Goal: Task Accomplishment & Management: Use online tool/utility

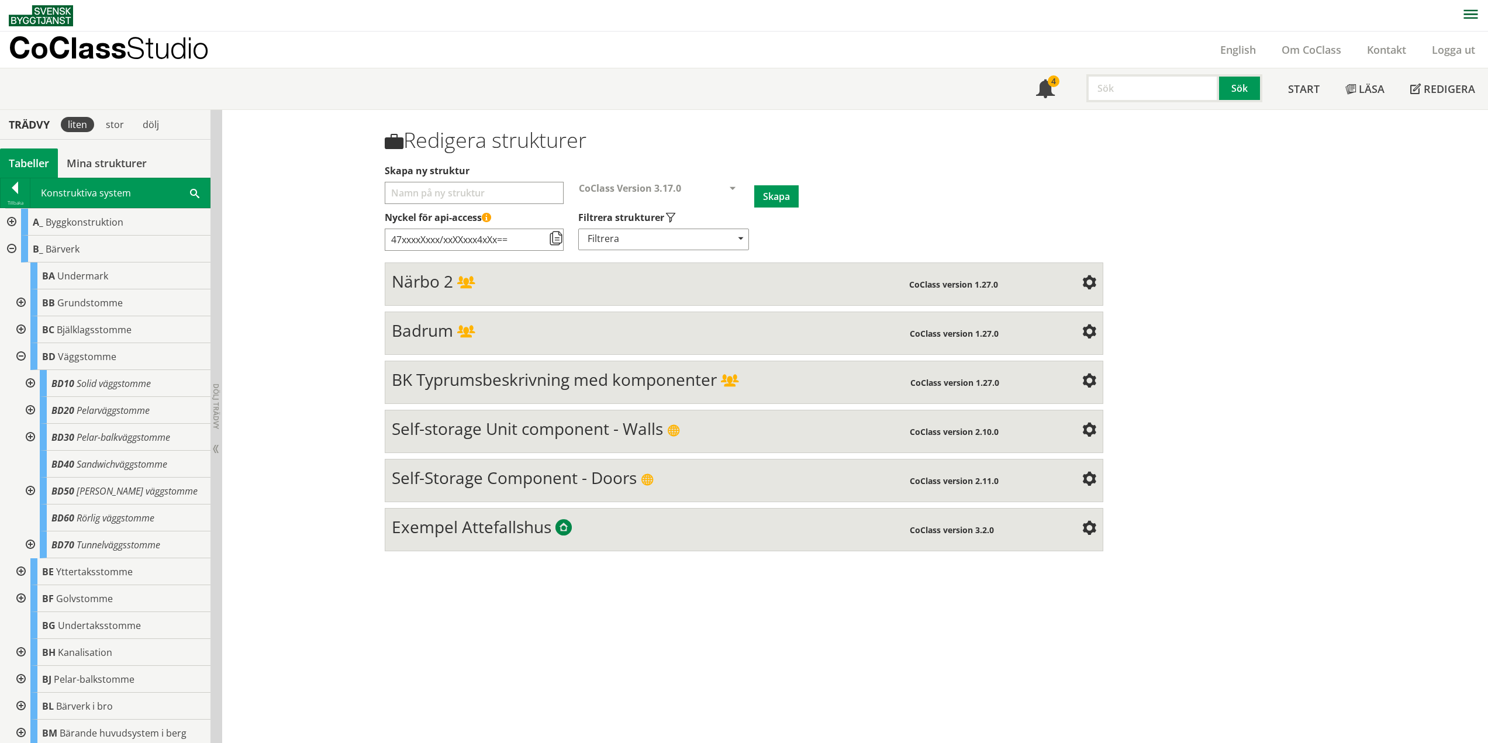
scroll to position [58, 0]
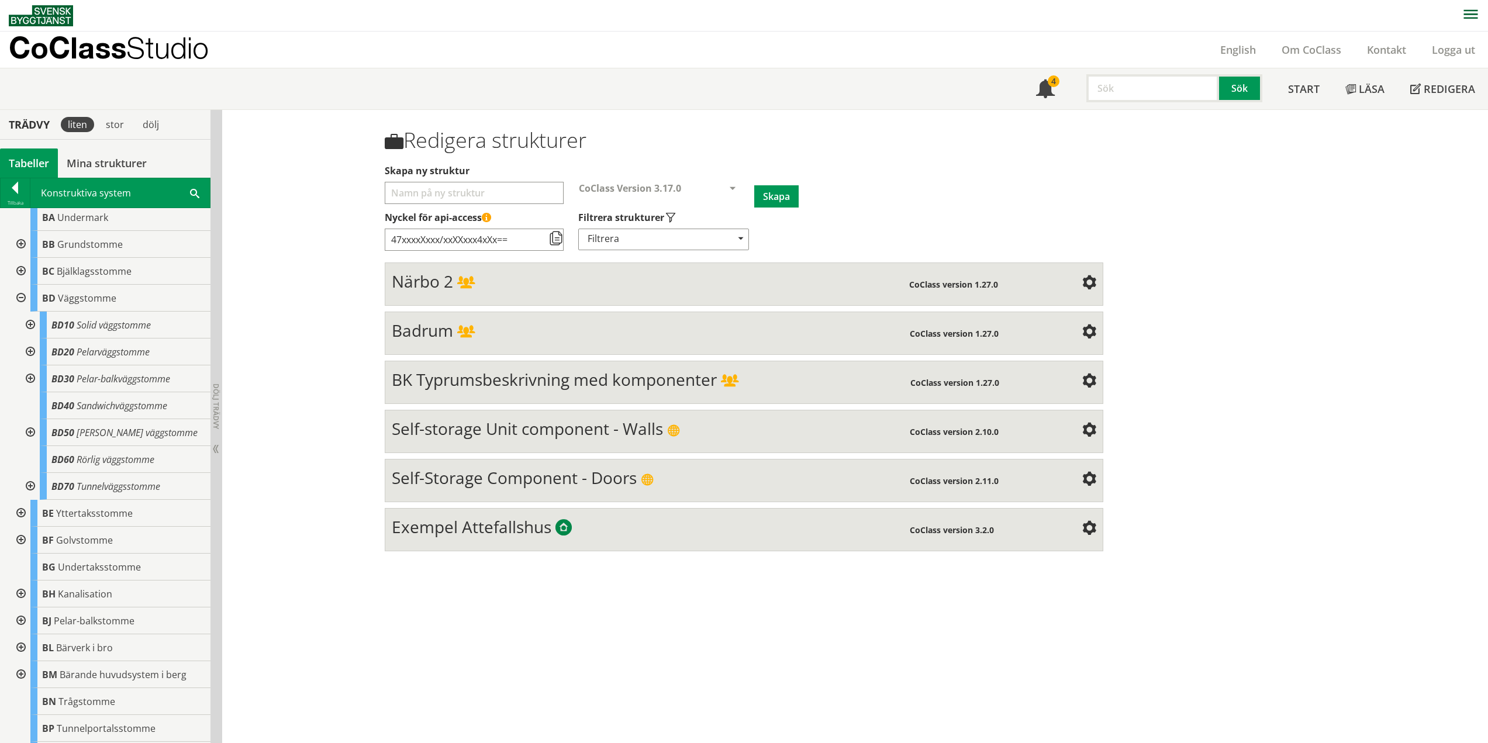
click at [27, 376] on div at bounding box center [29, 378] width 21 height 27
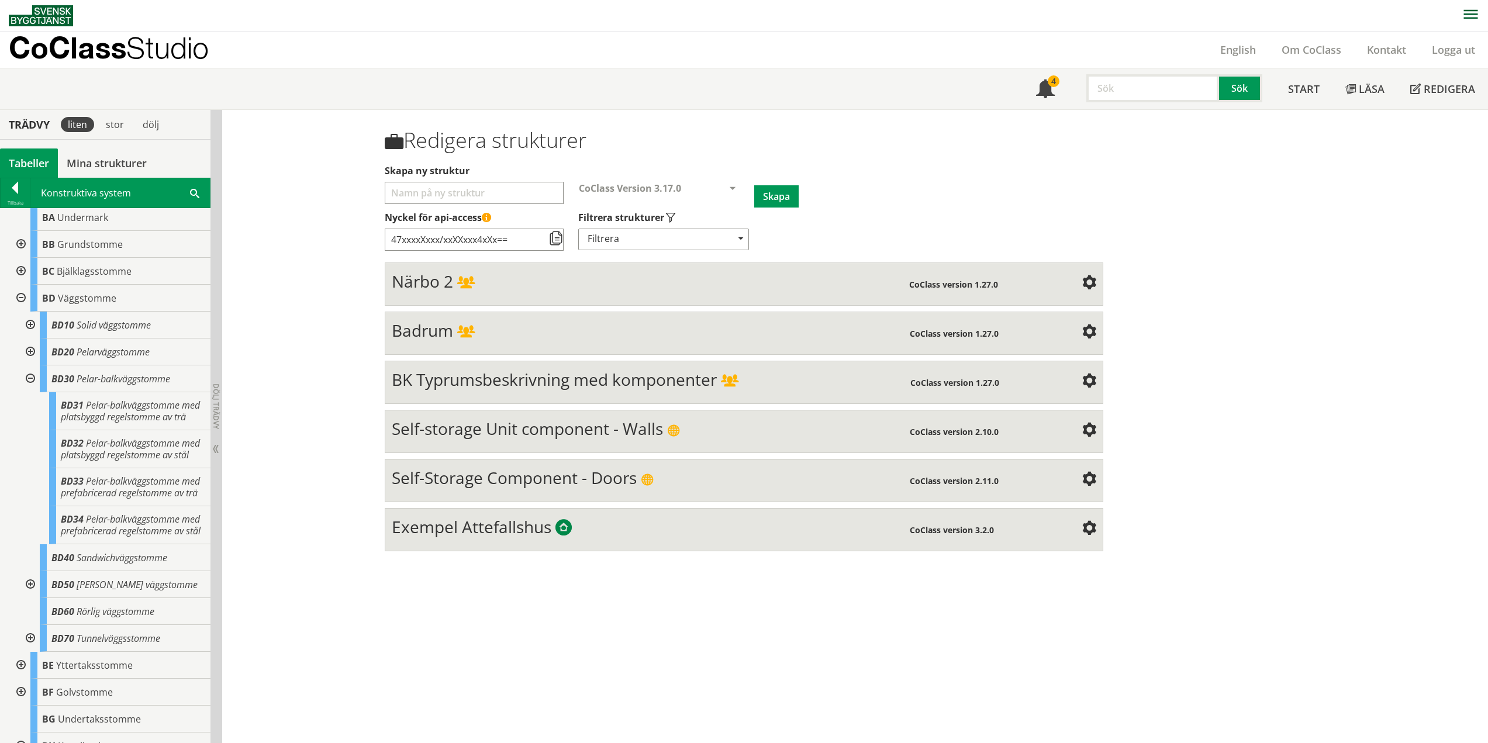
click at [31, 376] on div at bounding box center [29, 378] width 21 height 27
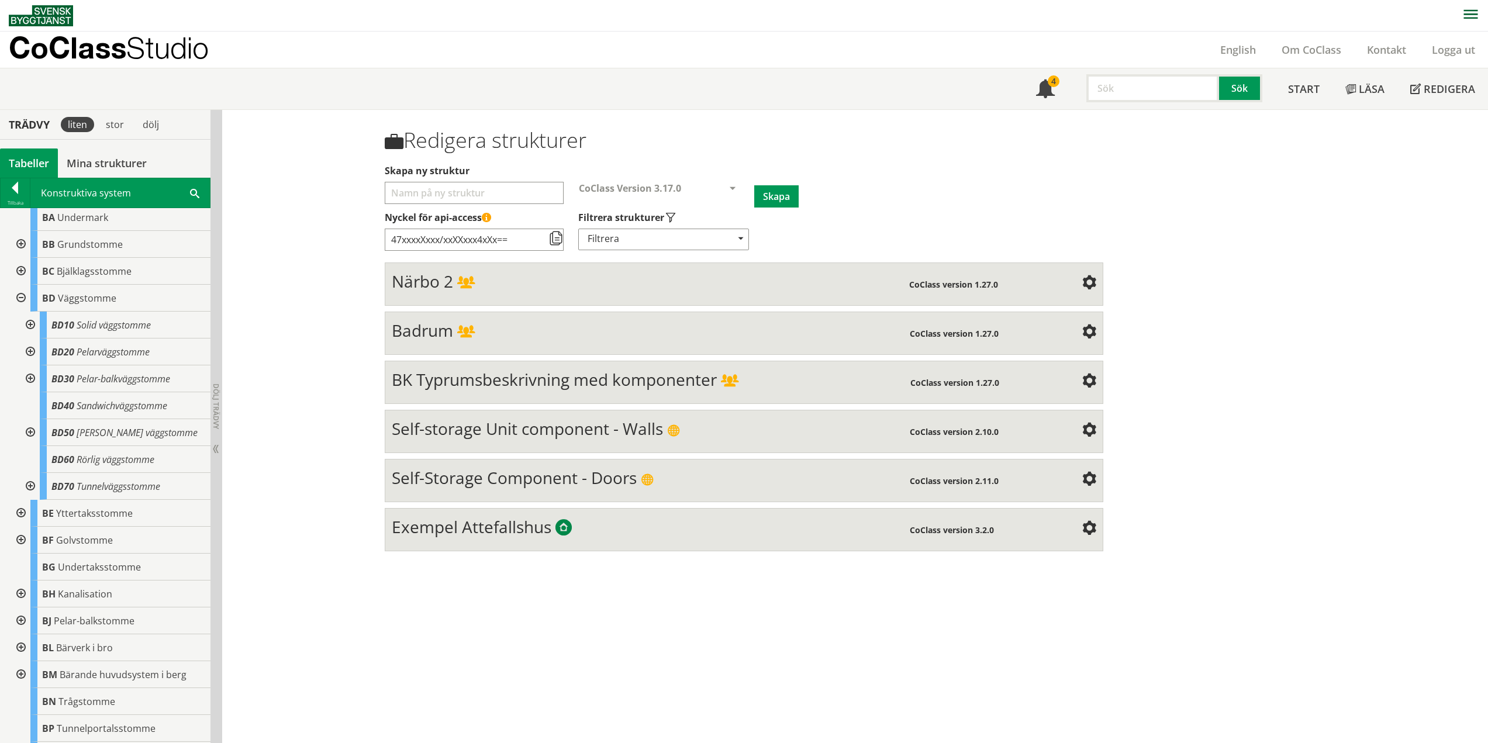
click at [33, 429] on div at bounding box center [29, 432] width 21 height 27
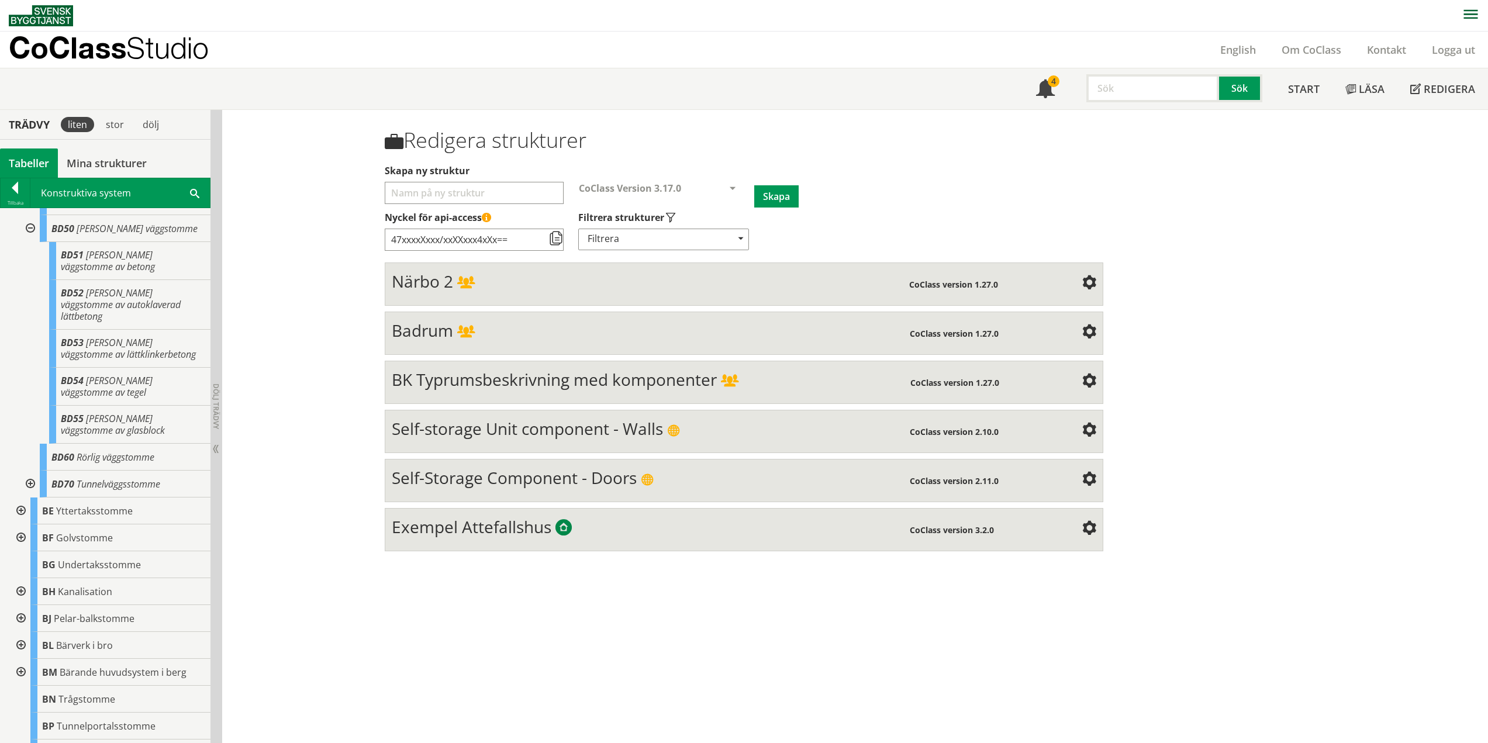
scroll to position [234, 0]
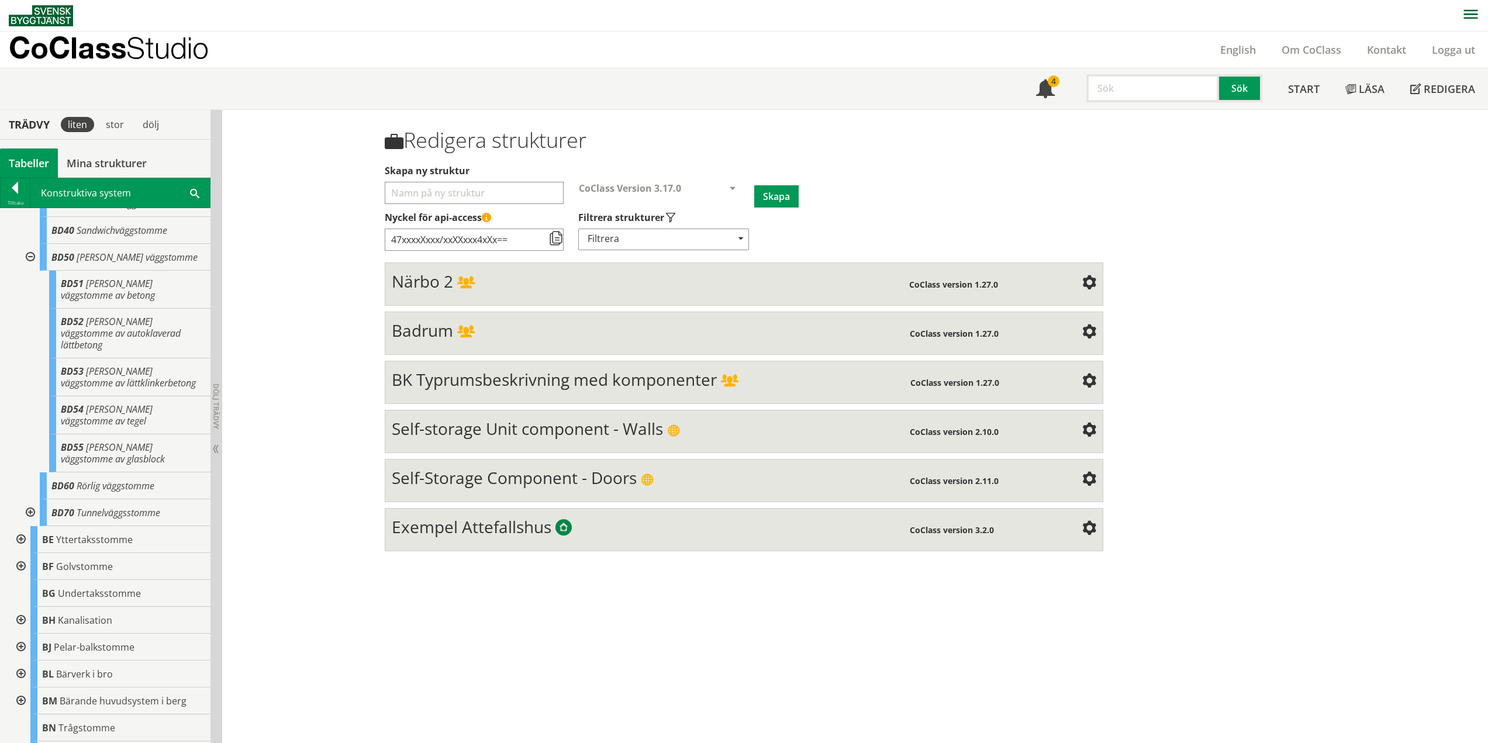
click at [29, 256] on div at bounding box center [29, 257] width 21 height 27
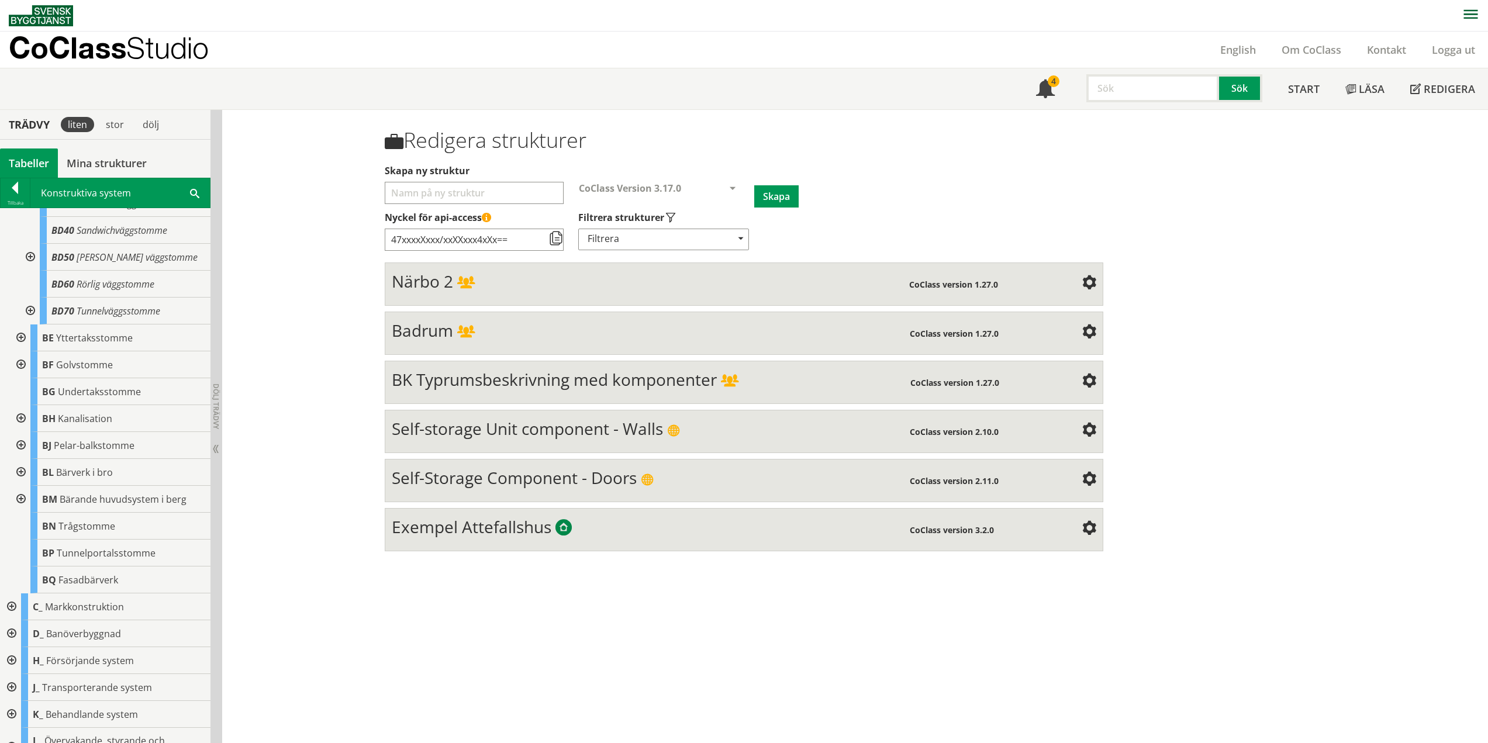
click at [27, 310] on div at bounding box center [29, 311] width 21 height 27
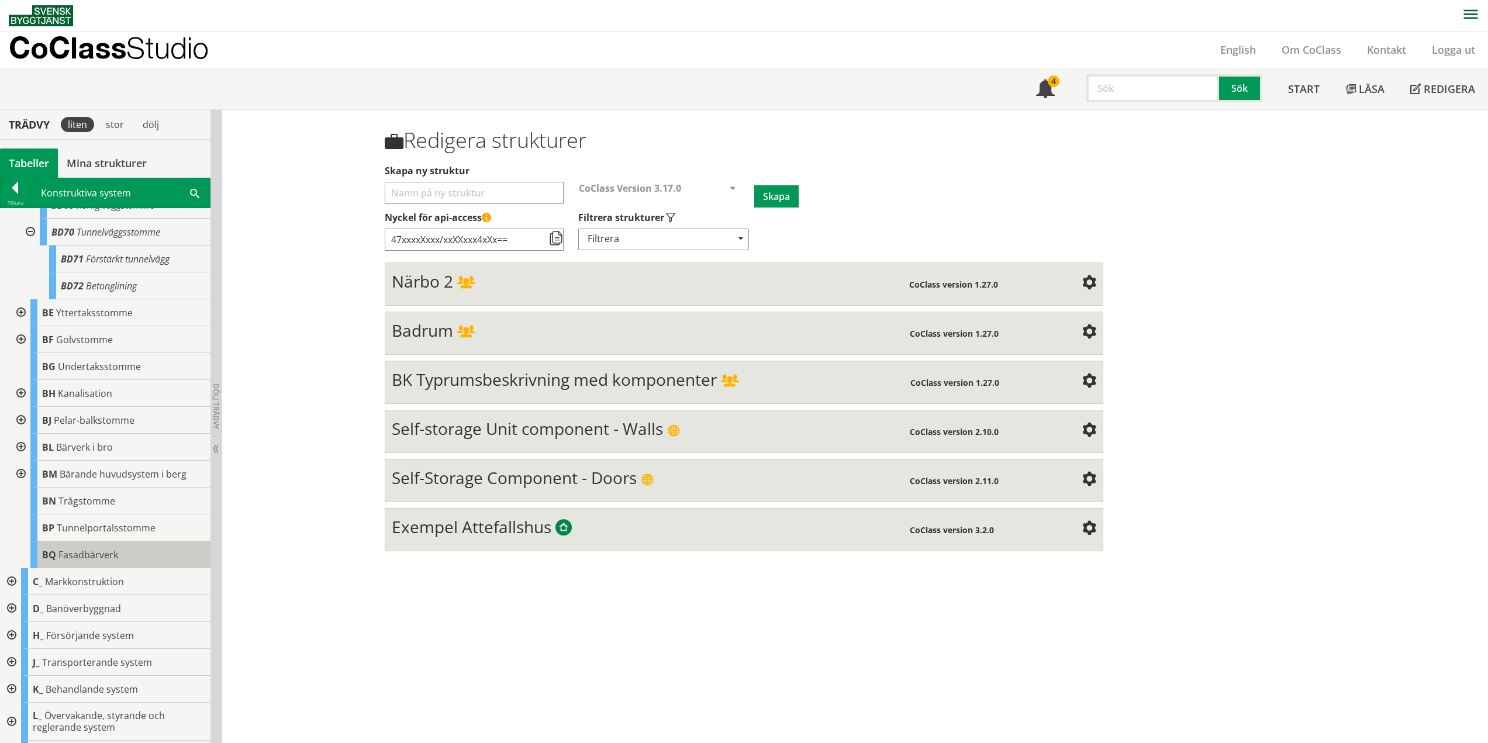
scroll to position [418, 0]
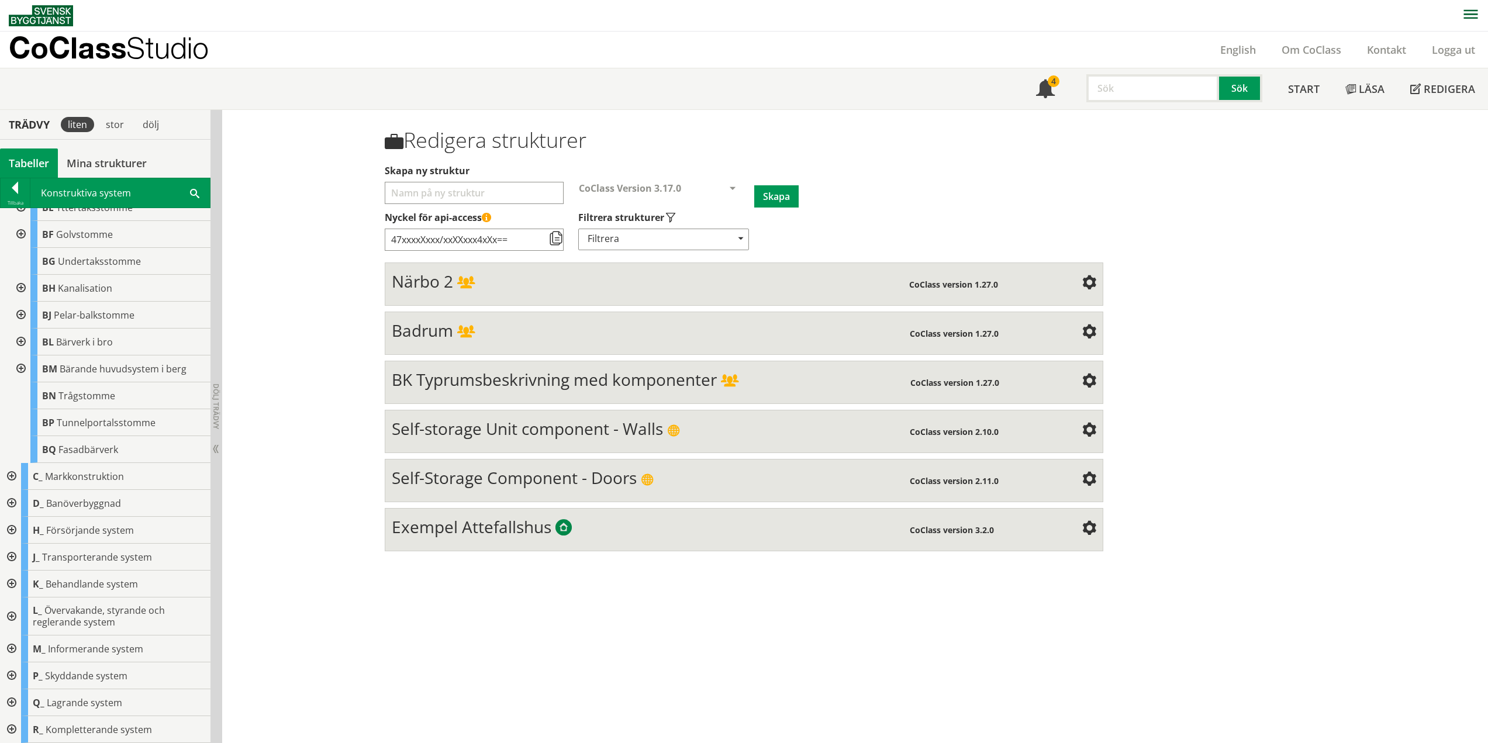
click at [20, 371] on div at bounding box center [19, 369] width 21 height 27
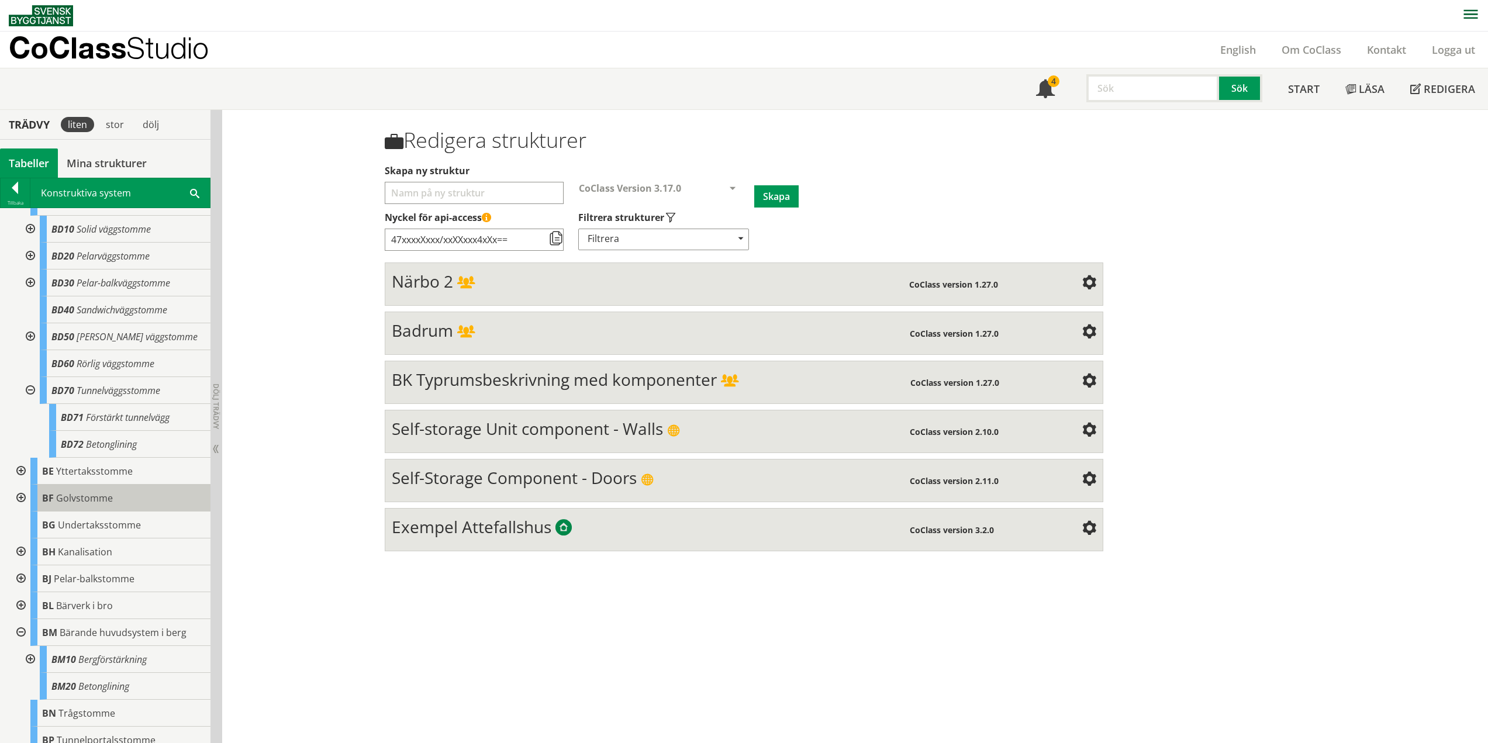
scroll to position [126, 0]
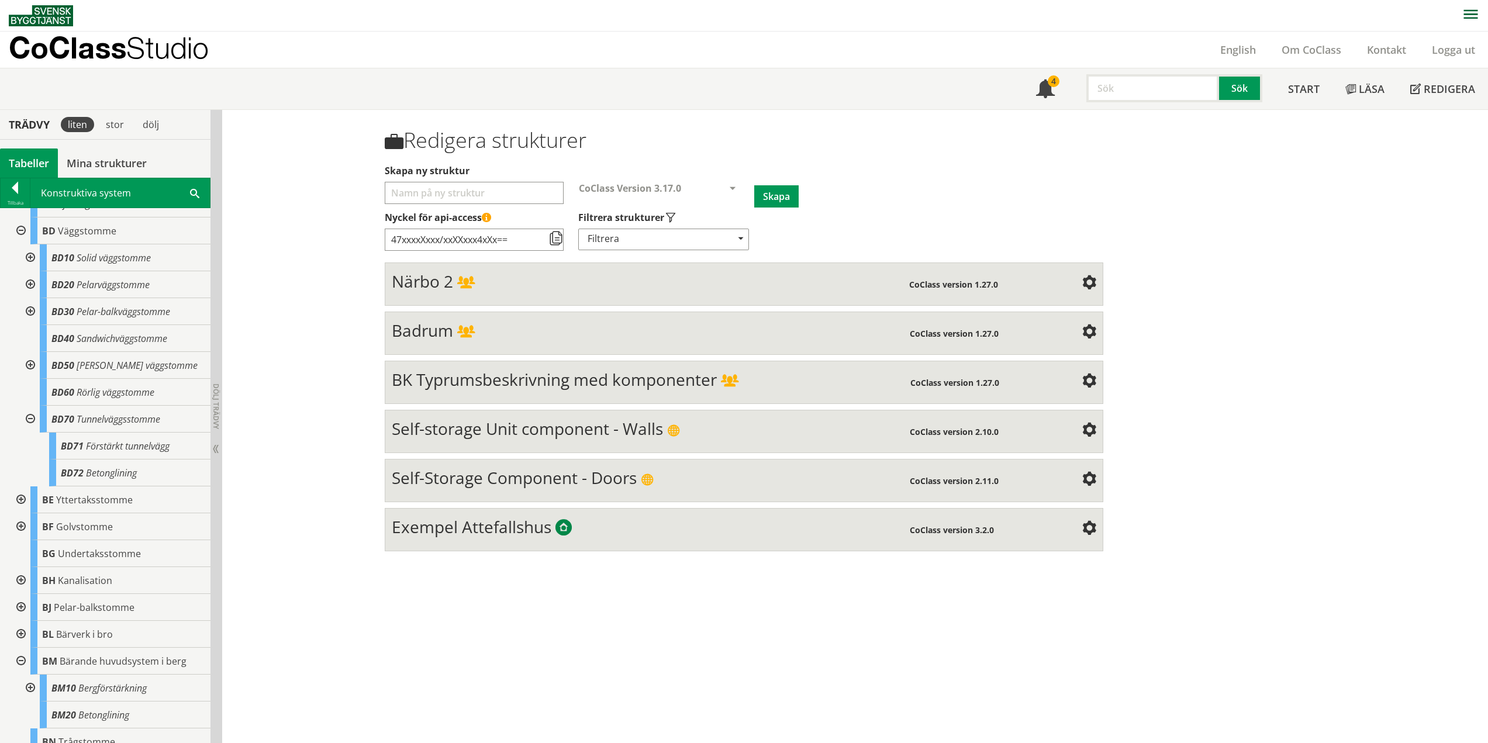
click at [32, 417] on div at bounding box center [29, 419] width 21 height 27
click at [21, 229] on div at bounding box center [19, 231] width 21 height 27
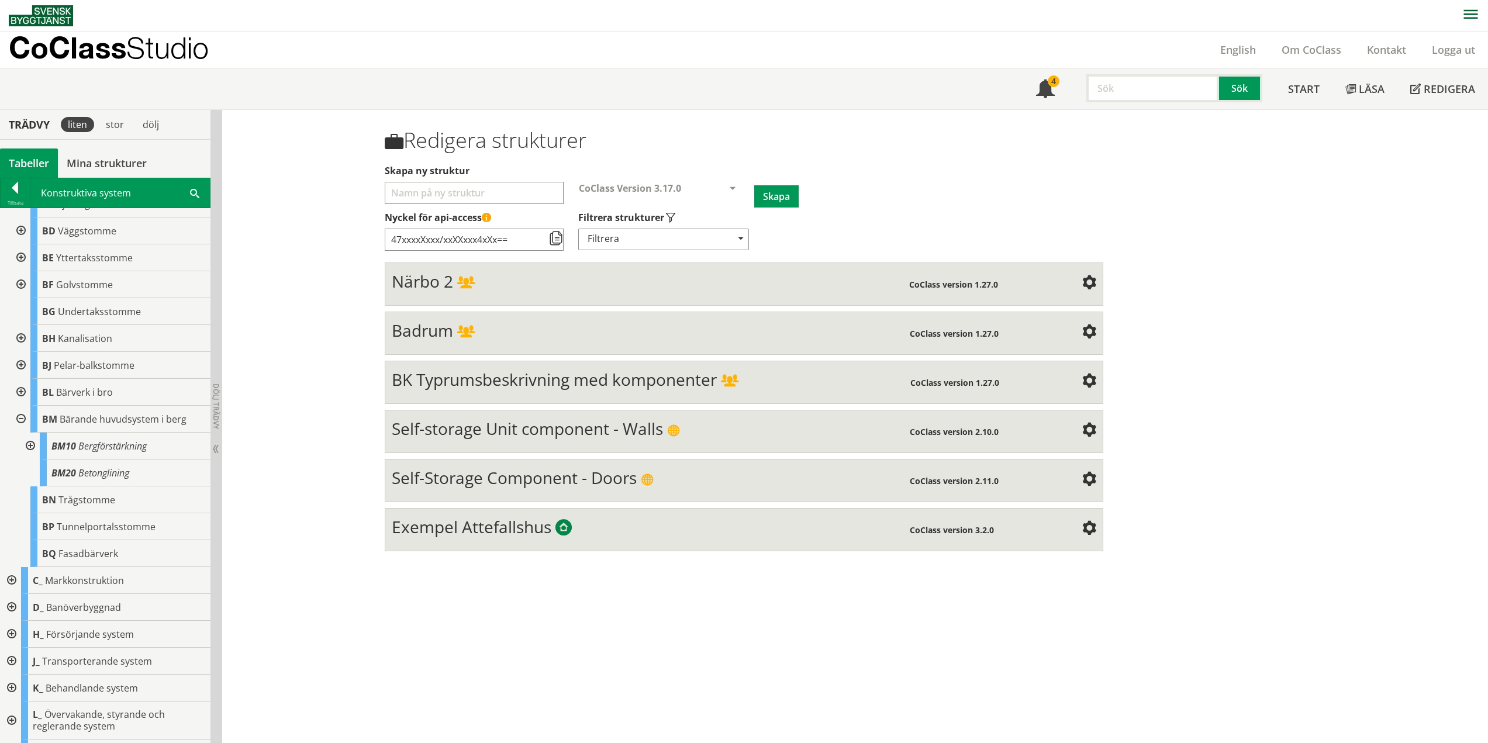
click at [23, 420] on div at bounding box center [19, 419] width 21 height 27
click at [23, 419] on div at bounding box center [19, 419] width 21 height 27
click at [29, 446] on div at bounding box center [29, 446] width 21 height 27
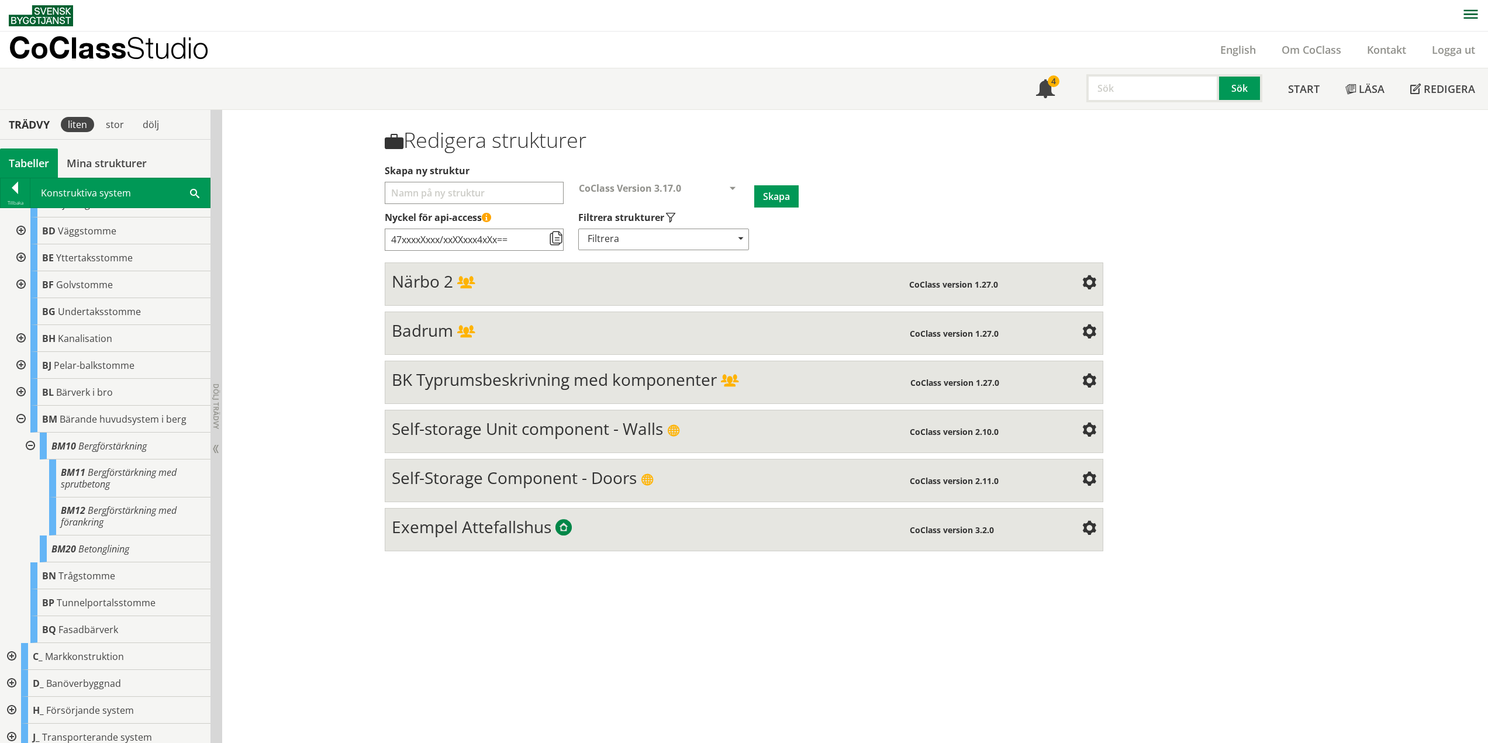
click at [27, 441] on div at bounding box center [29, 446] width 21 height 27
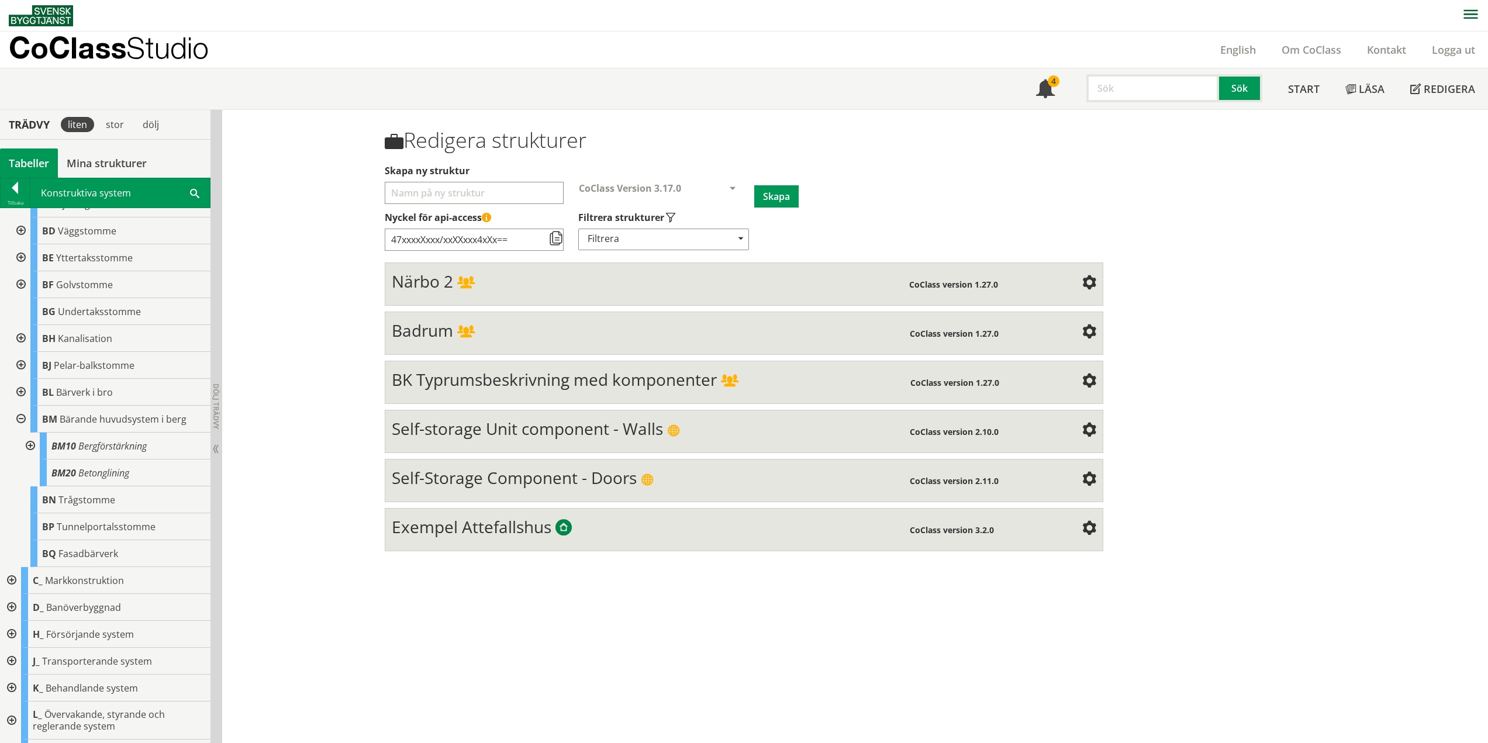
click at [21, 417] on div at bounding box center [19, 419] width 21 height 27
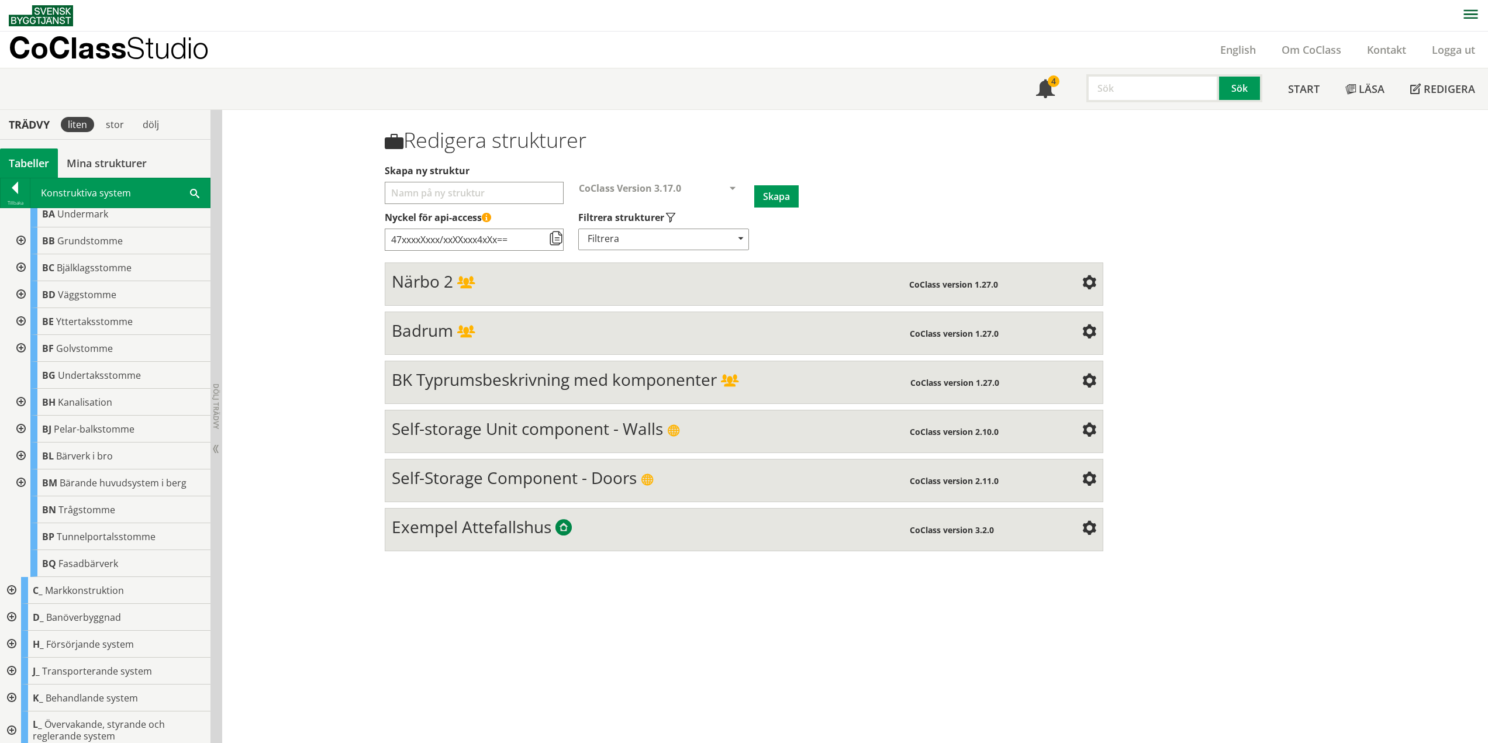
scroll to position [0, 0]
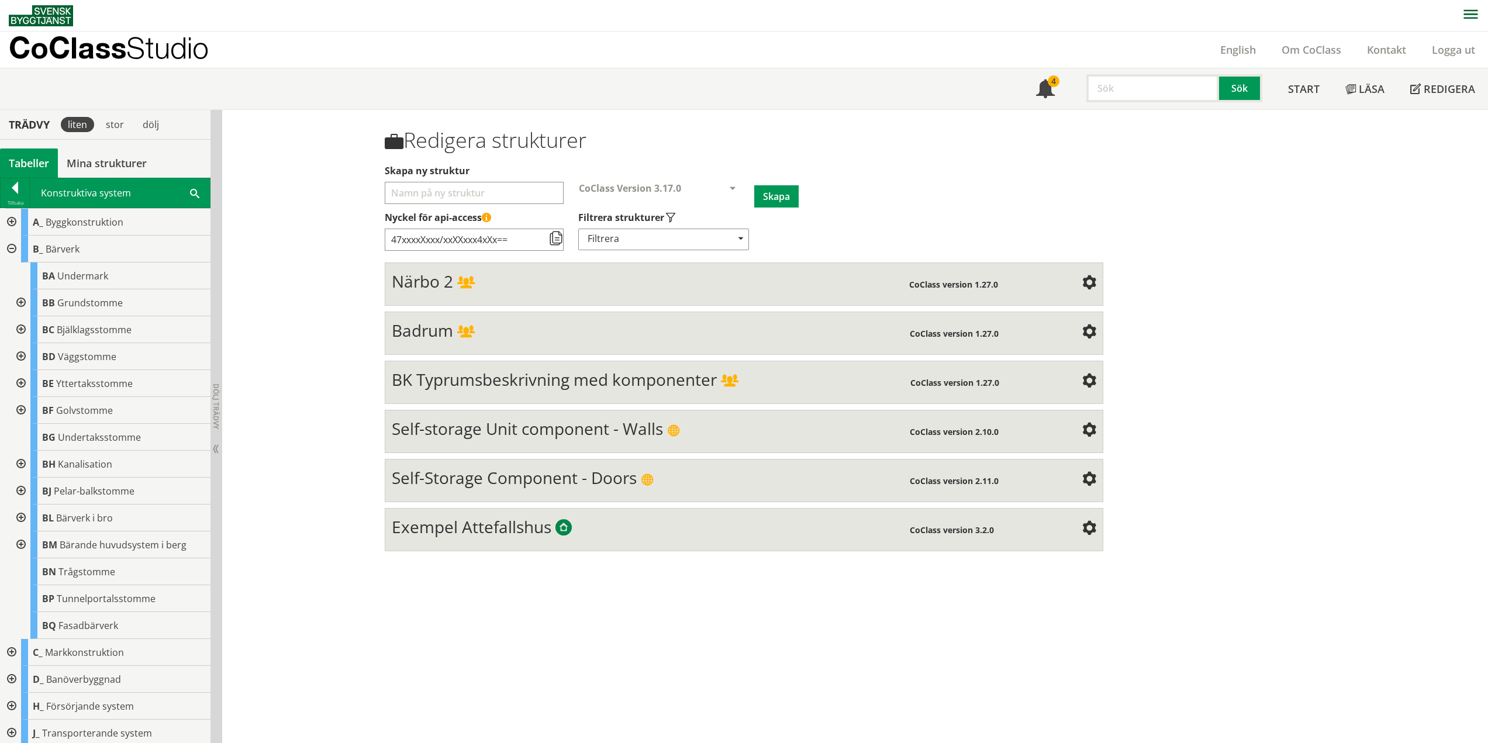
click at [12, 247] on div at bounding box center [10, 249] width 21 height 27
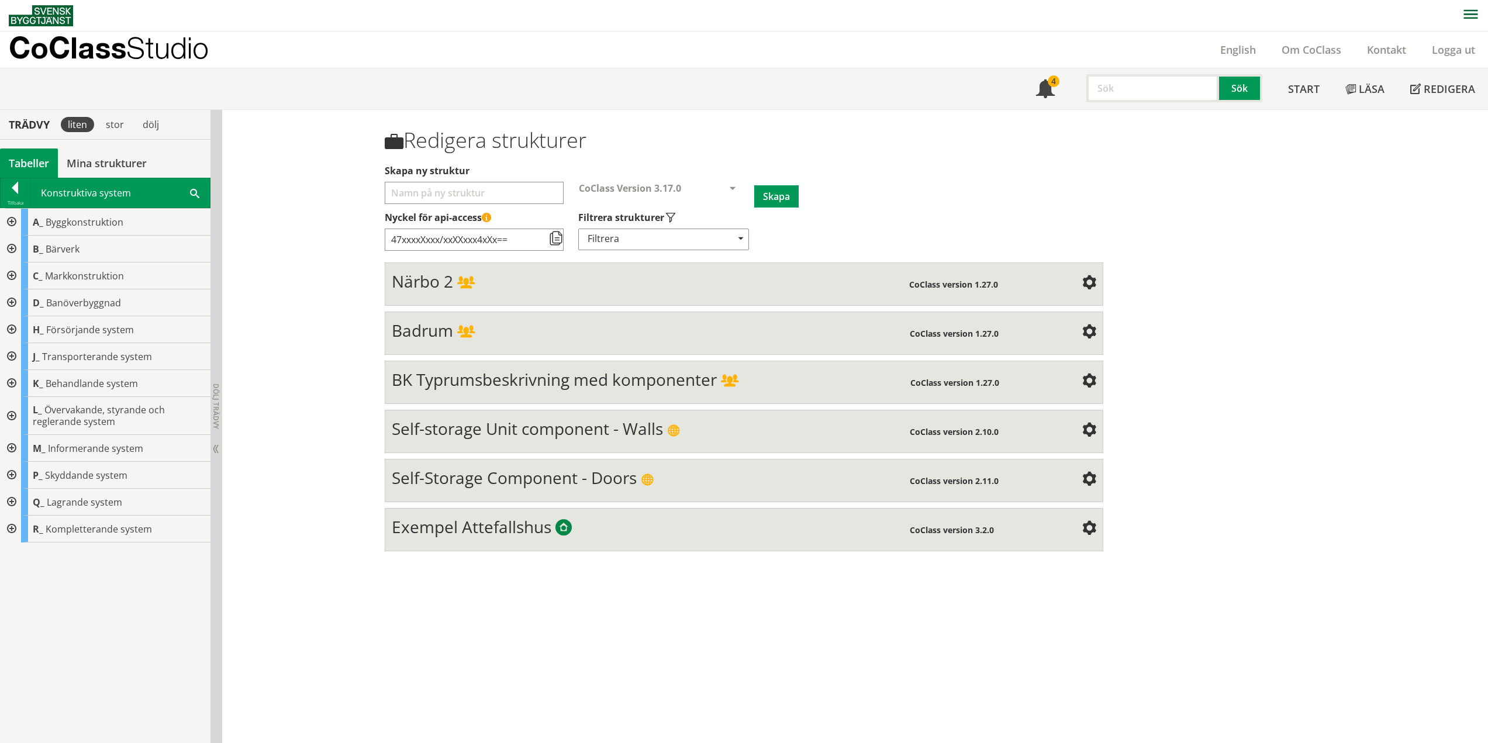
click at [12, 273] on div at bounding box center [10, 276] width 21 height 27
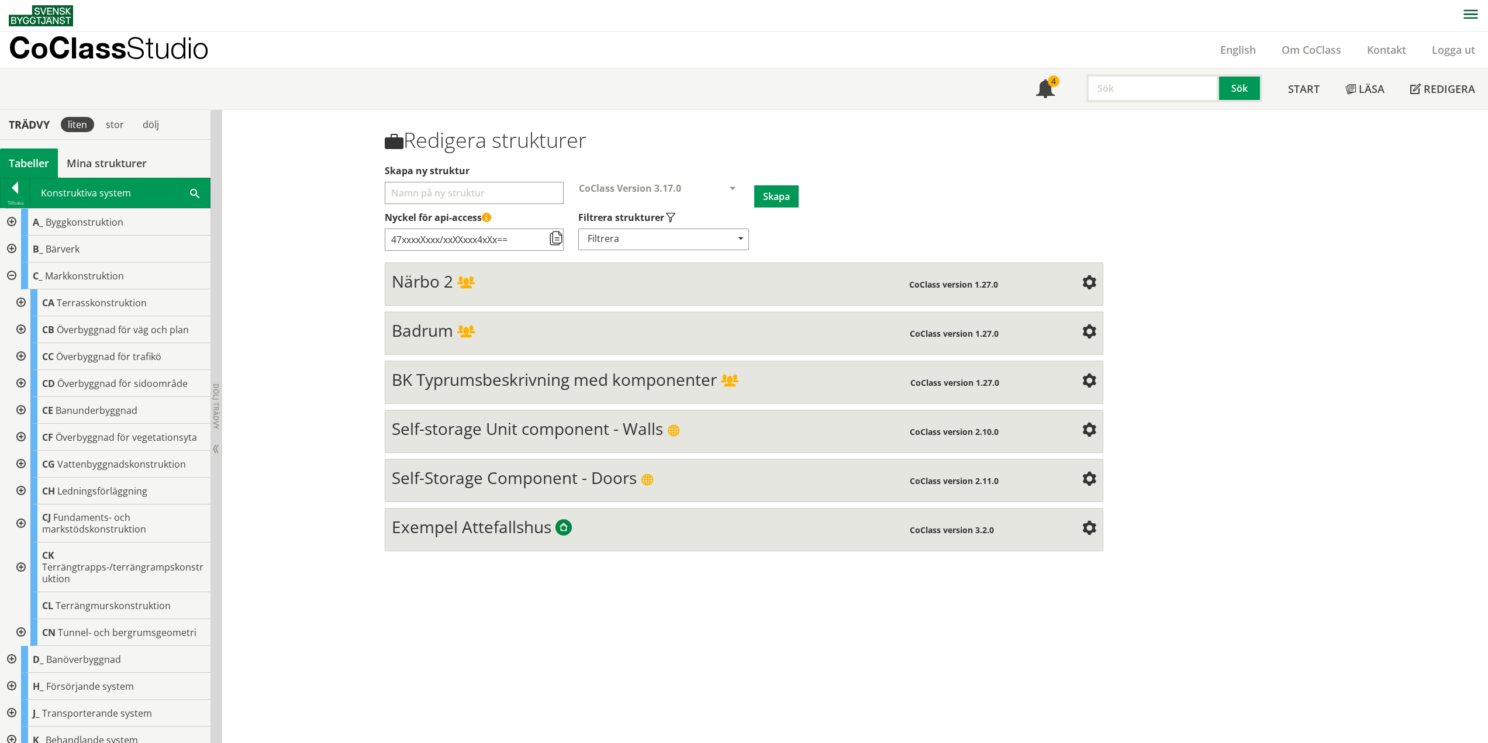
click at [19, 299] on div at bounding box center [19, 302] width 21 height 27
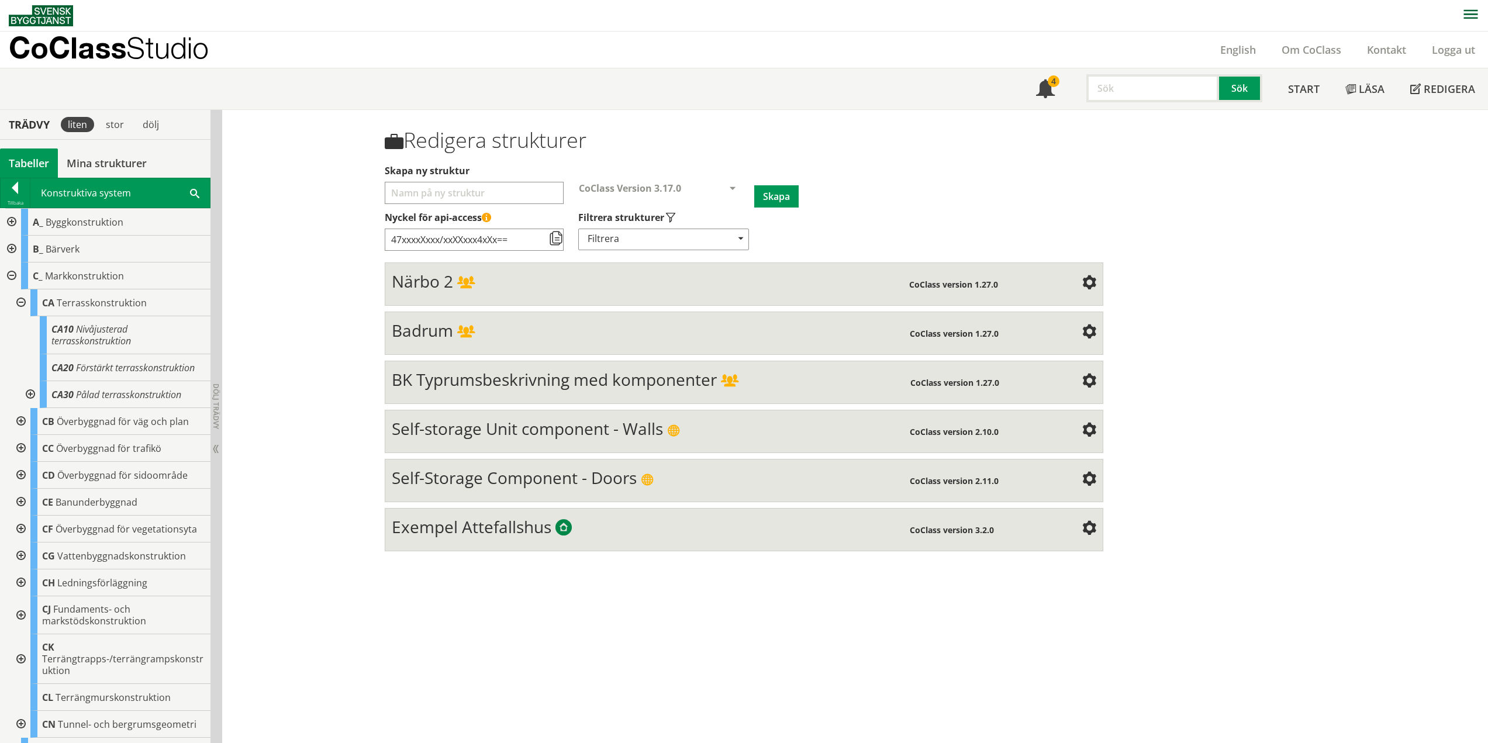
click at [32, 391] on div at bounding box center [29, 394] width 21 height 27
click at [29, 393] on div at bounding box center [29, 394] width 21 height 27
click at [27, 303] on div at bounding box center [19, 302] width 21 height 27
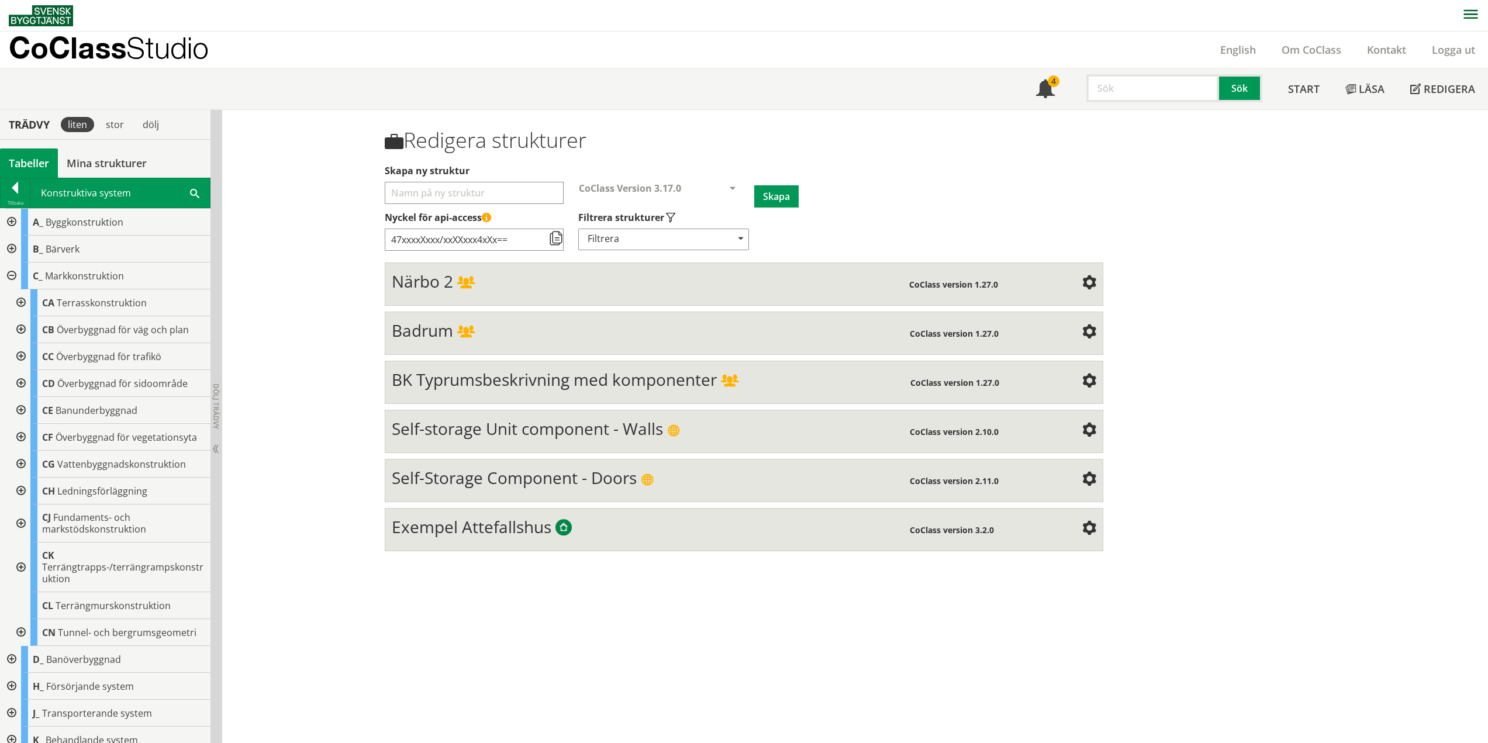
click at [22, 336] on div at bounding box center [19, 329] width 21 height 27
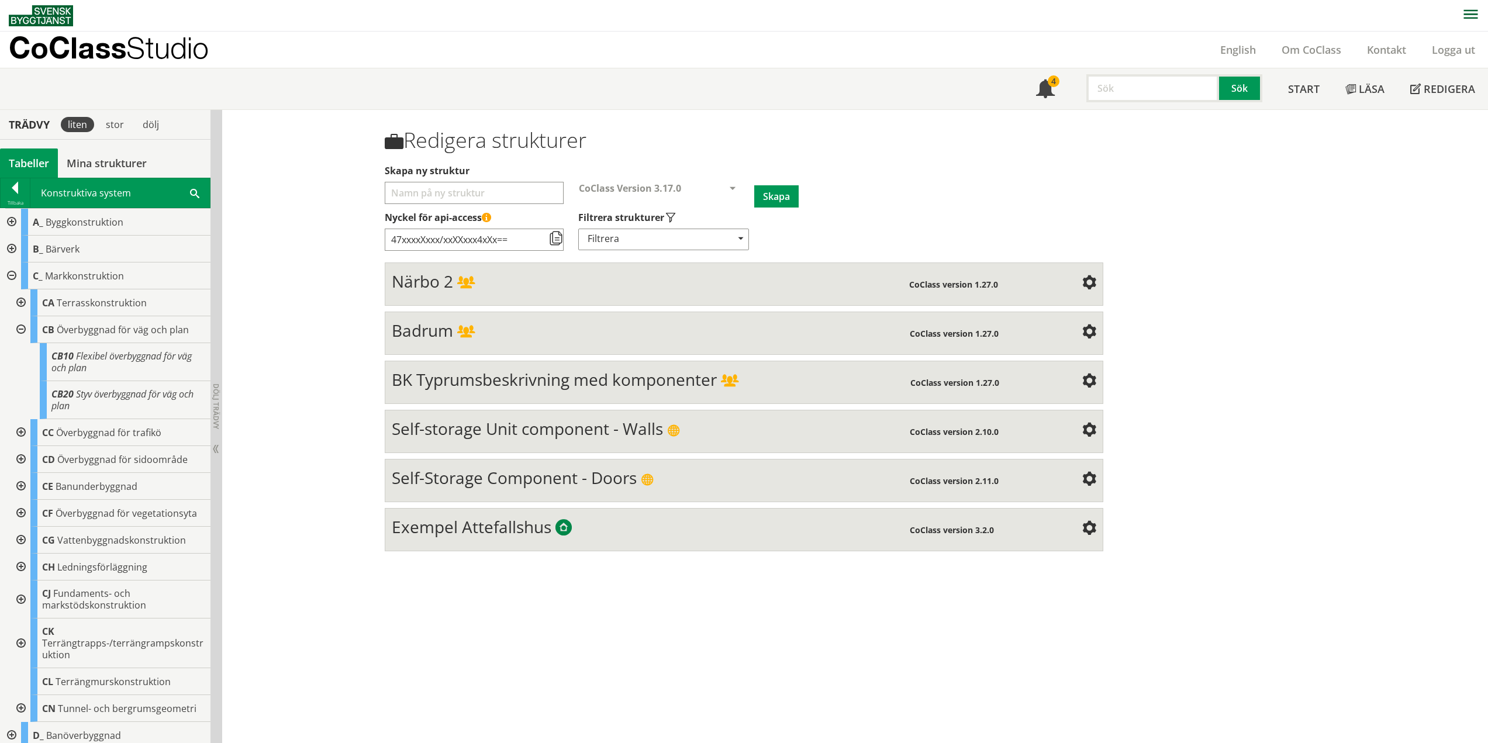
click at [19, 328] on div at bounding box center [19, 329] width 21 height 27
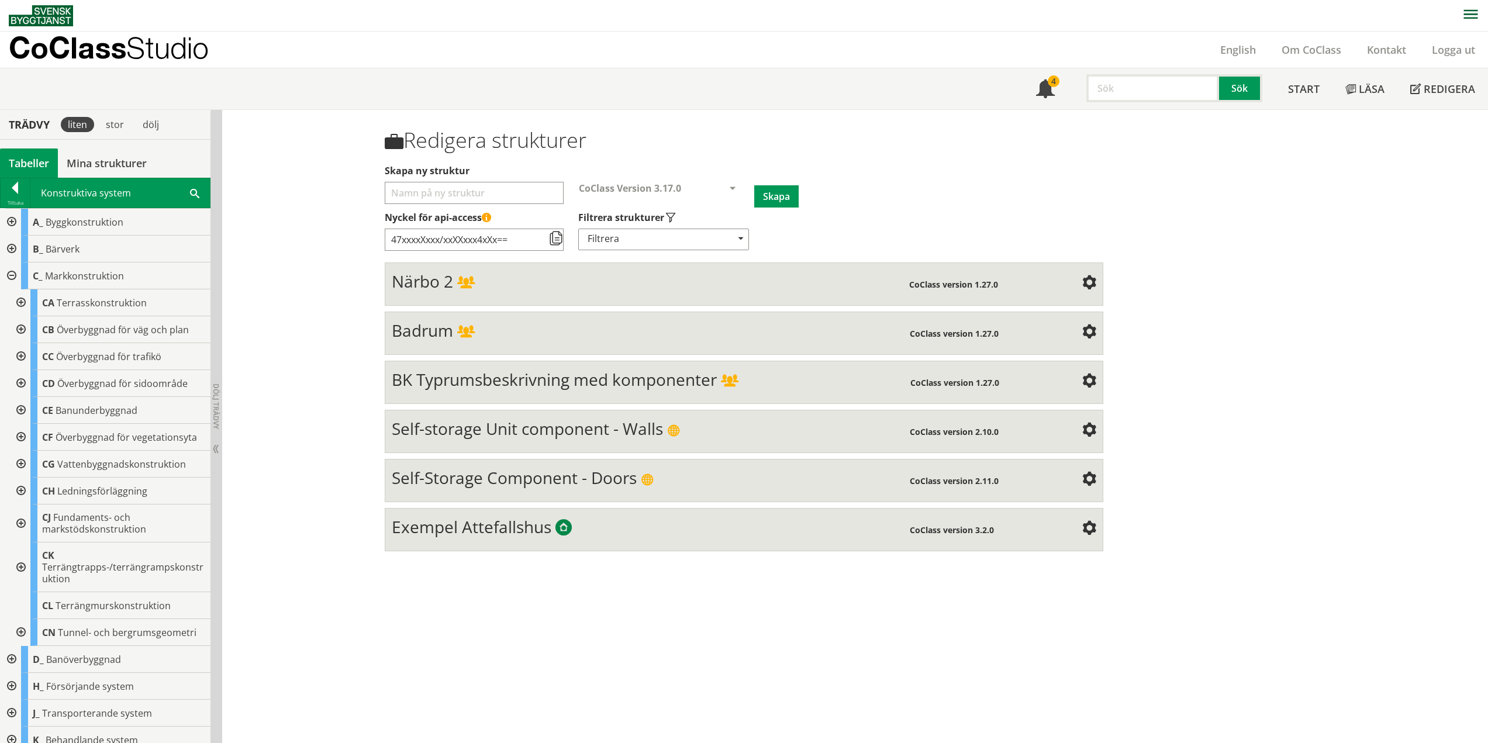
click at [20, 356] on div at bounding box center [19, 356] width 21 height 27
click at [32, 388] on div at bounding box center [29, 383] width 21 height 27
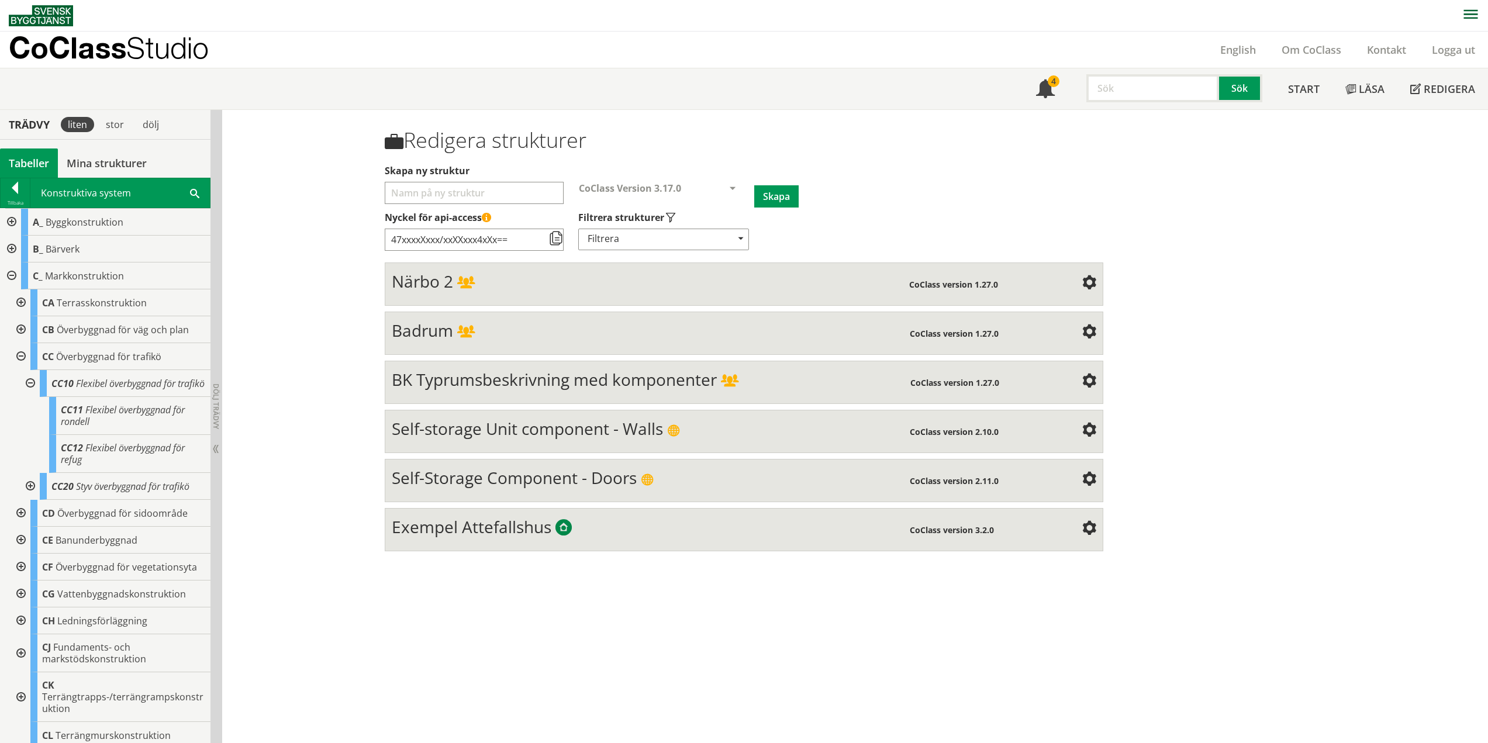
click at [30, 386] on div at bounding box center [29, 383] width 21 height 27
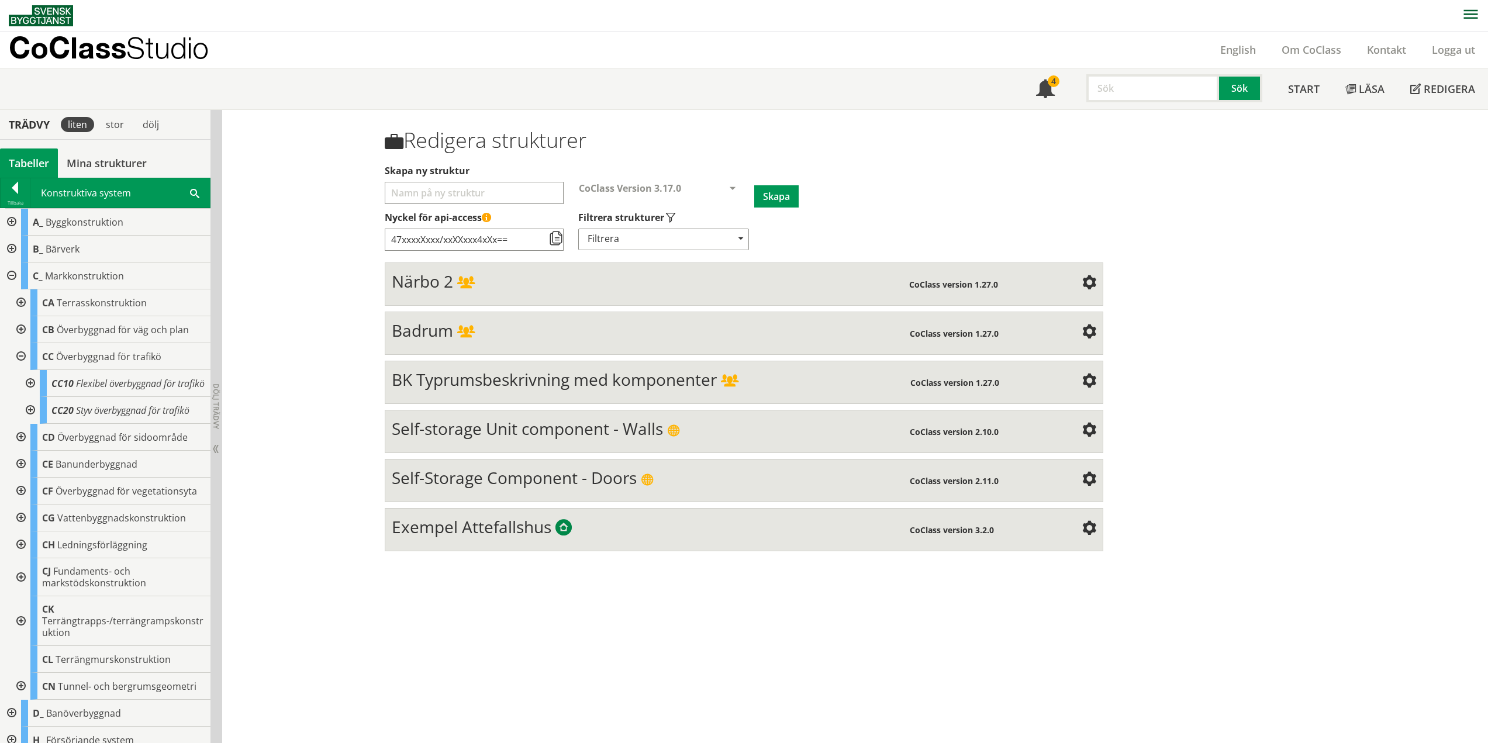
click at [29, 424] on div at bounding box center [29, 410] width 21 height 27
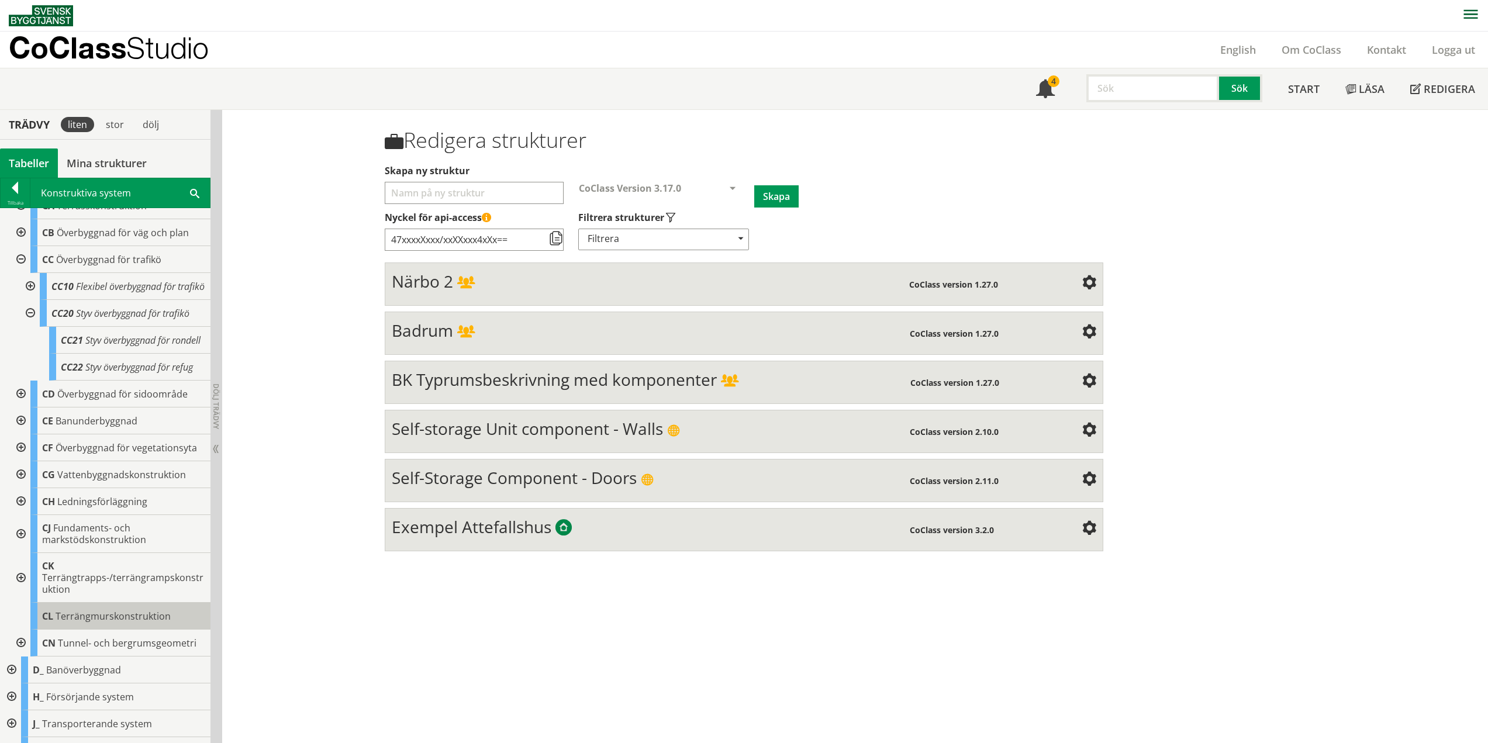
scroll to position [175, 0]
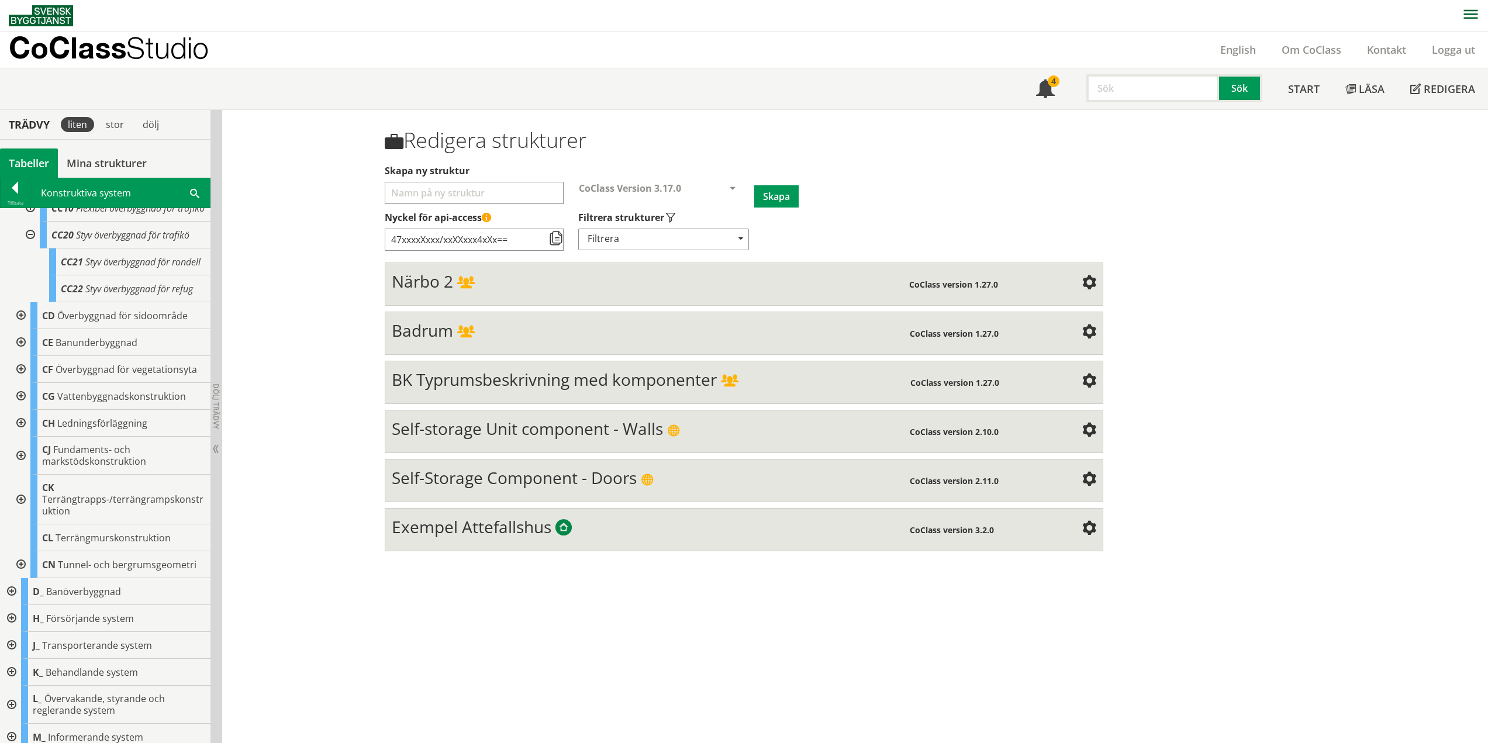
click at [27, 245] on div at bounding box center [29, 235] width 21 height 27
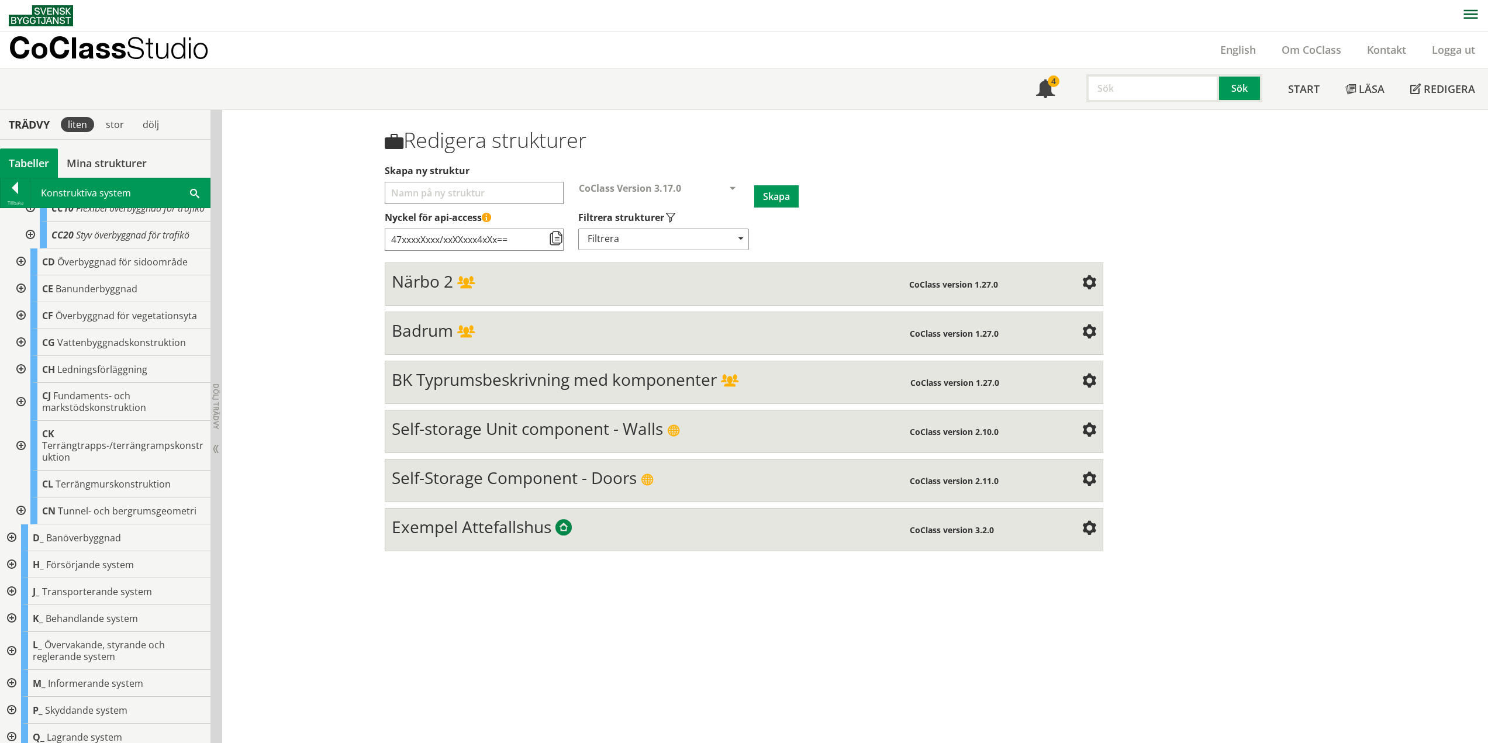
click at [20, 271] on div at bounding box center [19, 261] width 21 height 27
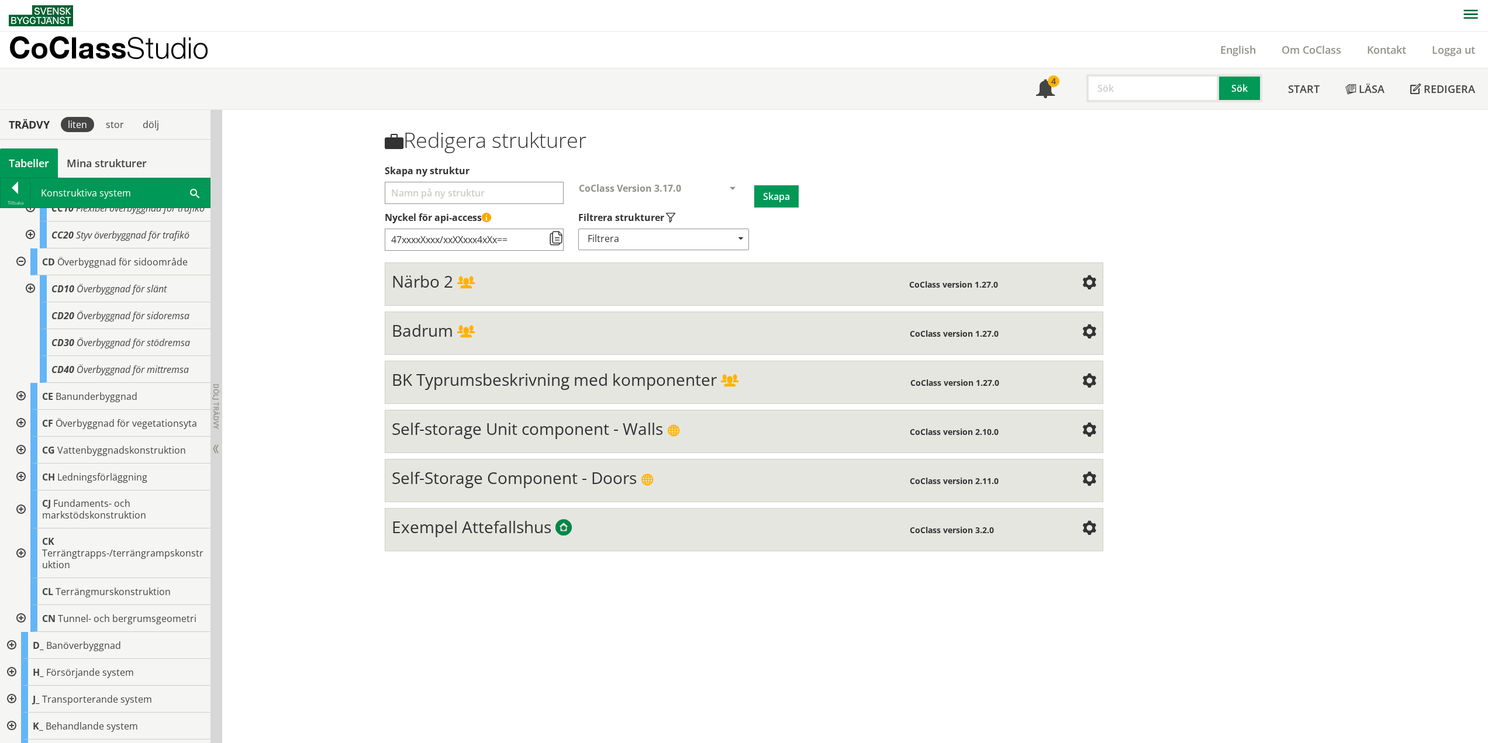
click at [29, 299] on div at bounding box center [29, 288] width 21 height 27
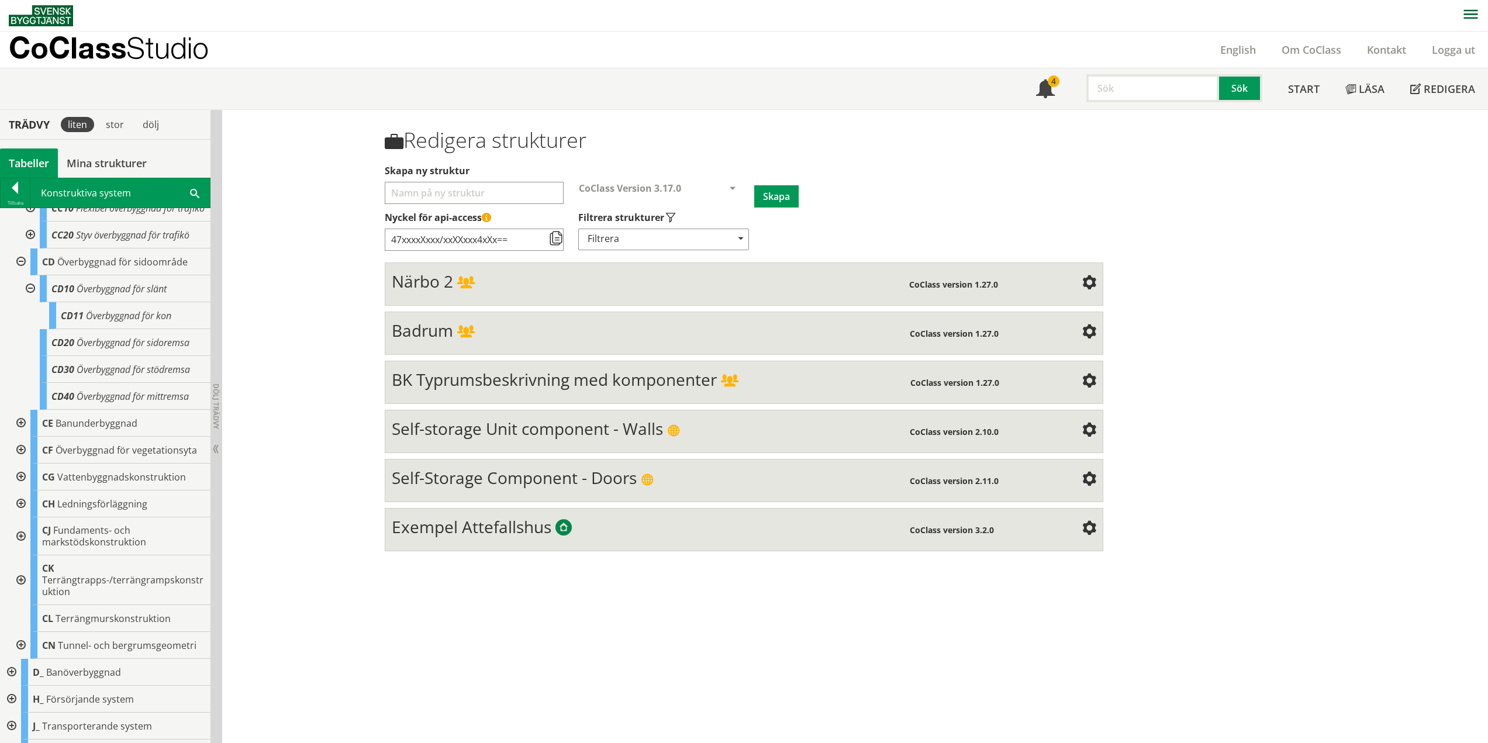
click at [19, 432] on div at bounding box center [19, 423] width 21 height 27
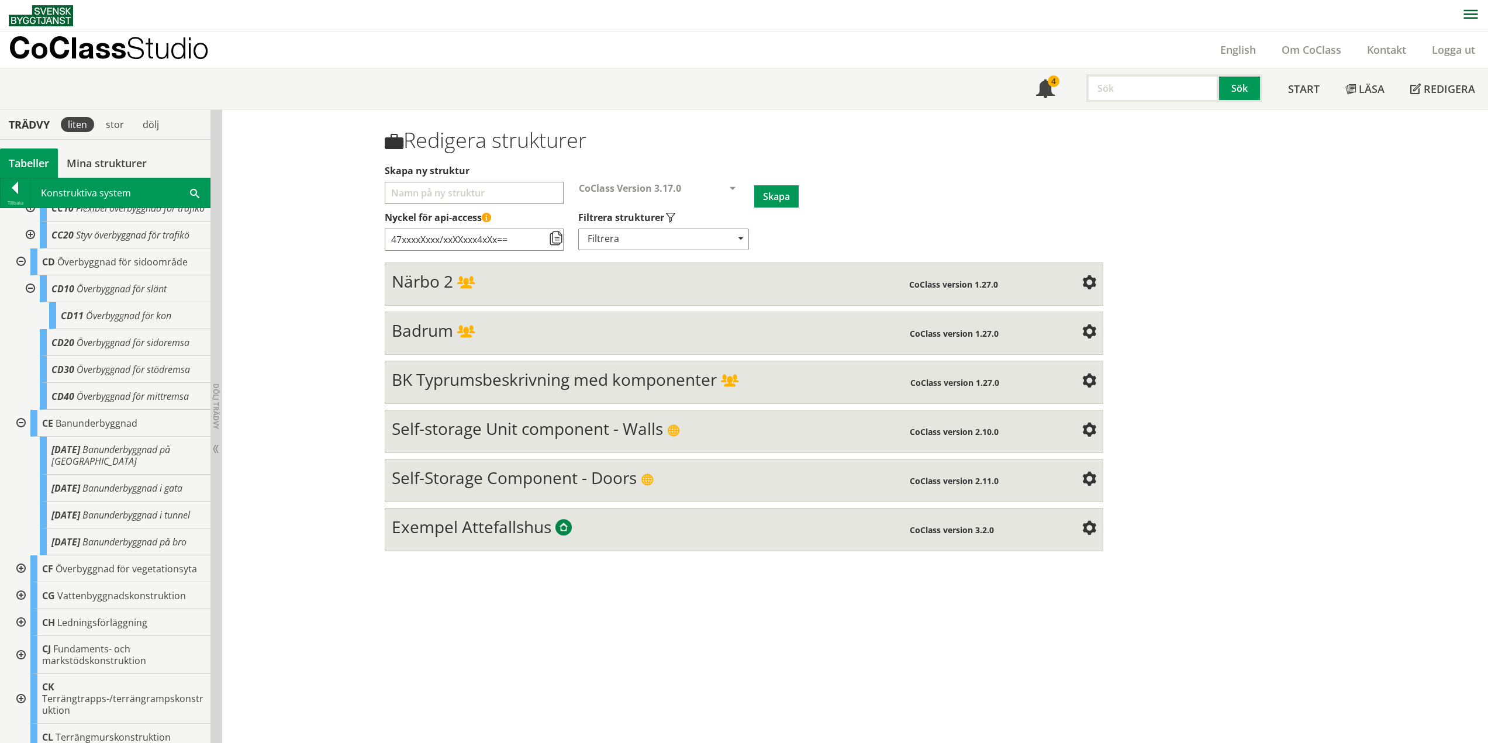
click at [19, 432] on div at bounding box center [19, 423] width 21 height 27
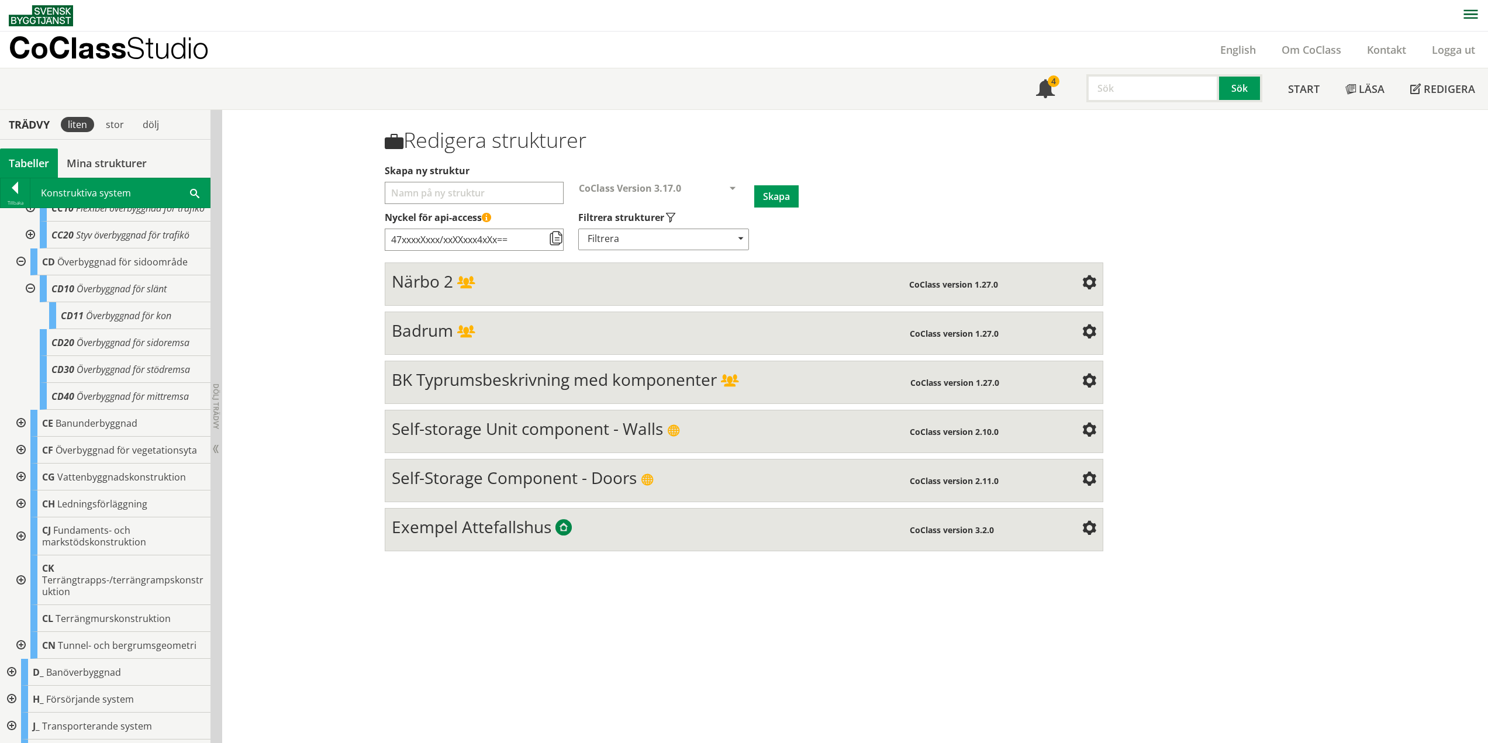
click at [23, 458] on div at bounding box center [19, 450] width 21 height 27
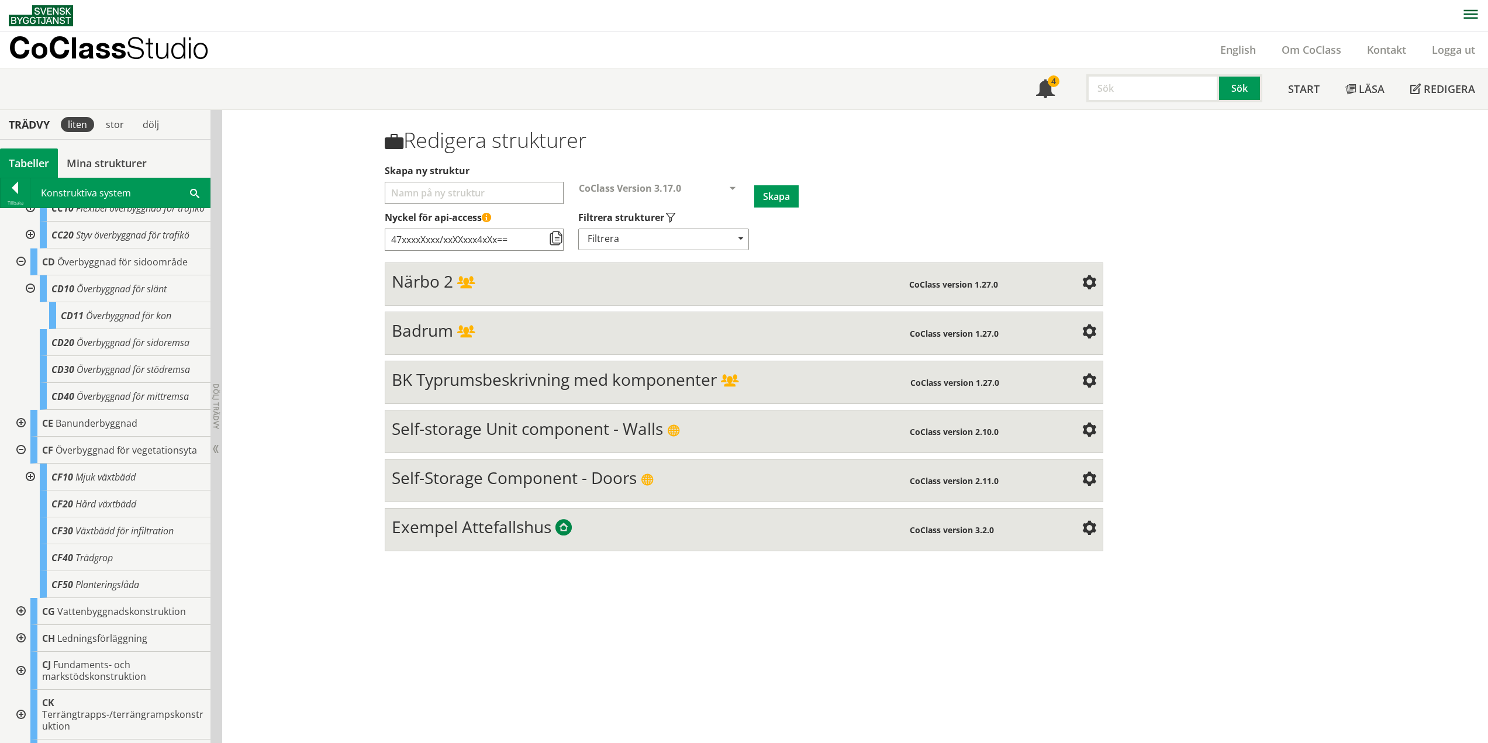
click at [32, 485] on div at bounding box center [29, 477] width 21 height 27
click at [29, 486] on div at bounding box center [29, 477] width 21 height 27
click at [25, 458] on div at bounding box center [19, 450] width 21 height 27
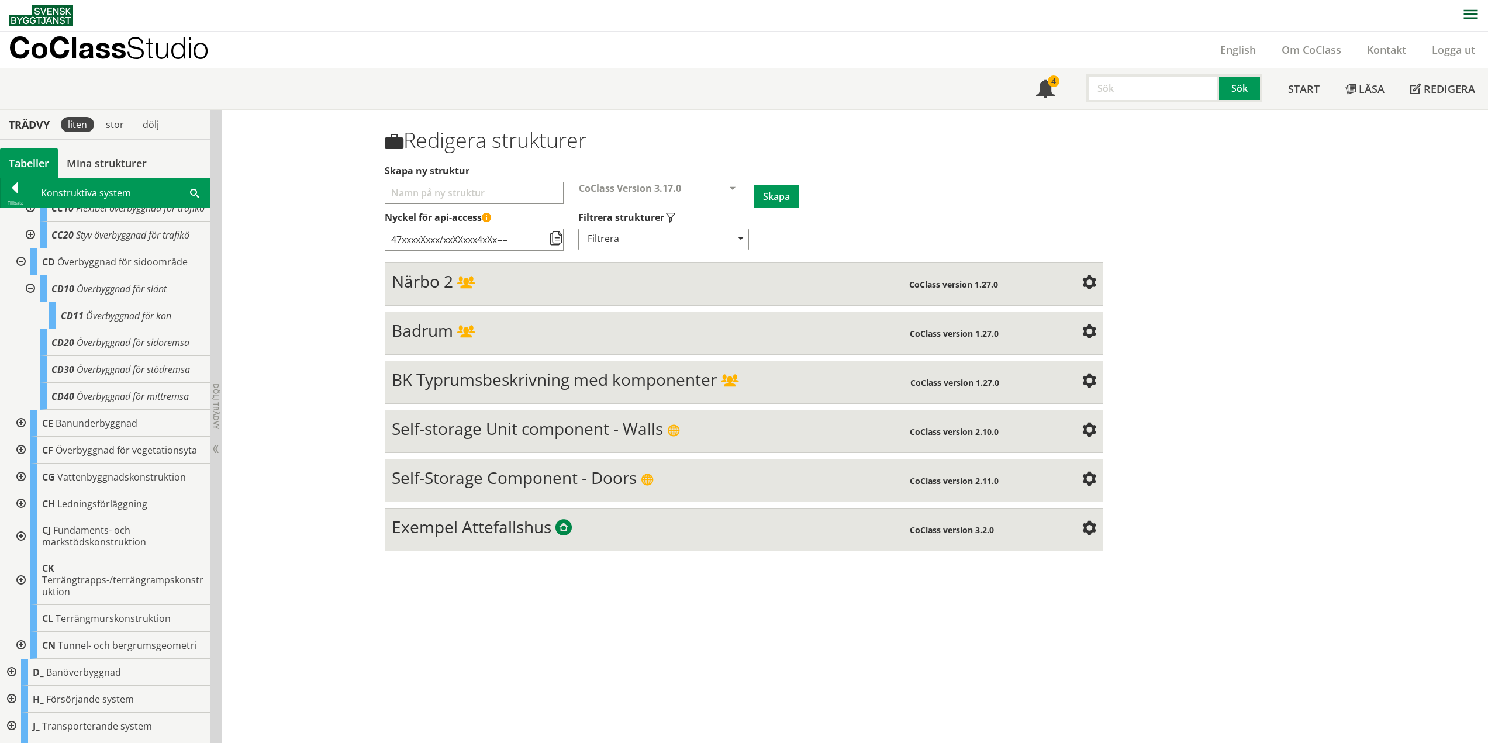
click at [19, 487] on div at bounding box center [19, 477] width 21 height 27
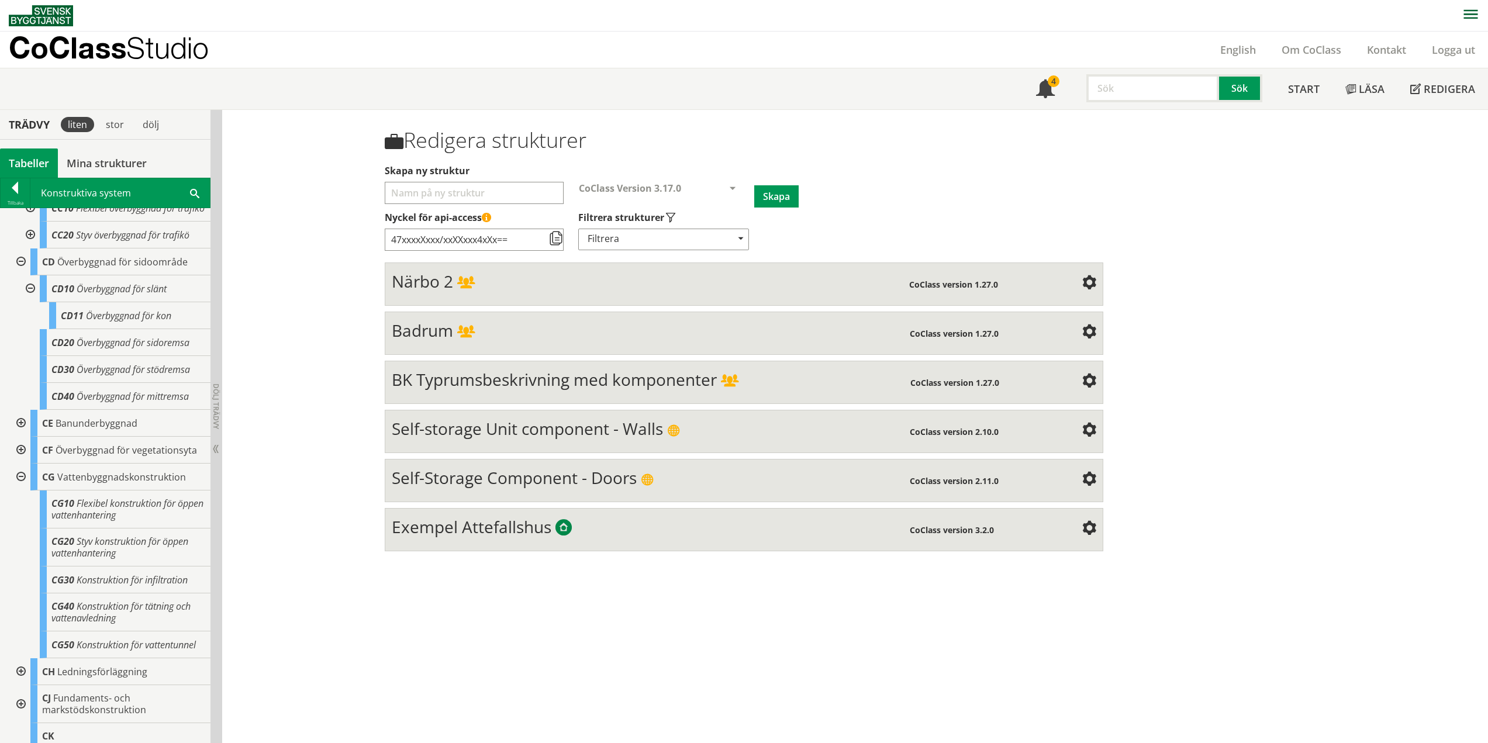
click at [21, 489] on div at bounding box center [19, 477] width 21 height 27
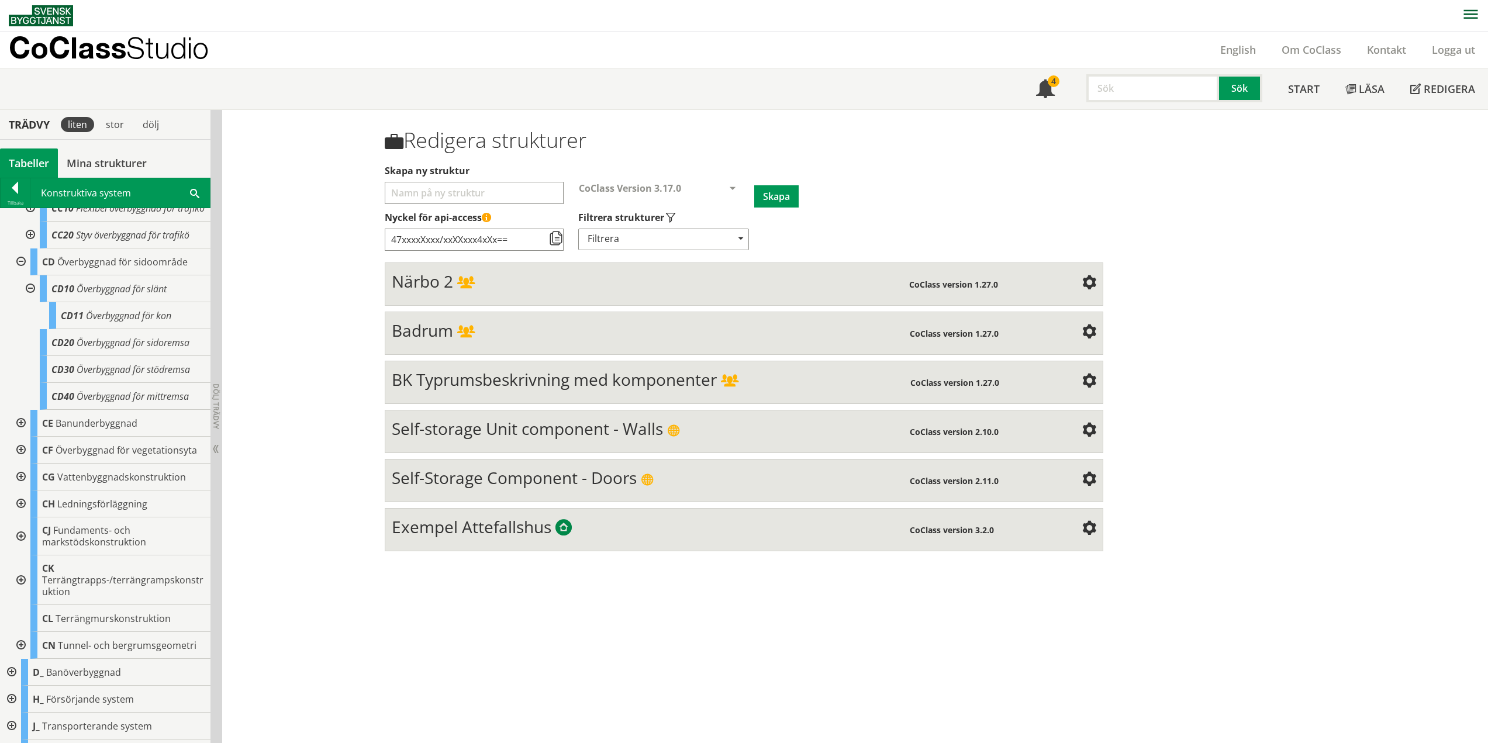
click at [23, 546] on div at bounding box center [19, 536] width 21 height 38
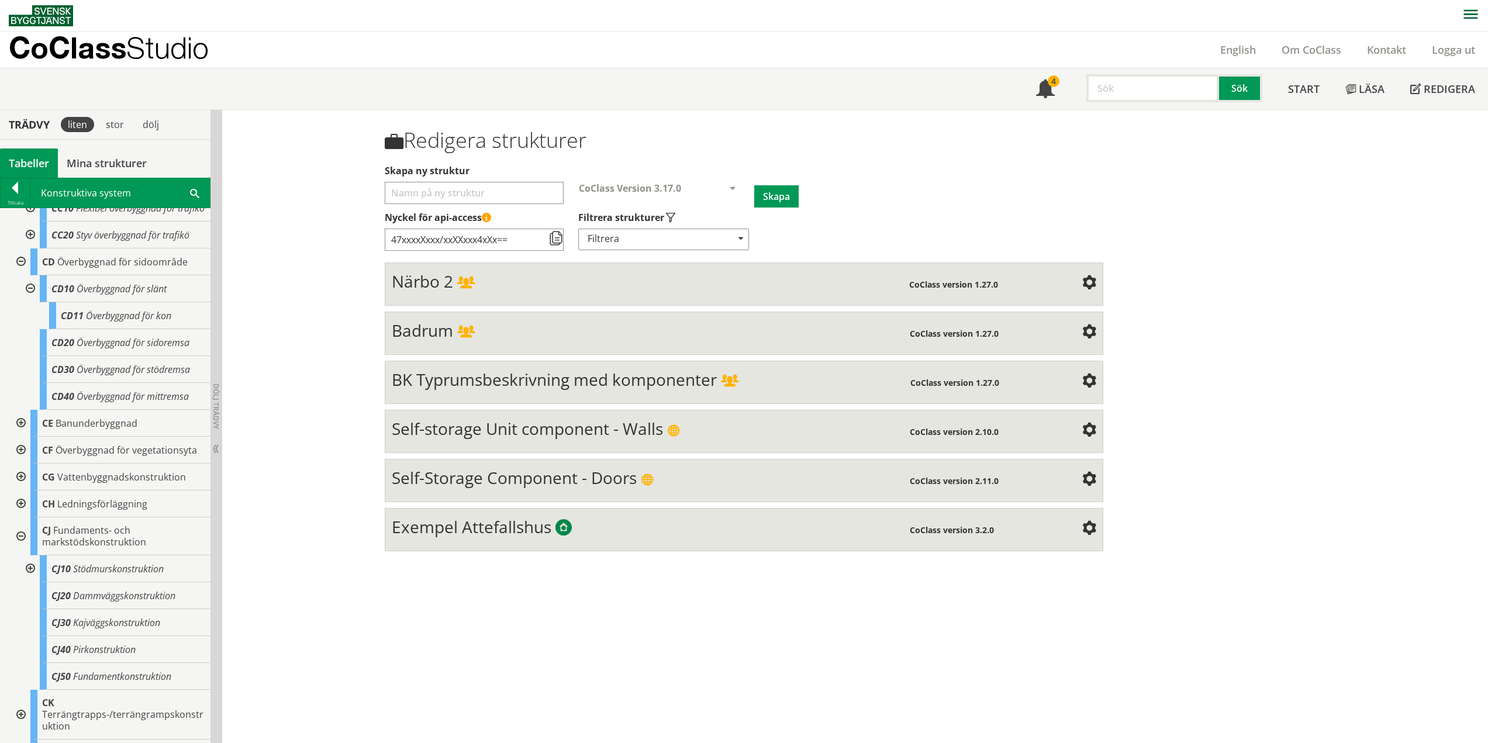
click at [25, 513] on div at bounding box center [19, 504] width 21 height 27
click at [31, 578] on div at bounding box center [29, 568] width 21 height 27
click at [33, 300] on div at bounding box center [29, 288] width 21 height 27
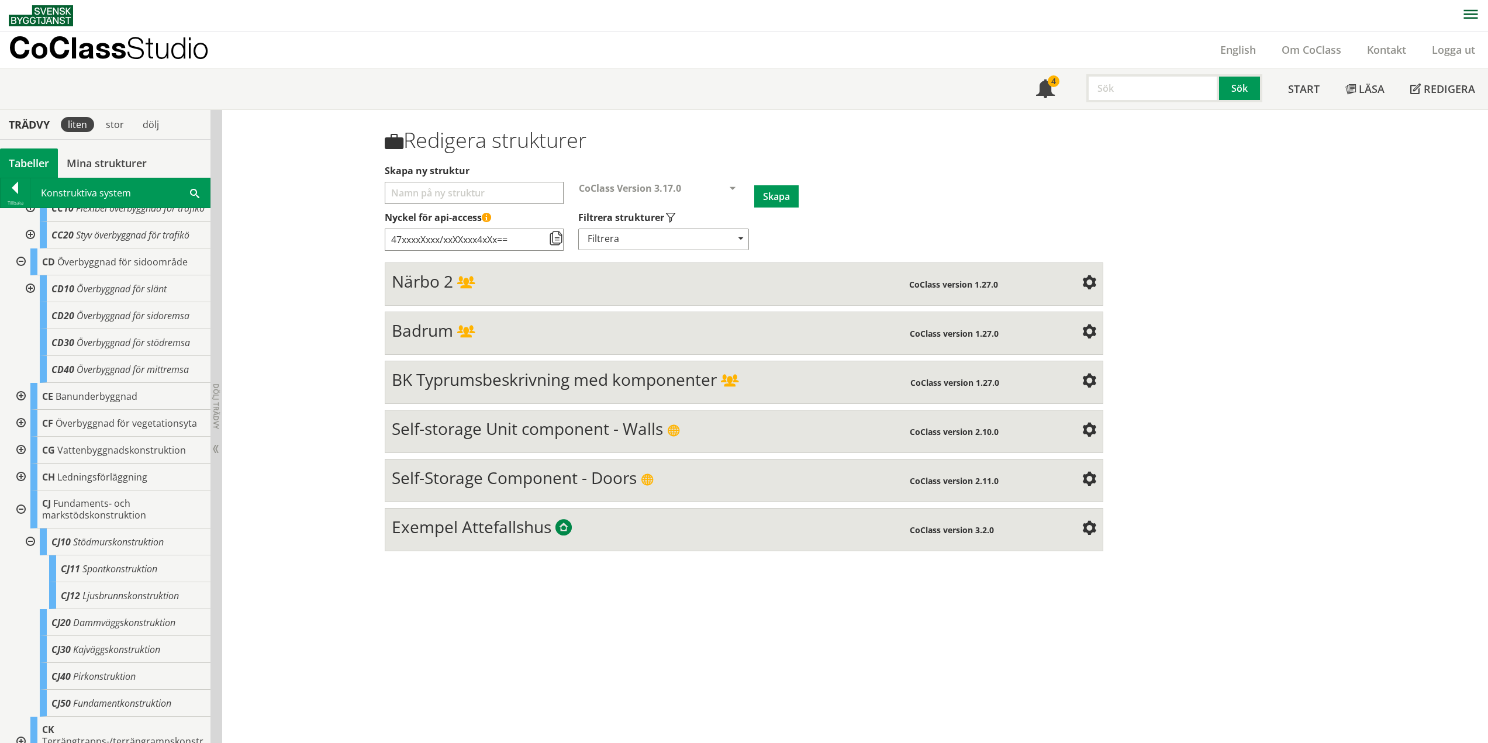
click at [21, 409] on div at bounding box center [19, 396] width 21 height 27
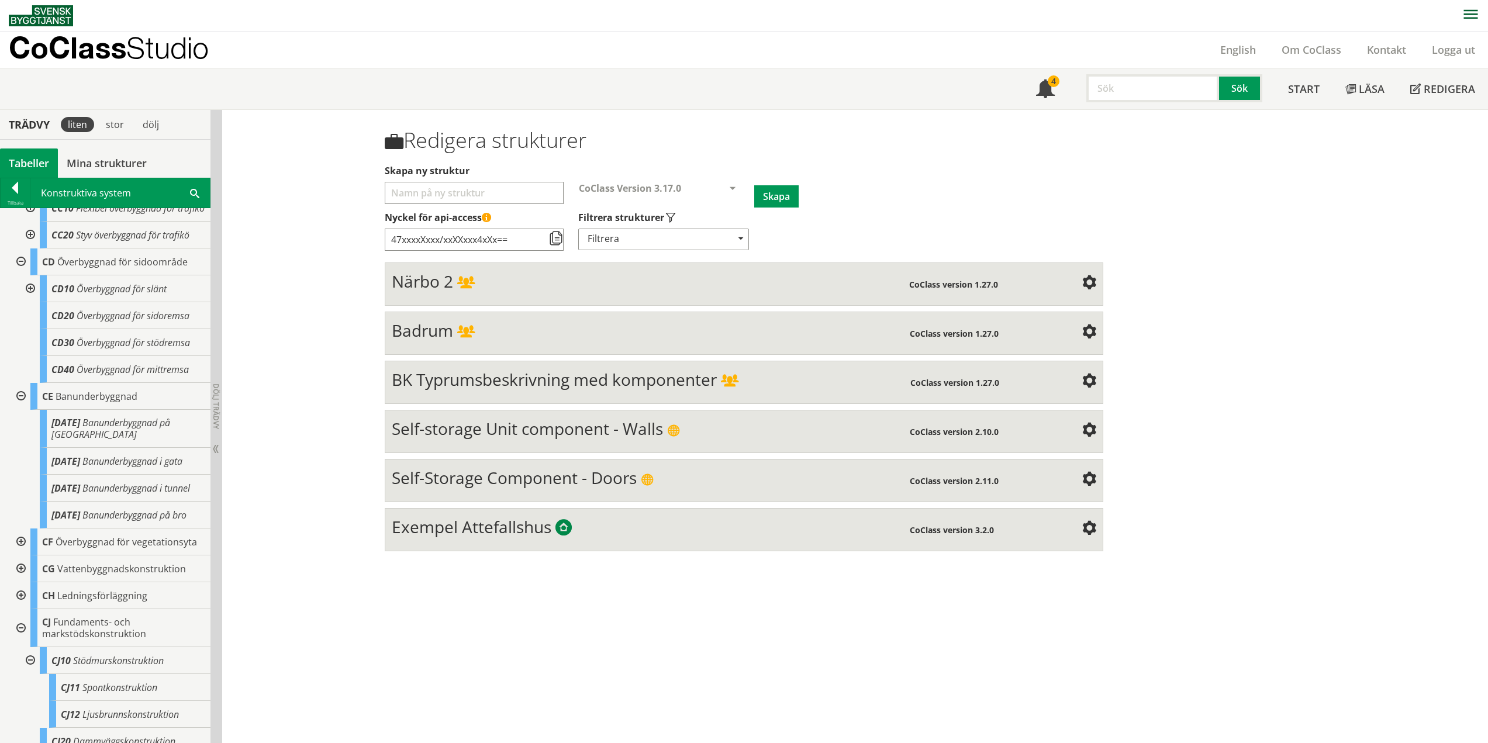
click at [21, 409] on div at bounding box center [19, 396] width 21 height 27
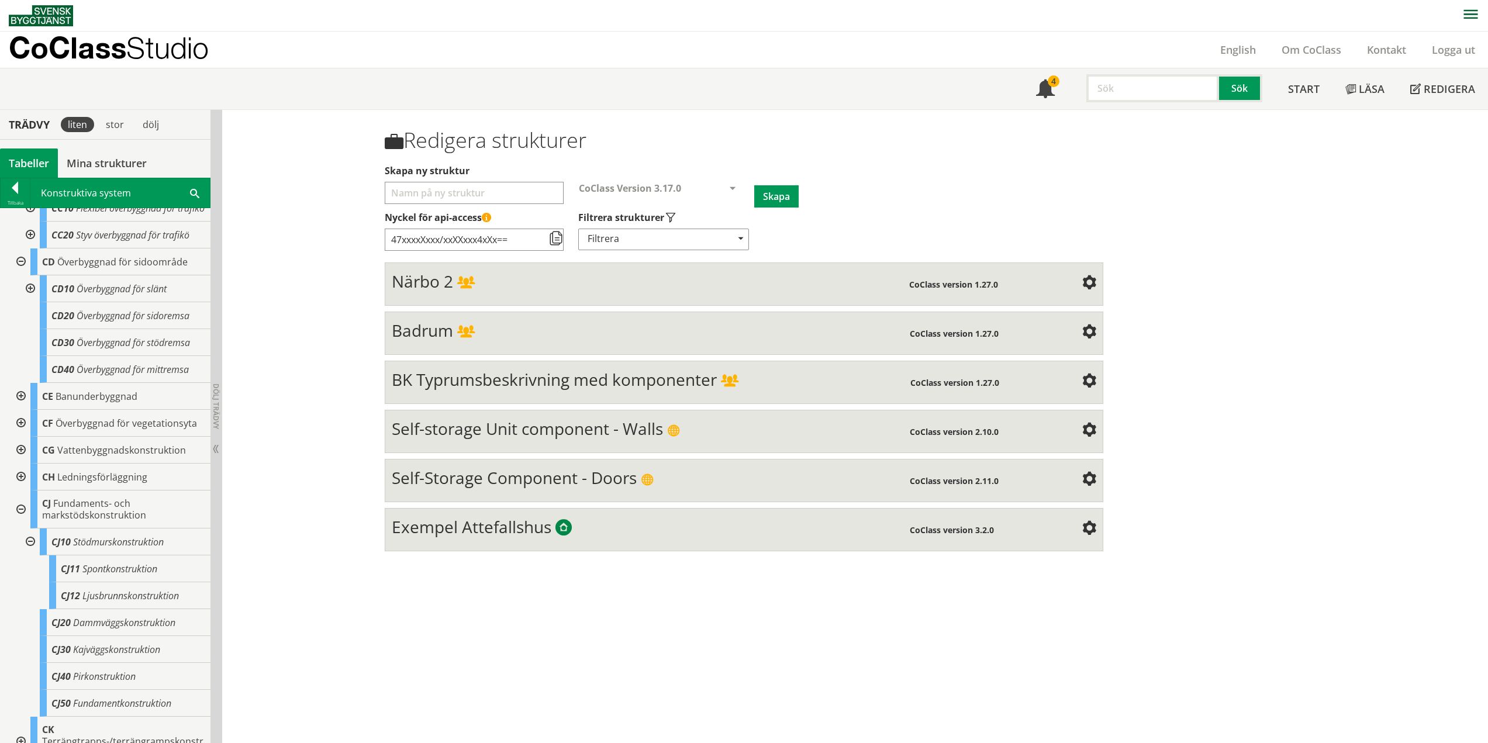
click at [22, 436] on div at bounding box center [19, 423] width 21 height 27
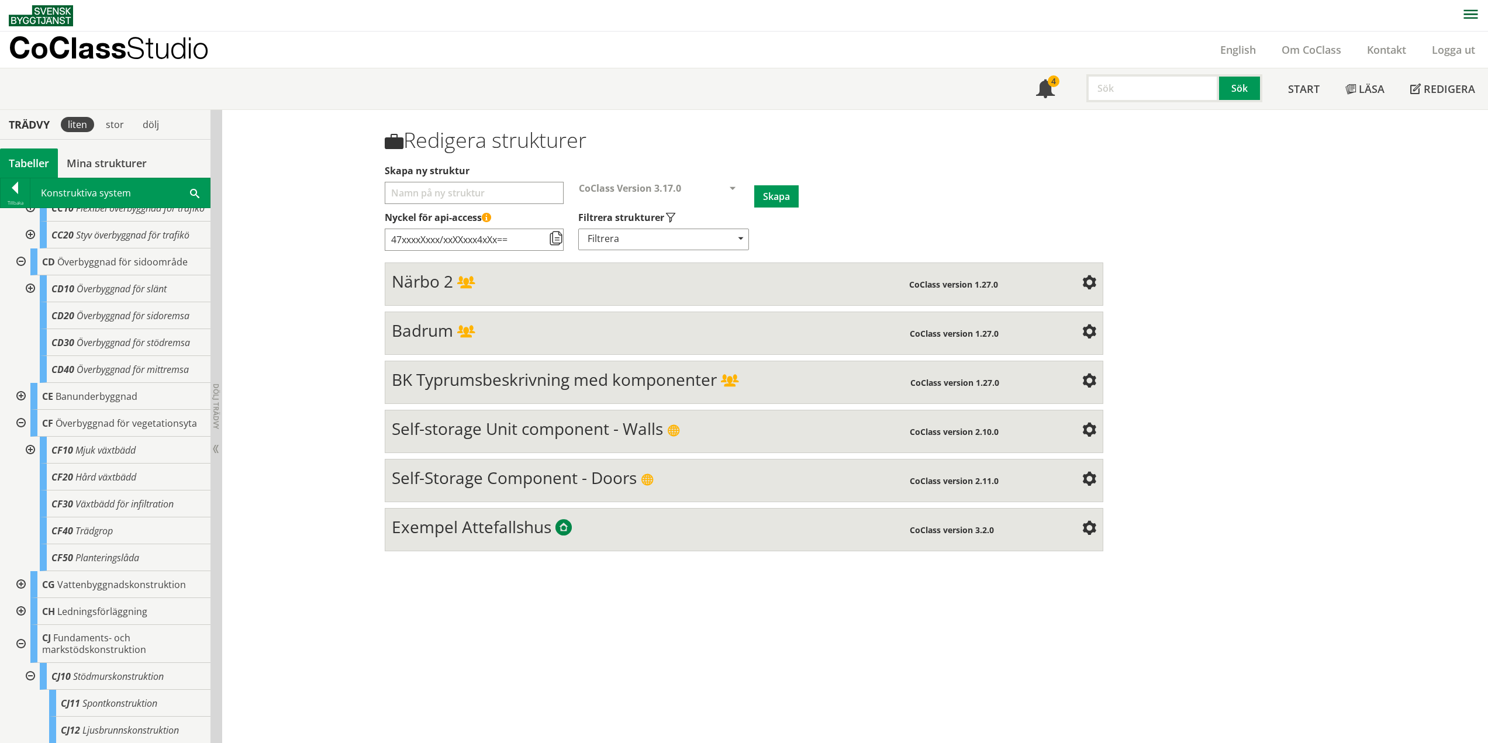
click at [30, 458] on div at bounding box center [29, 450] width 21 height 27
click at [29, 460] on div at bounding box center [29, 450] width 21 height 27
click at [20, 433] on div at bounding box center [19, 423] width 21 height 27
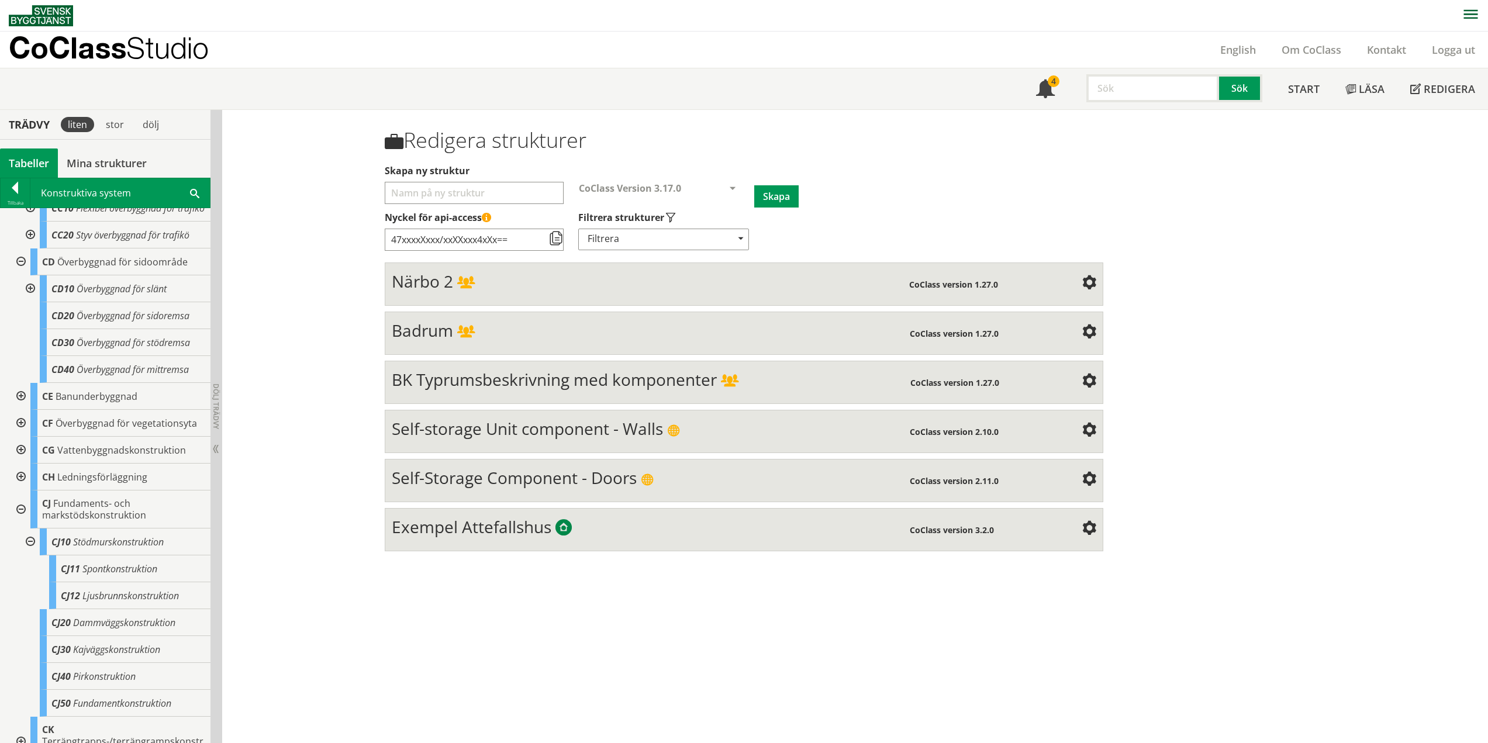
click at [20, 270] on div at bounding box center [19, 261] width 21 height 27
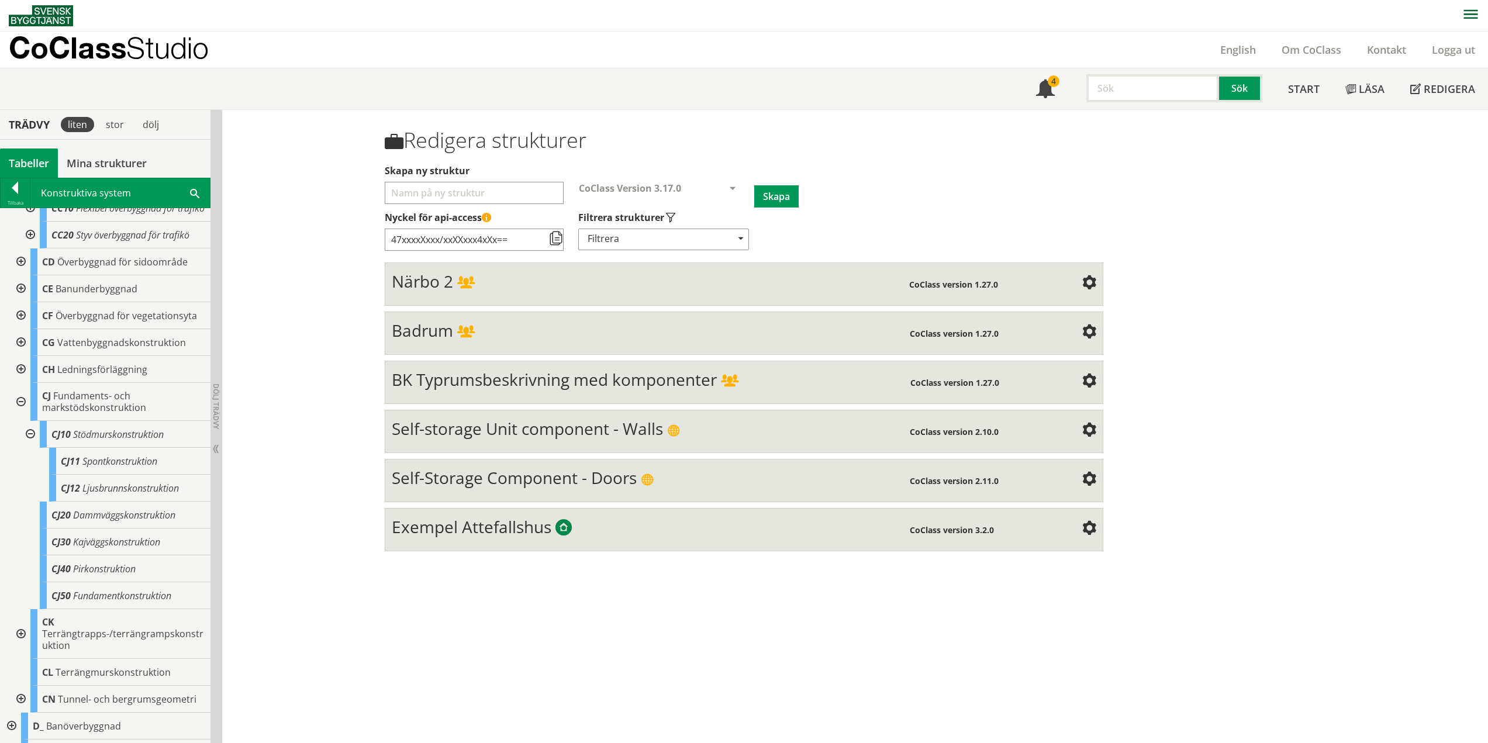
click at [24, 415] on div at bounding box center [19, 402] width 21 height 38
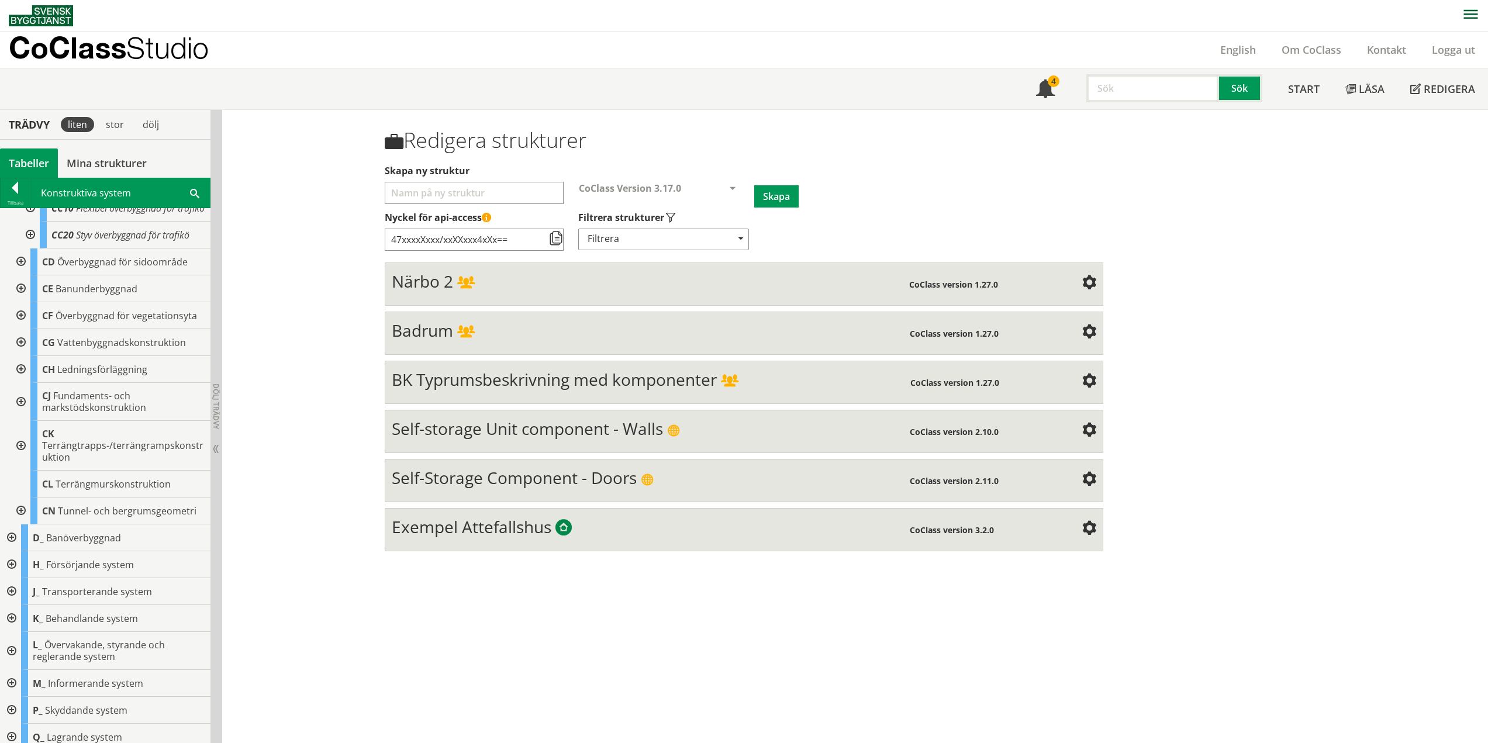
click at [21, 454] on div at bounding box center [19, 446] width 21 height 50
click at [20, 522] on div at bounding box center [19, 511] width 21 height 27
click at [19, 522] on div at bounding box center [19, 511] width 21 height 27
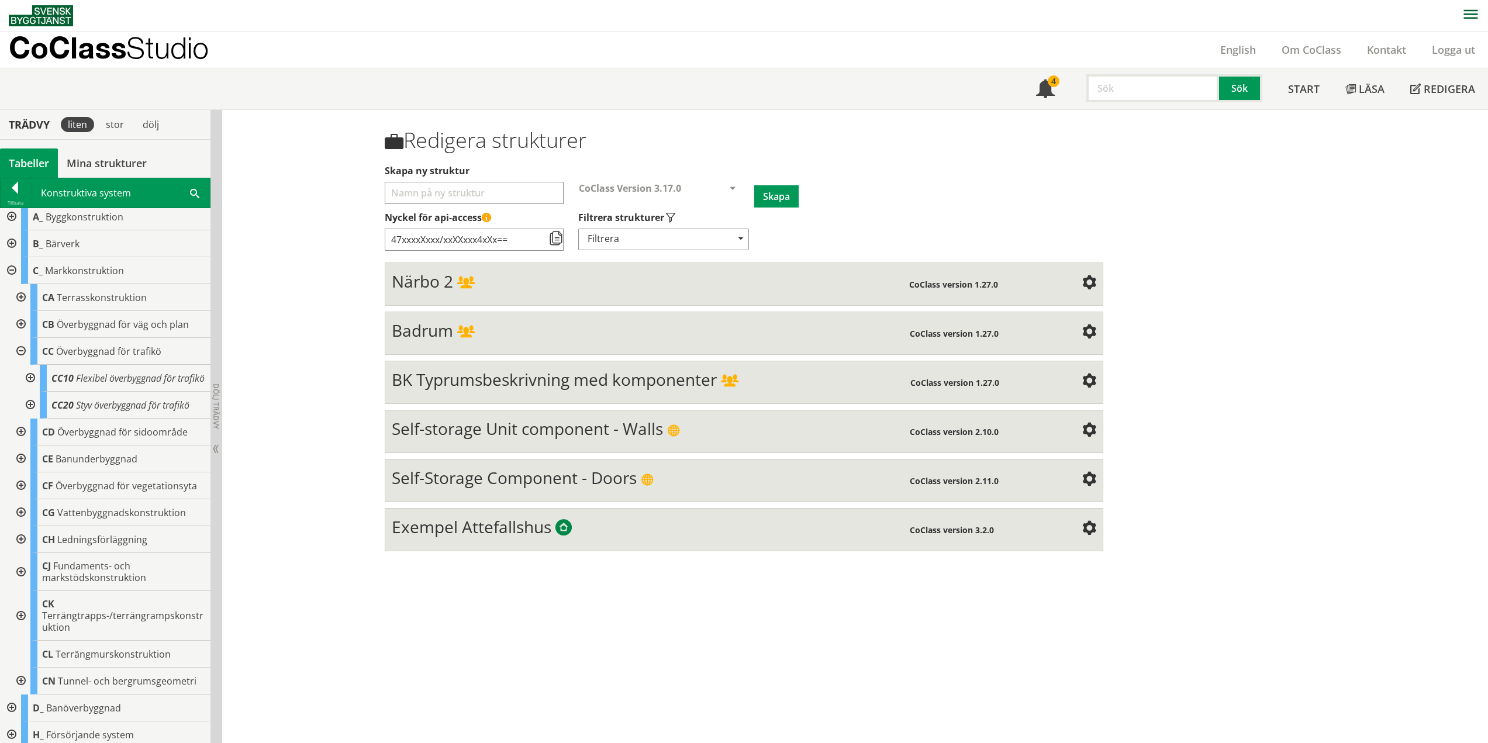
scroll to position [0, 0]
click at [14, 275] on div at bounding box center [10, 276] width 21 height 27
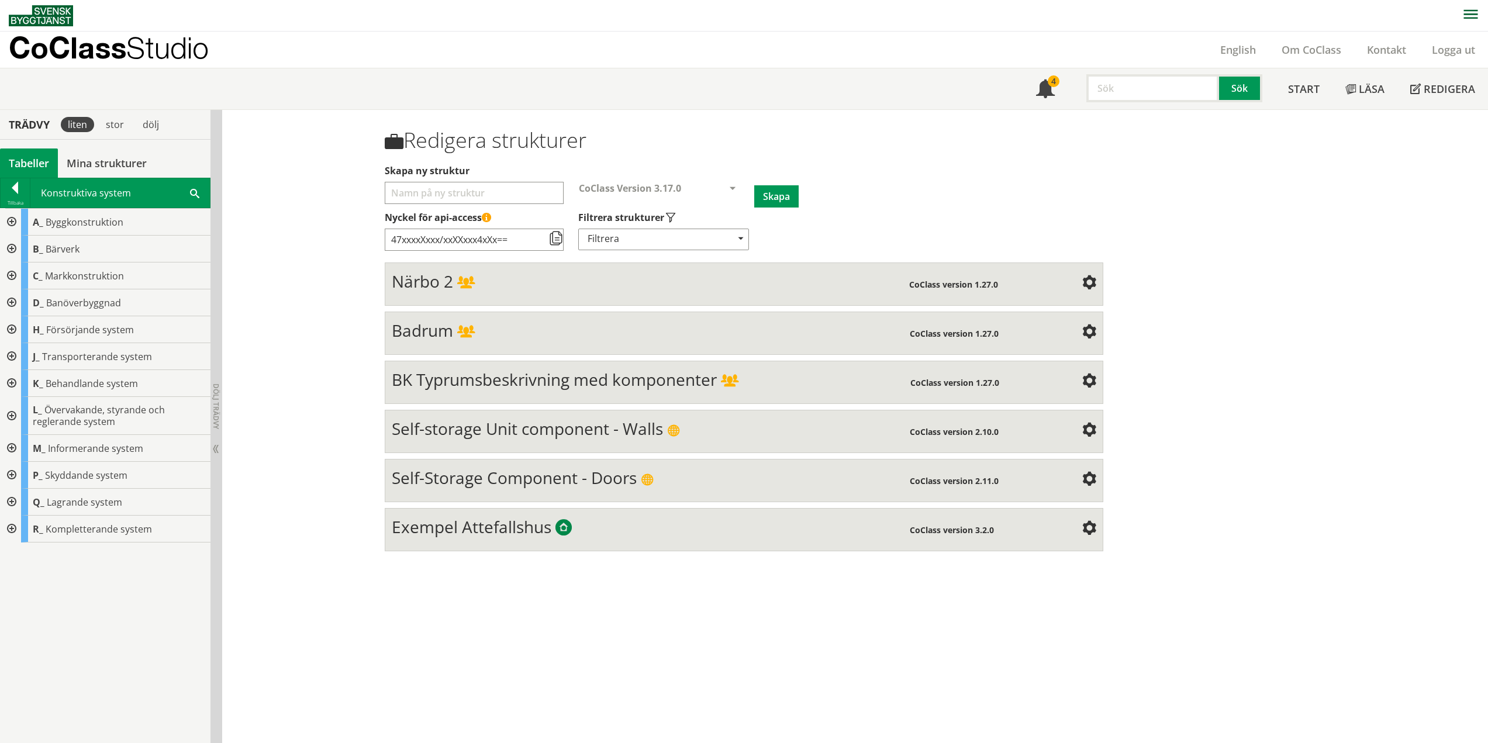
click at [12, 301] on div at bounding box center [10, 302] width 21 height 27
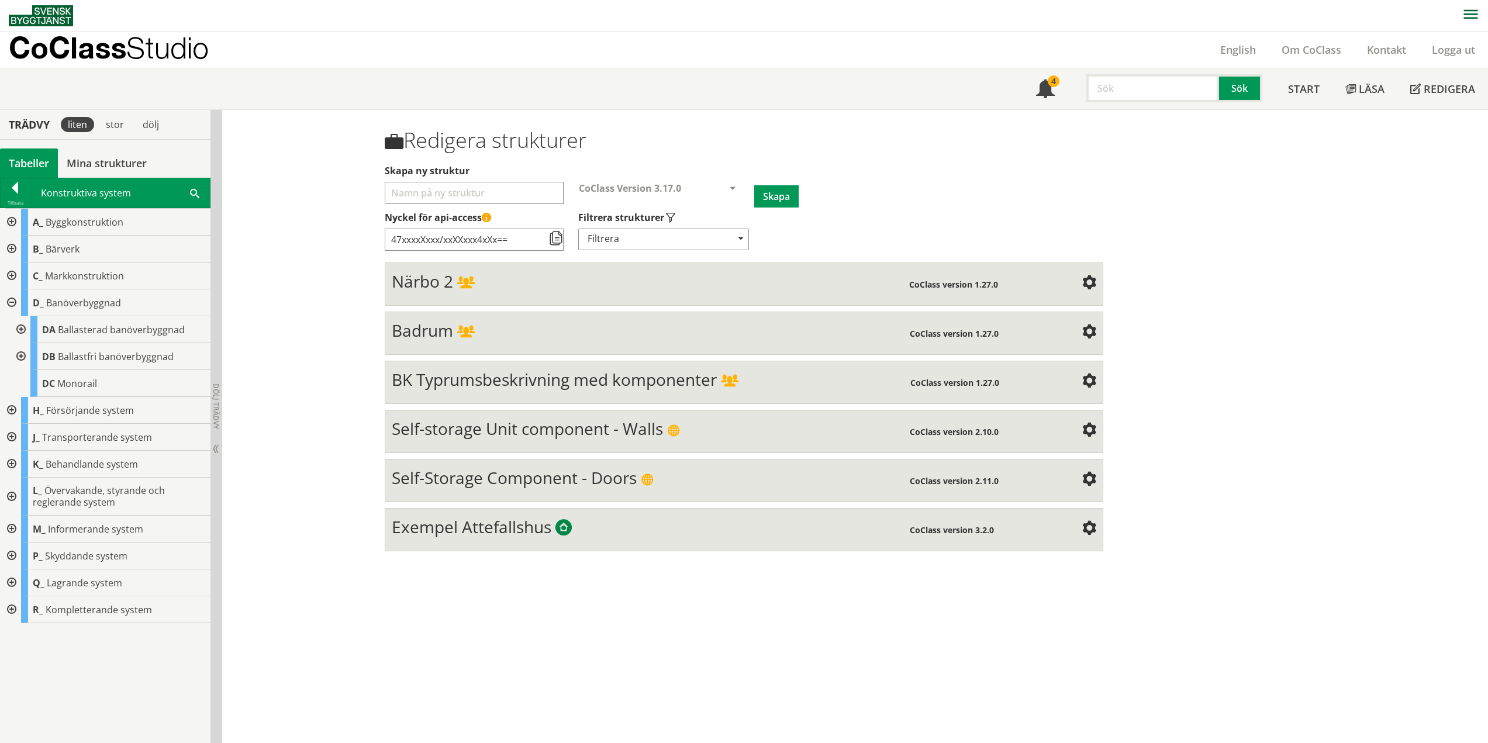
click at [21, 329] on div at bounding box center [19, 329] width 21 height 27
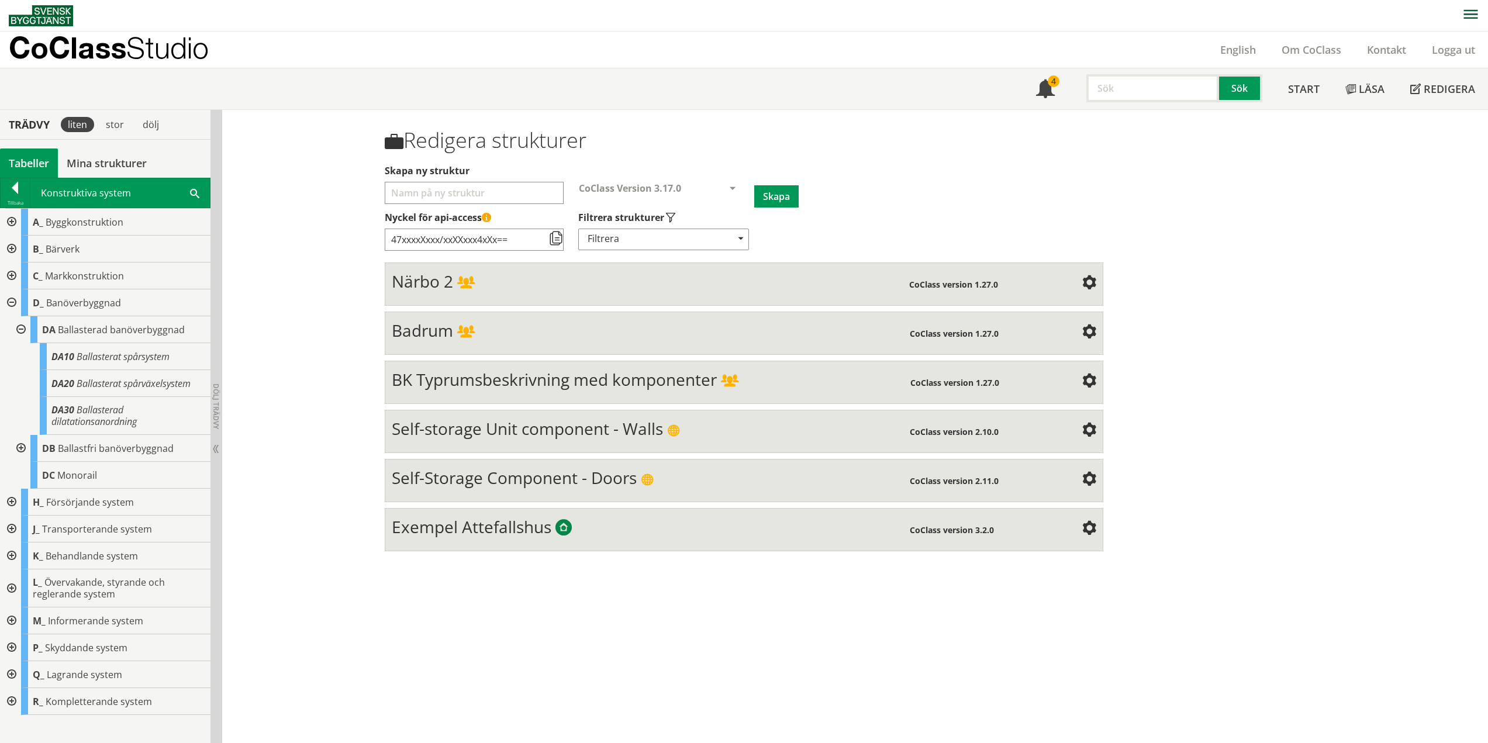
click at [20, 444] on div at bounding box center [19, 448] width 21 height 27
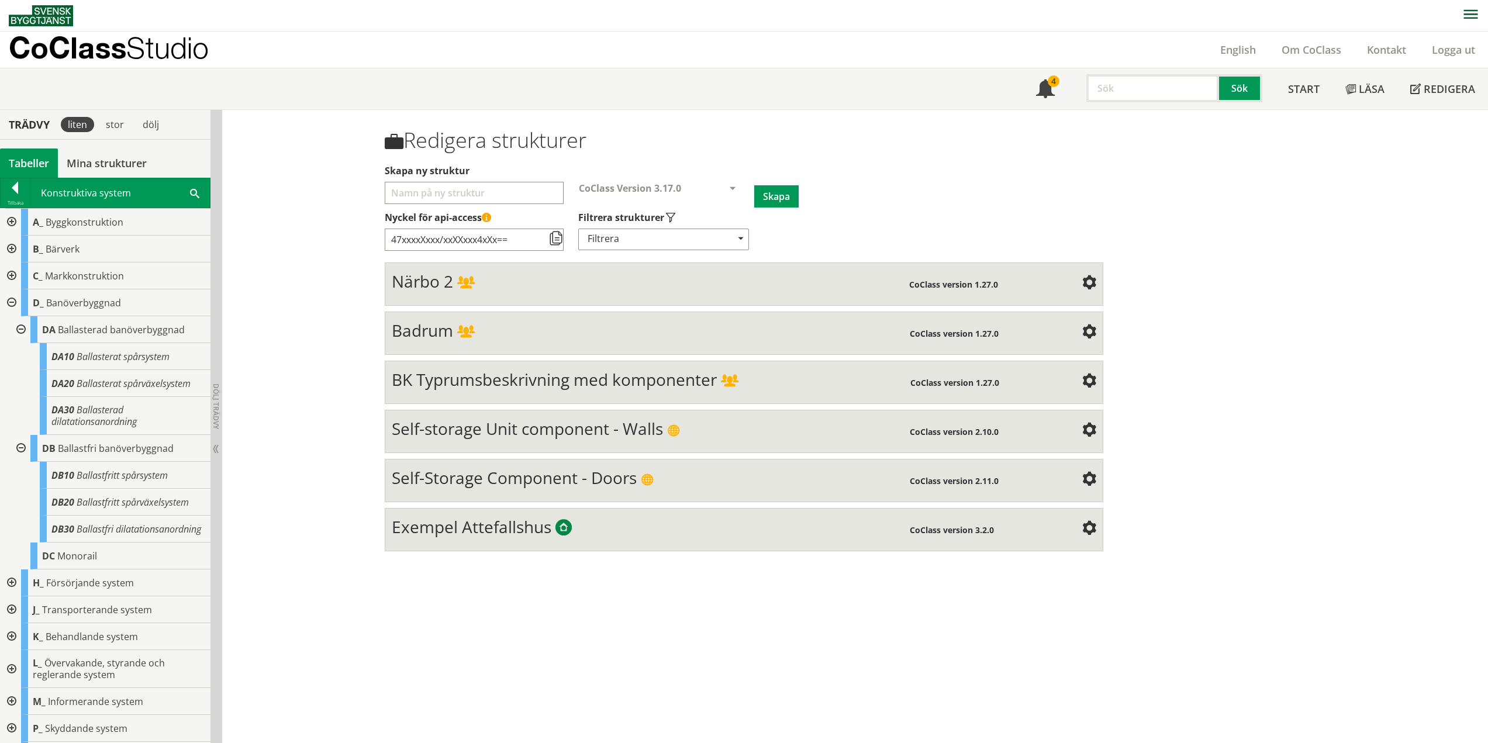
click at [21, 447] on div at bounding box center [19, 448] width 21 height 27
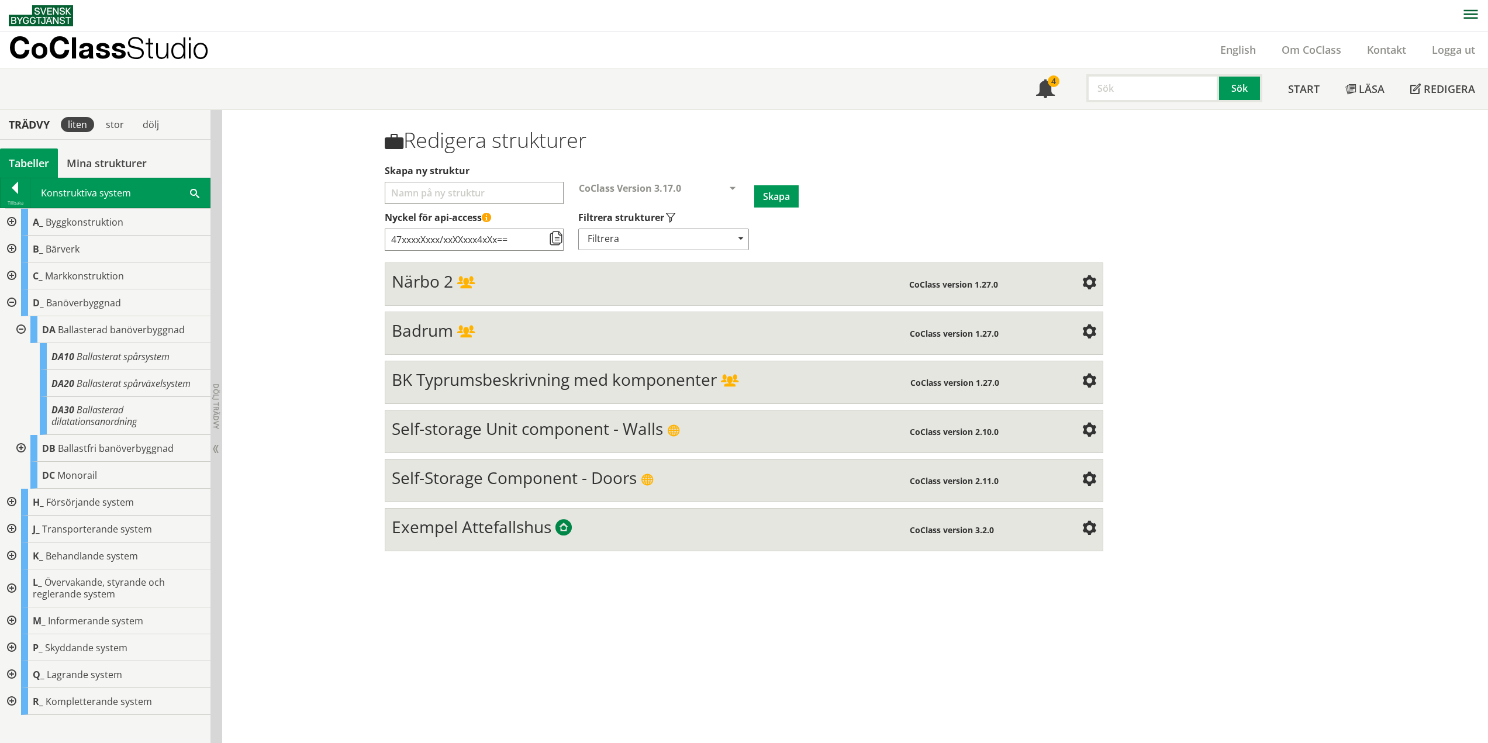
click at [22, 326] on div at bounding box center [19, 329] width 21 height 27
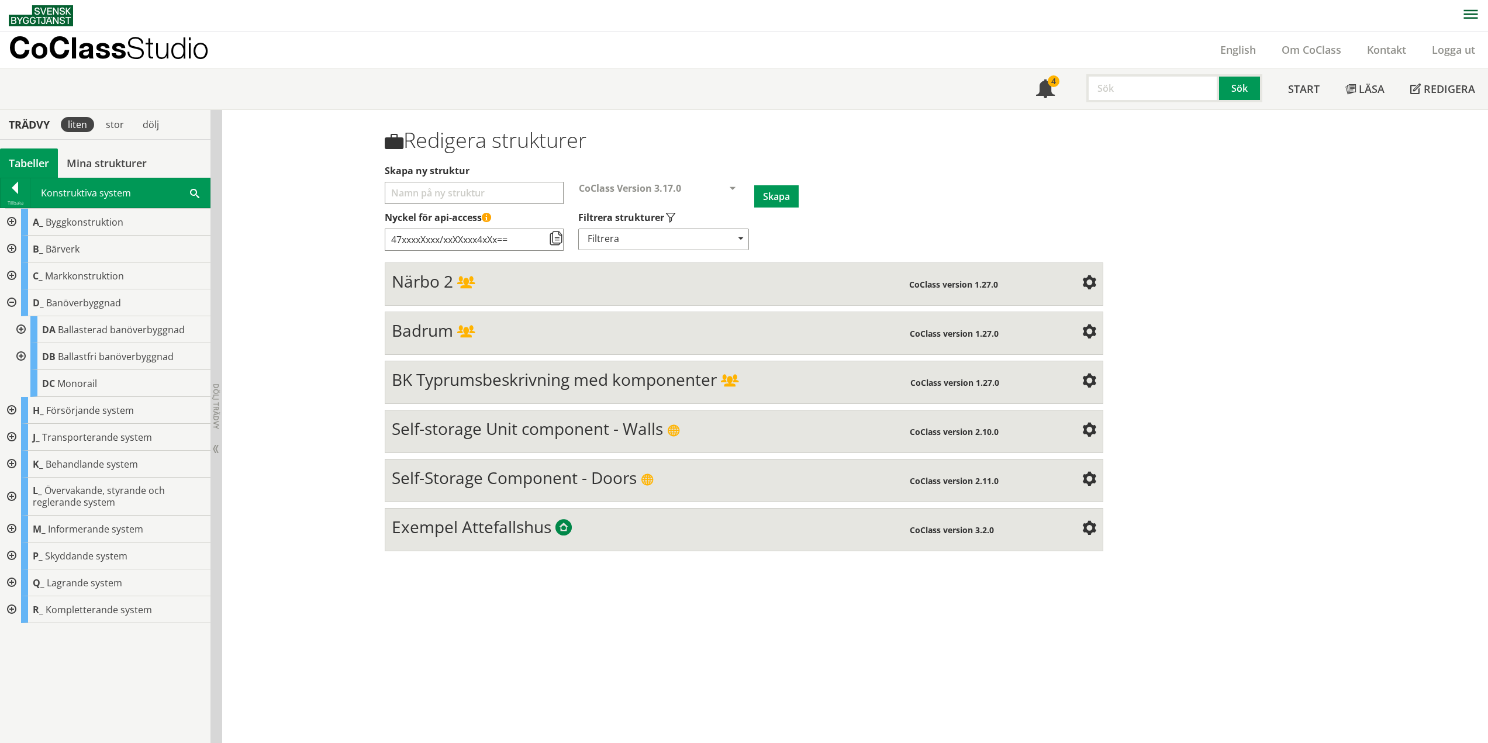
click at [19, 303] on div at bounding box center [10, 302] width 21 height 27
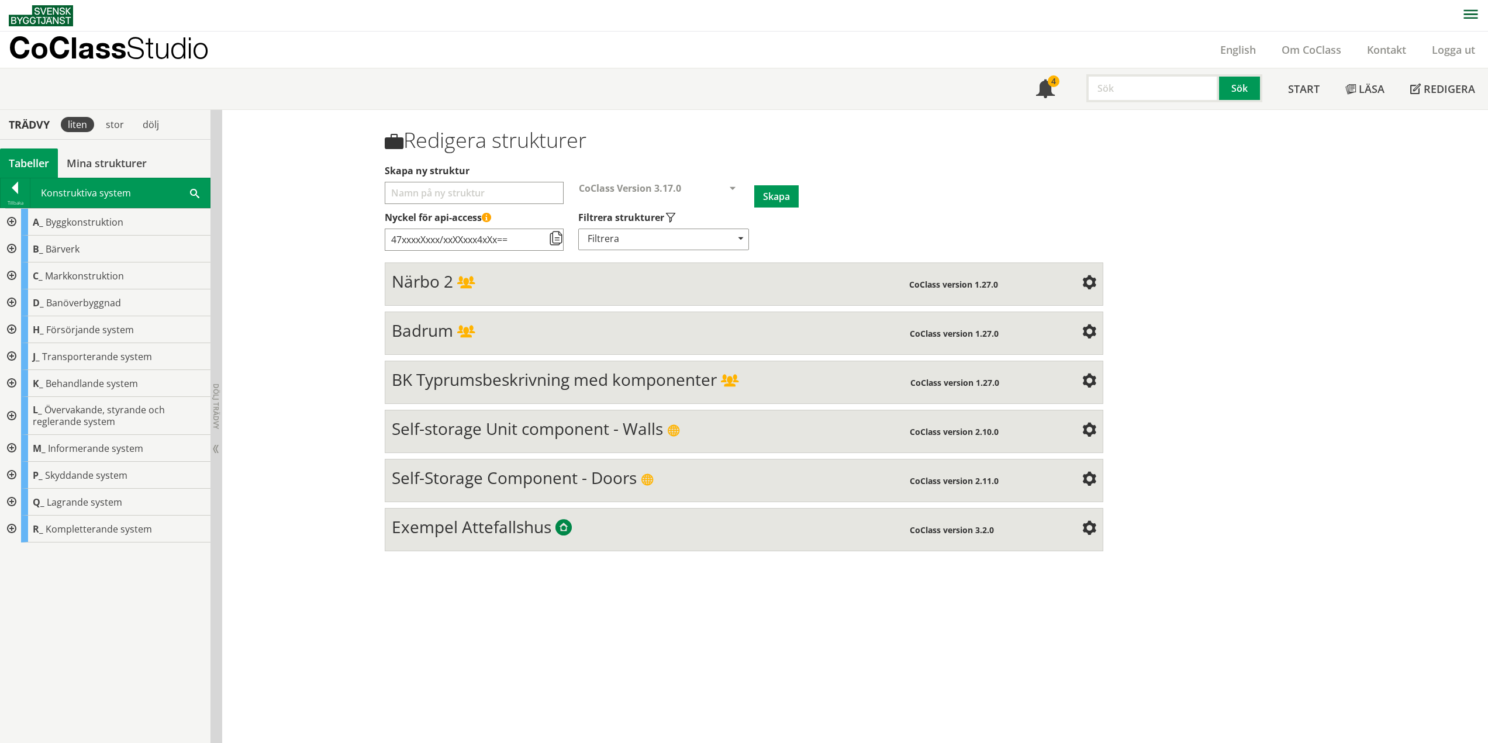
click at [9, 328] on div at bounding box center [10, 329] width 21 height 27
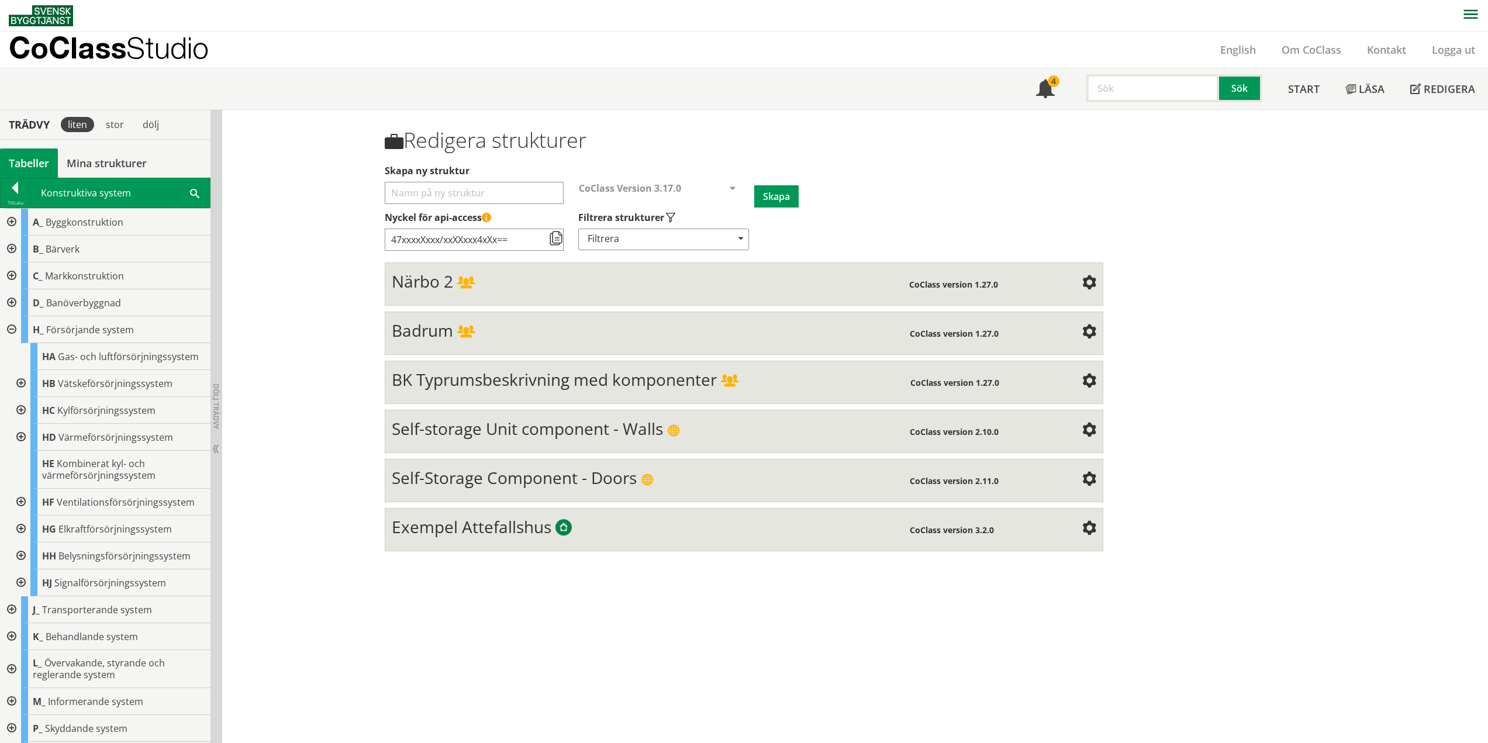
click at [23, 383] on div at bounding box center [19, 383] width 21 height 27
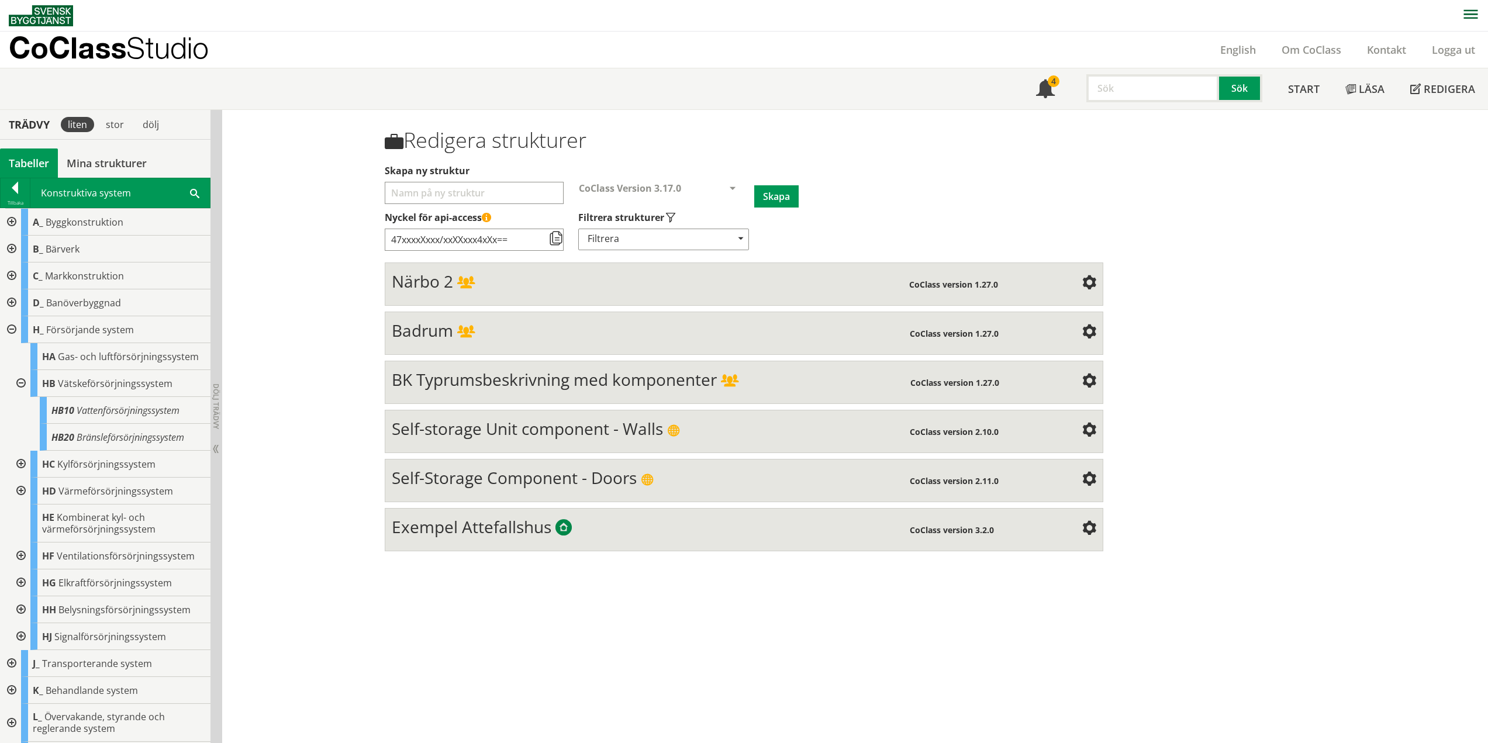
click at [16, 384] on div at bounding box center [19, 383] width 21 height 27
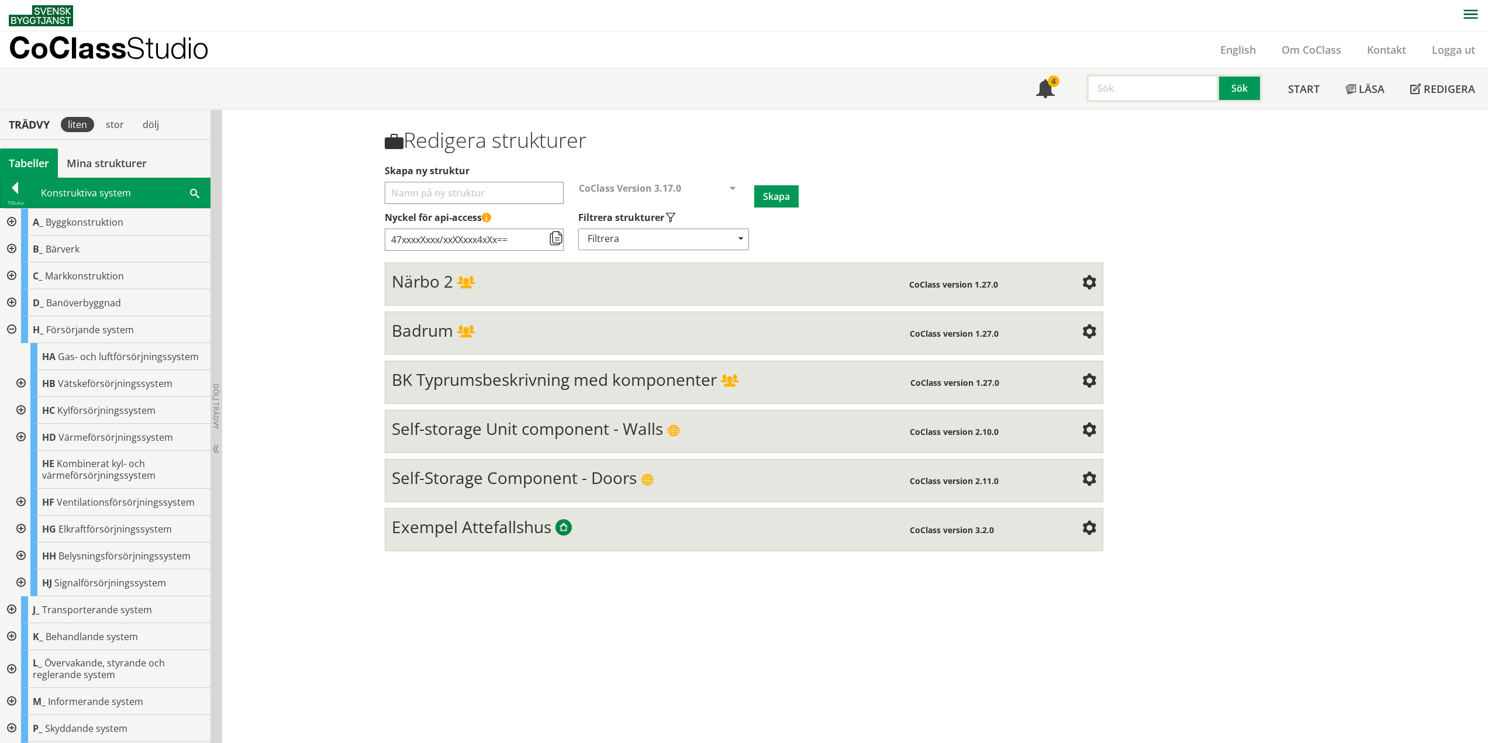
drag, startPoint x: 18, startPoint y: 406, endPoint x: 26, endPoint y: 408, distance: 8.5
click at [20, 408] on div at bounding box center [19, 410] width 21 height 27
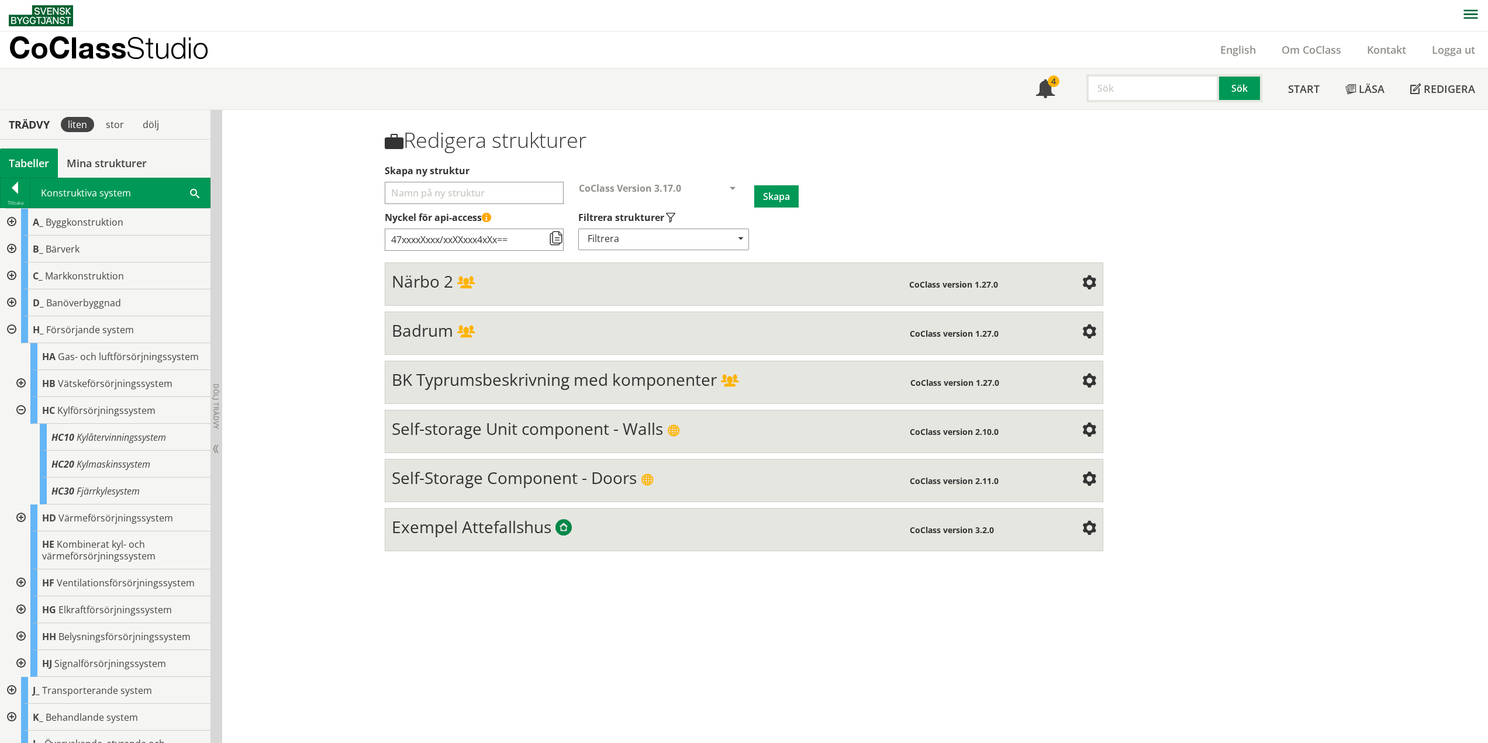
click at [21, 514] on div at bounding box center [19, 518] width 21 height 27
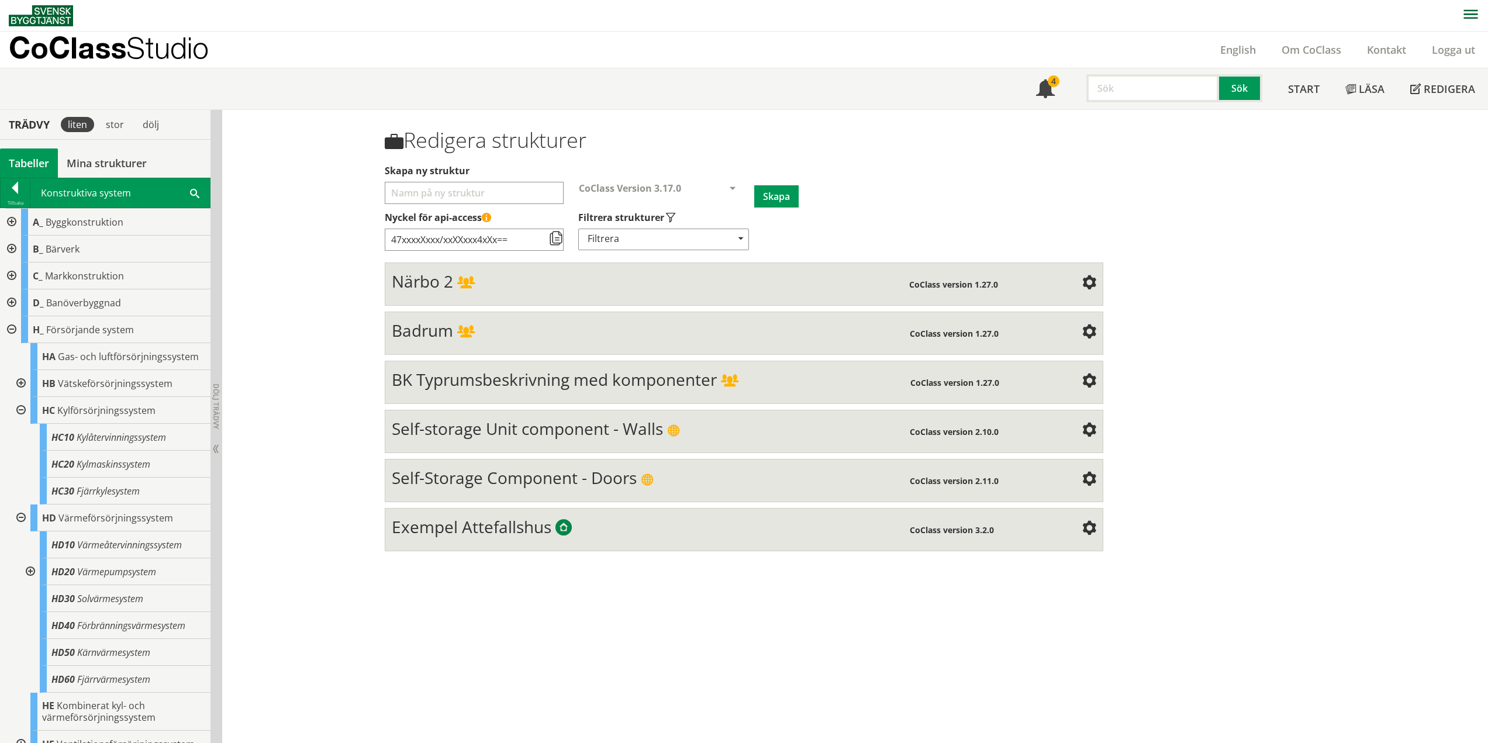
click at [26, 409] on div at bounding box center [19, 410] width 21 height 27
click at [31, 492] on div at bounding box center [29, 491] width 21 height 27
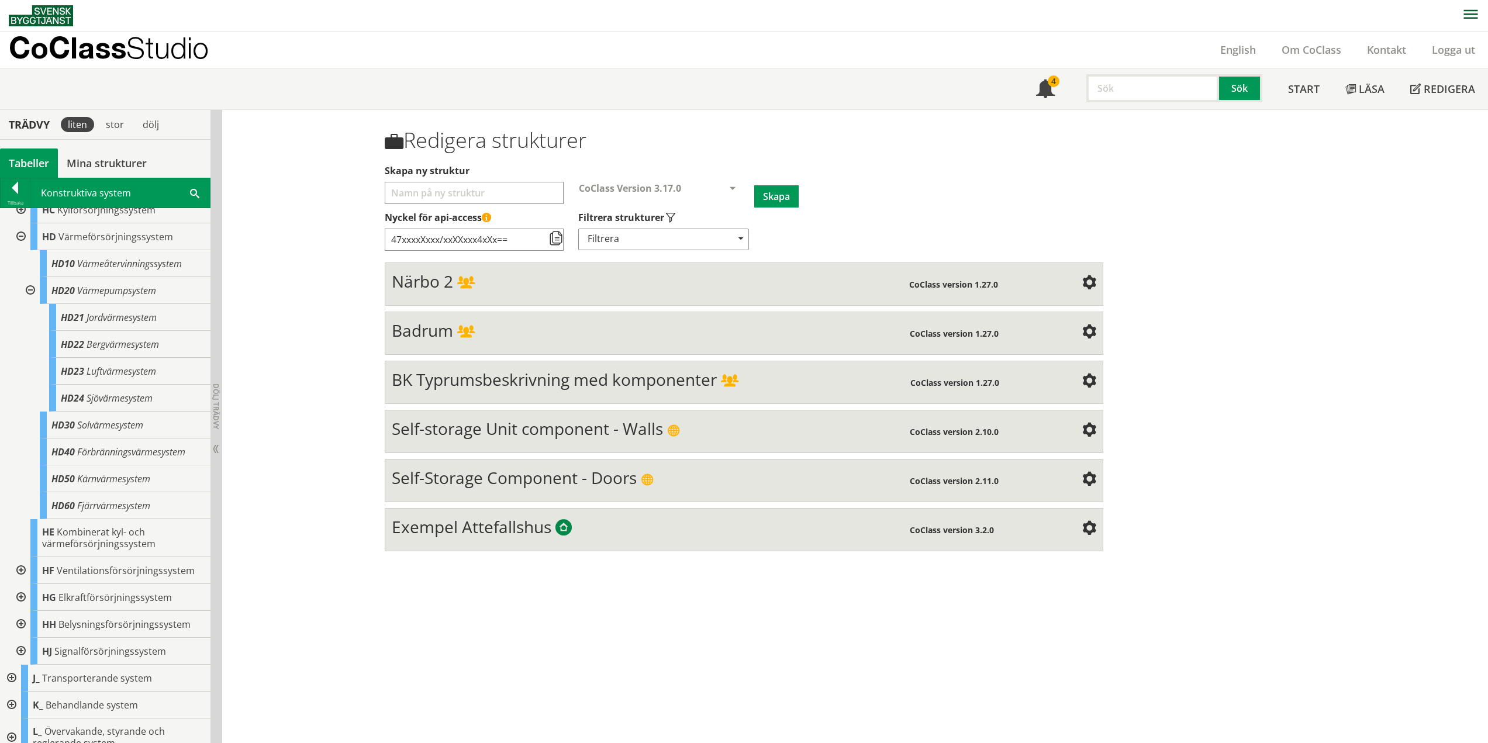
scroll to position [175, 0]
click at [31, 316] on div at bounding box center [29, 315] width 21 height 27
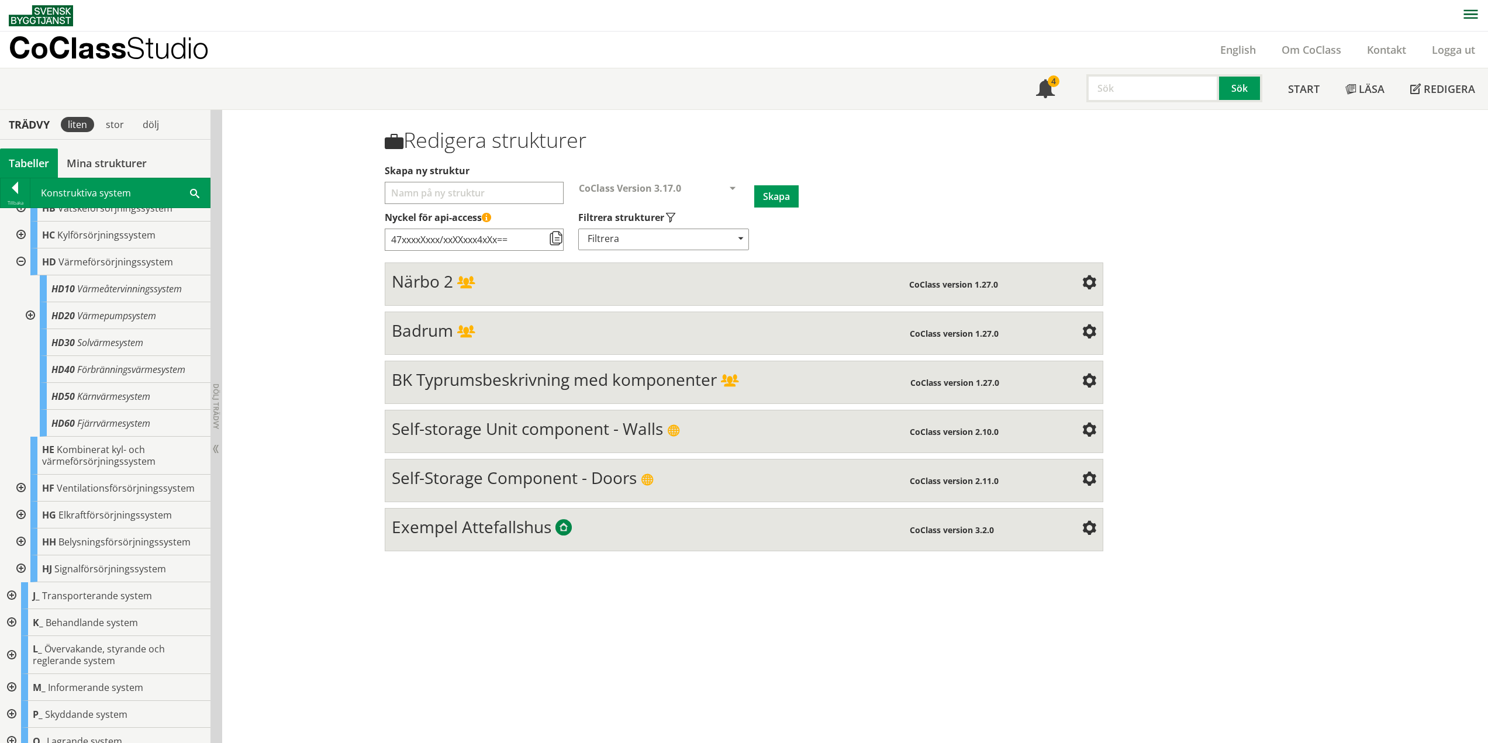
click at [22, 263] on div at bounding box center [19, 261] width 21 height 27
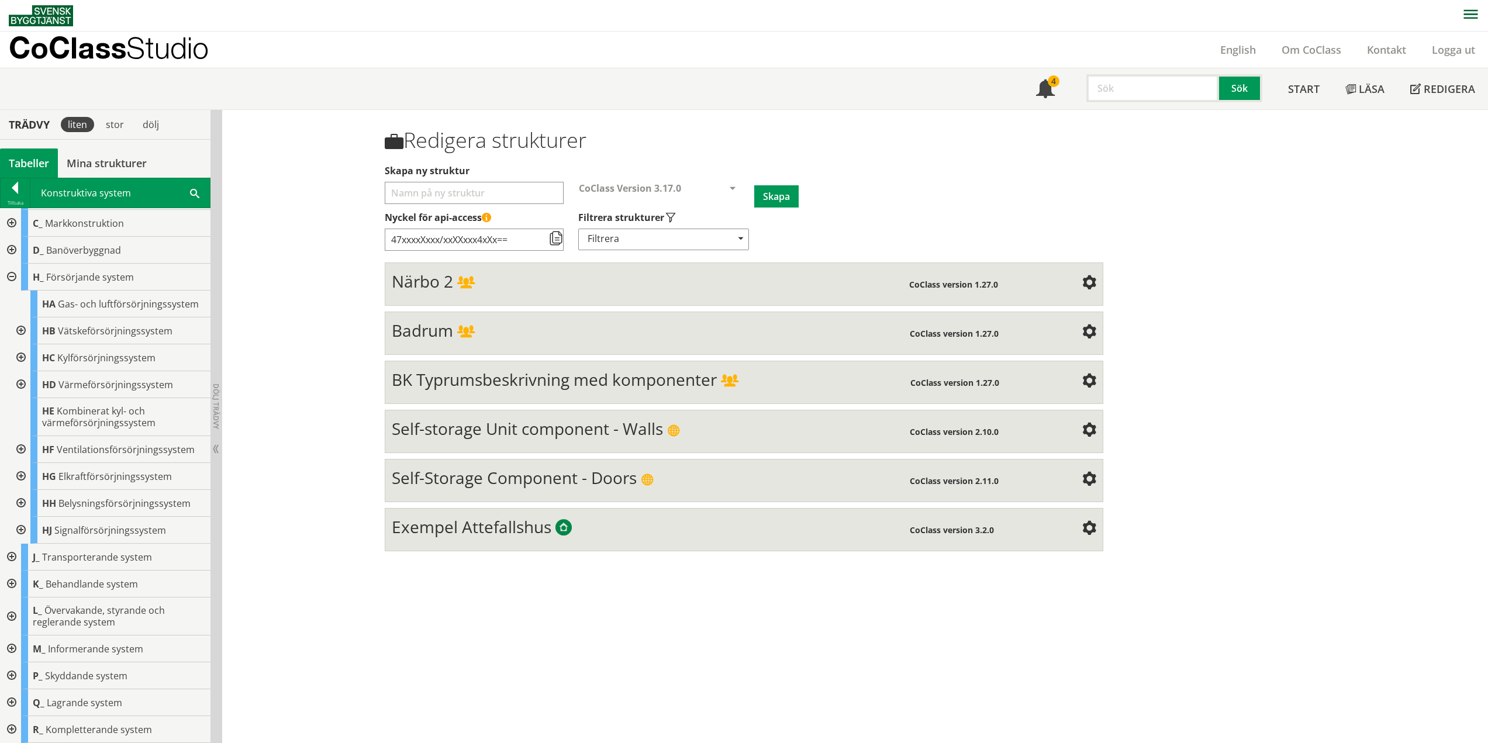
click at [22, 447] on div at bounding box center [19, 449] width 21 height 27
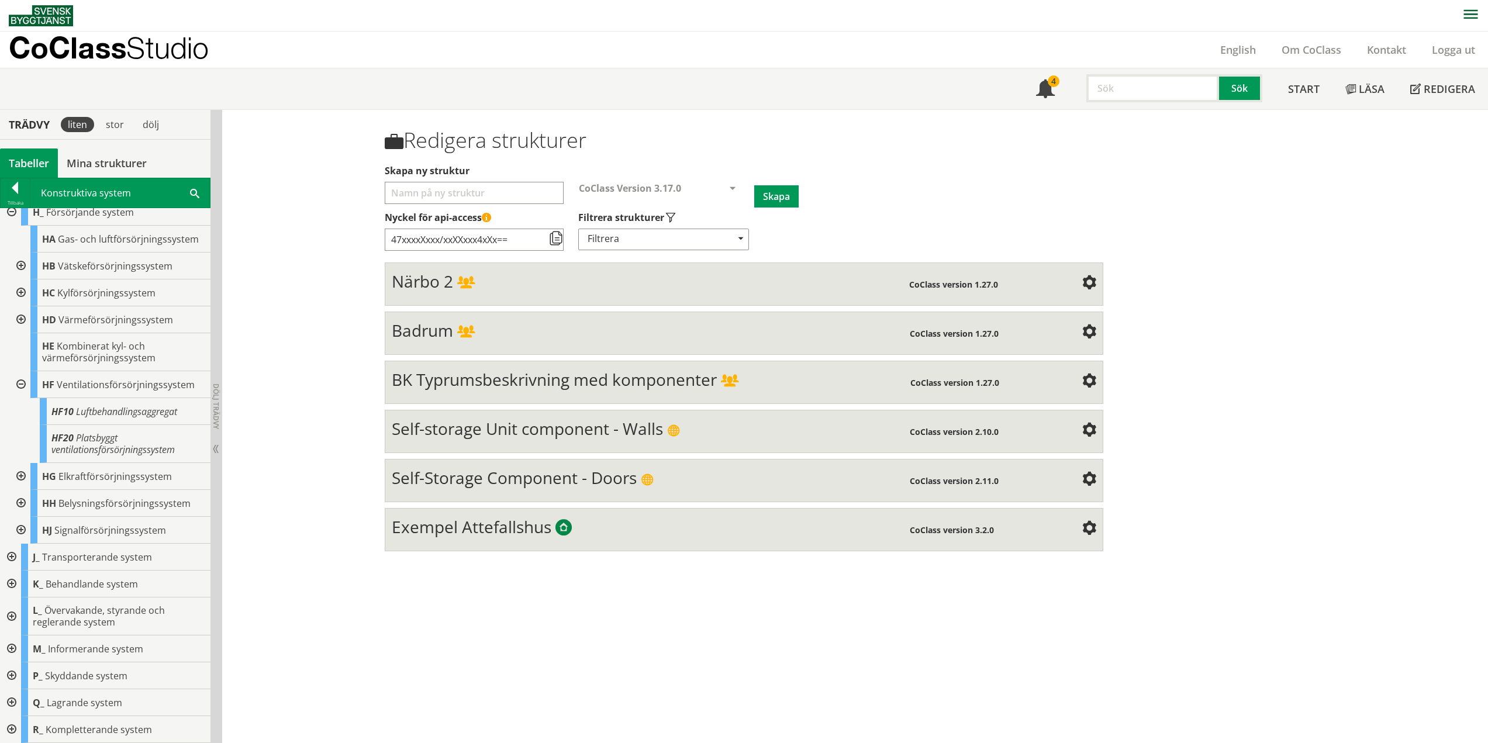
drag, startPoint x: 21, startPoint y: 382, endPoint x: 21, endPoint y: 389, distance: 7.6
click at [21, 382] on div at bounding box center [19, 384] width 21 height 27
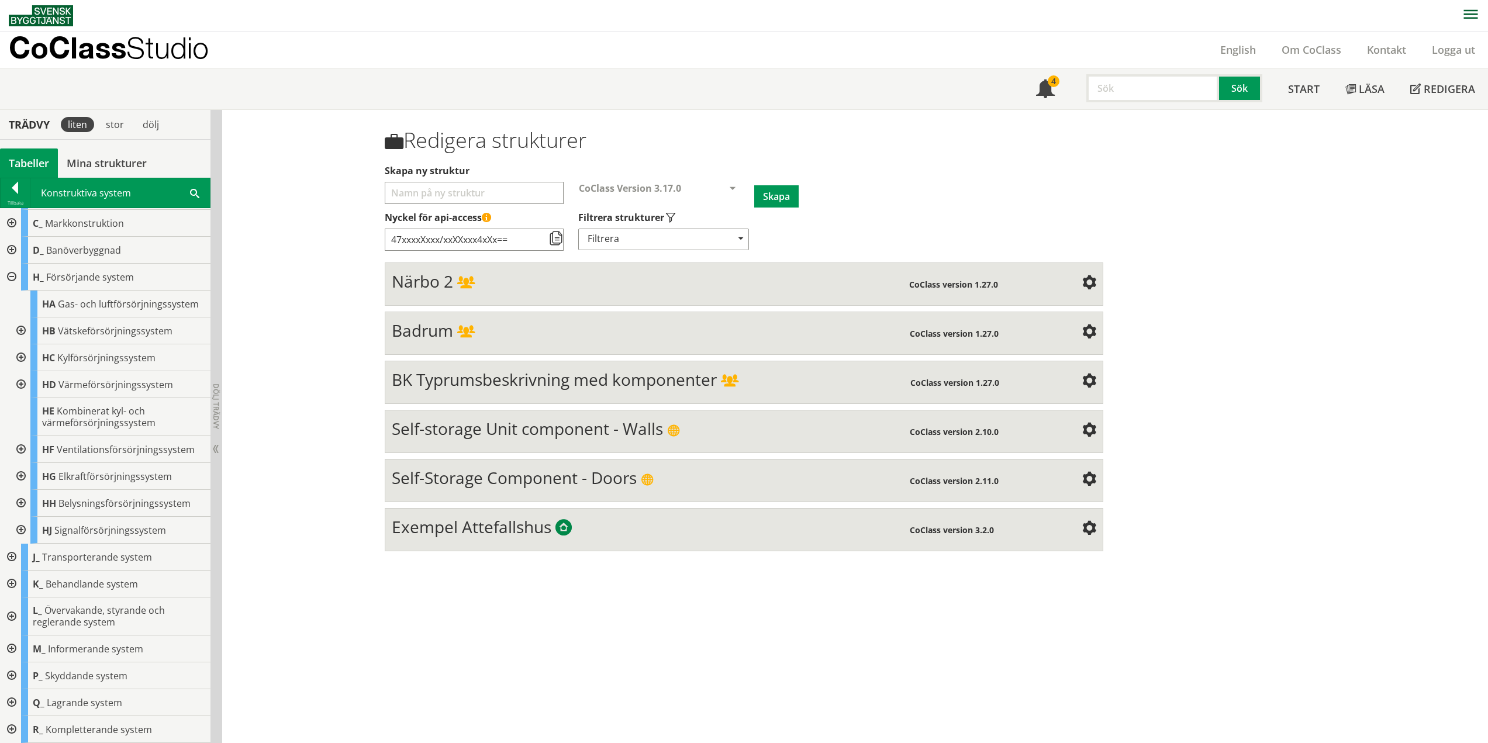
click at [16, 479] on div at bounding box center [19, 476] width 21 height 27
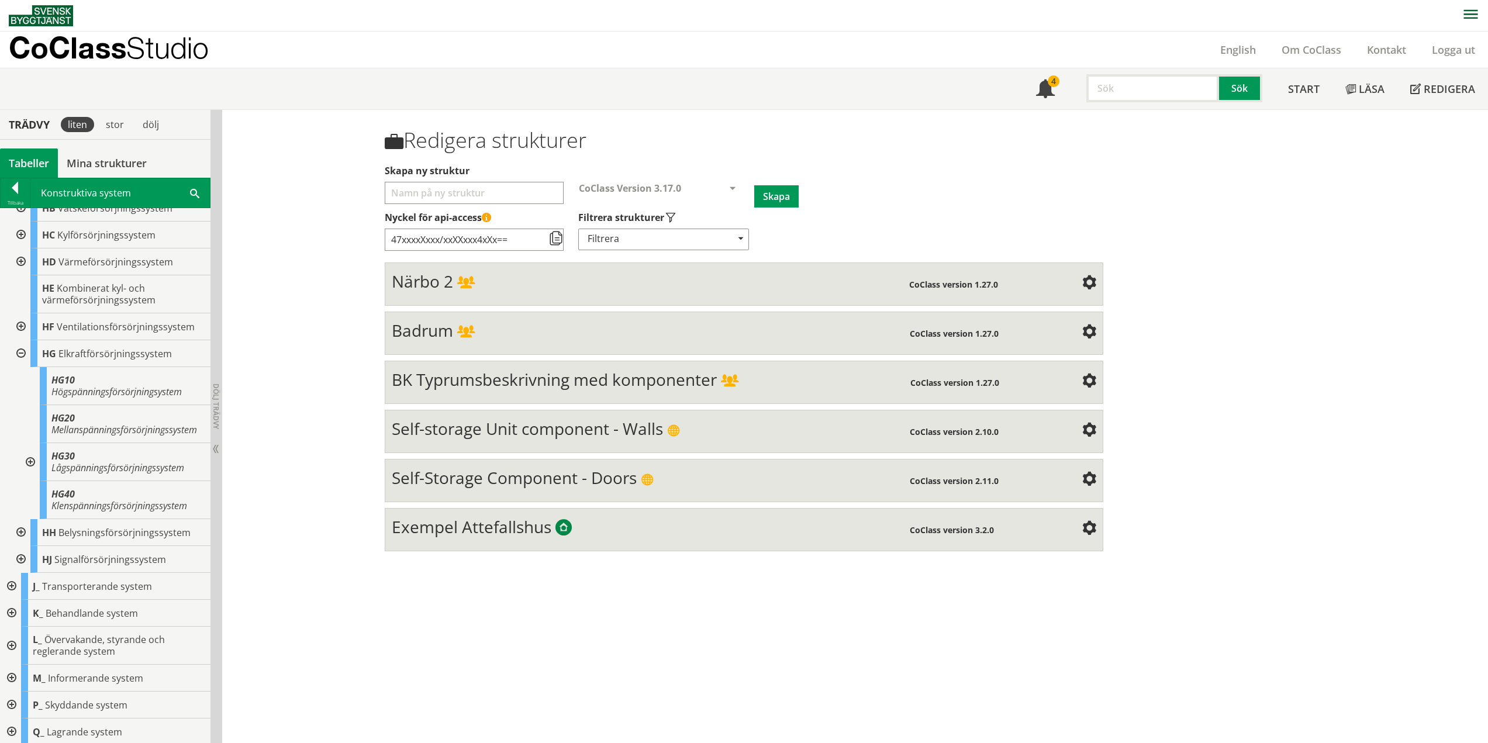
click at [31, 473] on div at bounding box center [29, 462] width 21 height 38
click at [32, 475] on div at bounding box center [29, 462] width 21 height 38
click at [22, 356] on div at bounding box center [19, 353] width 21 height 27
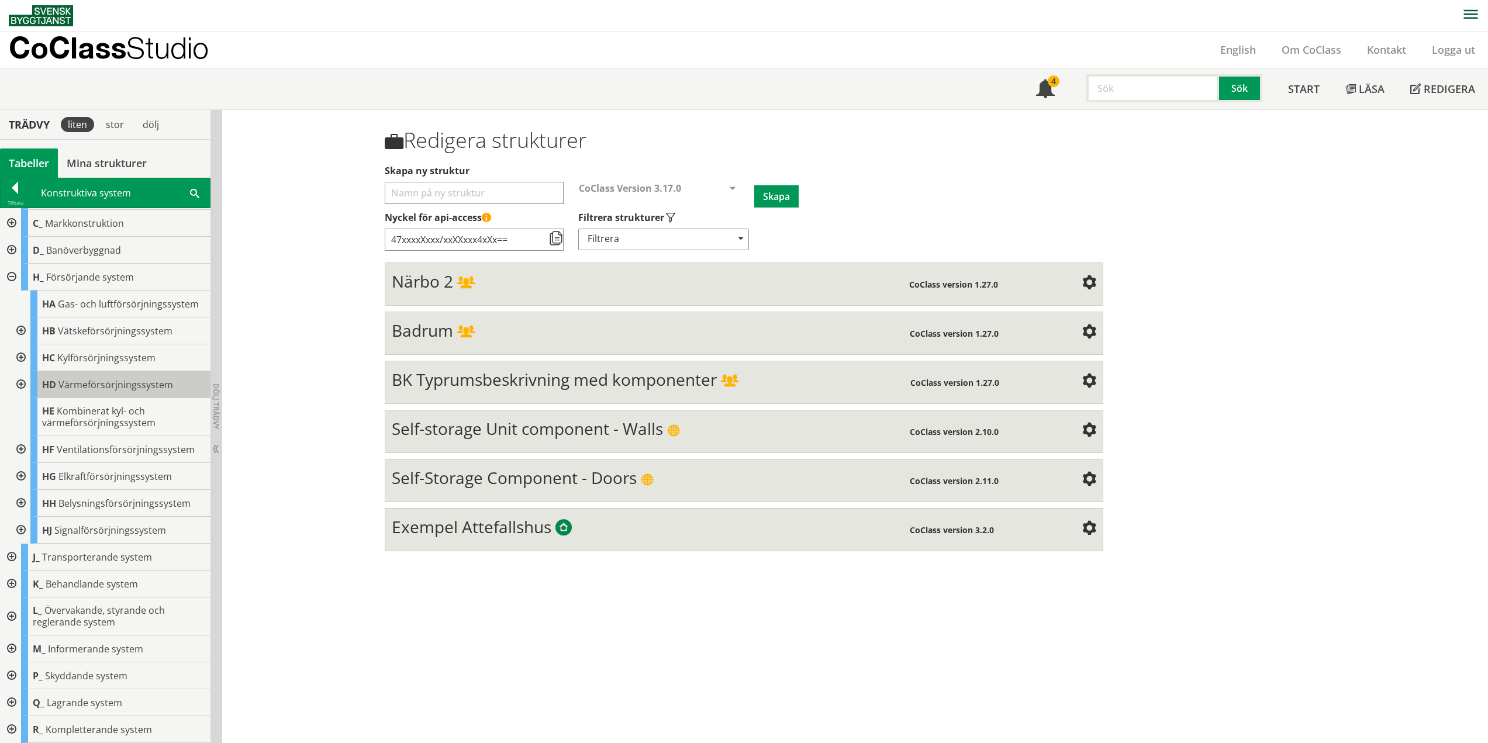
scroll to position [53, 0]
click at [23, 503] on div at bounding box center [19, 503] width 21 height 27
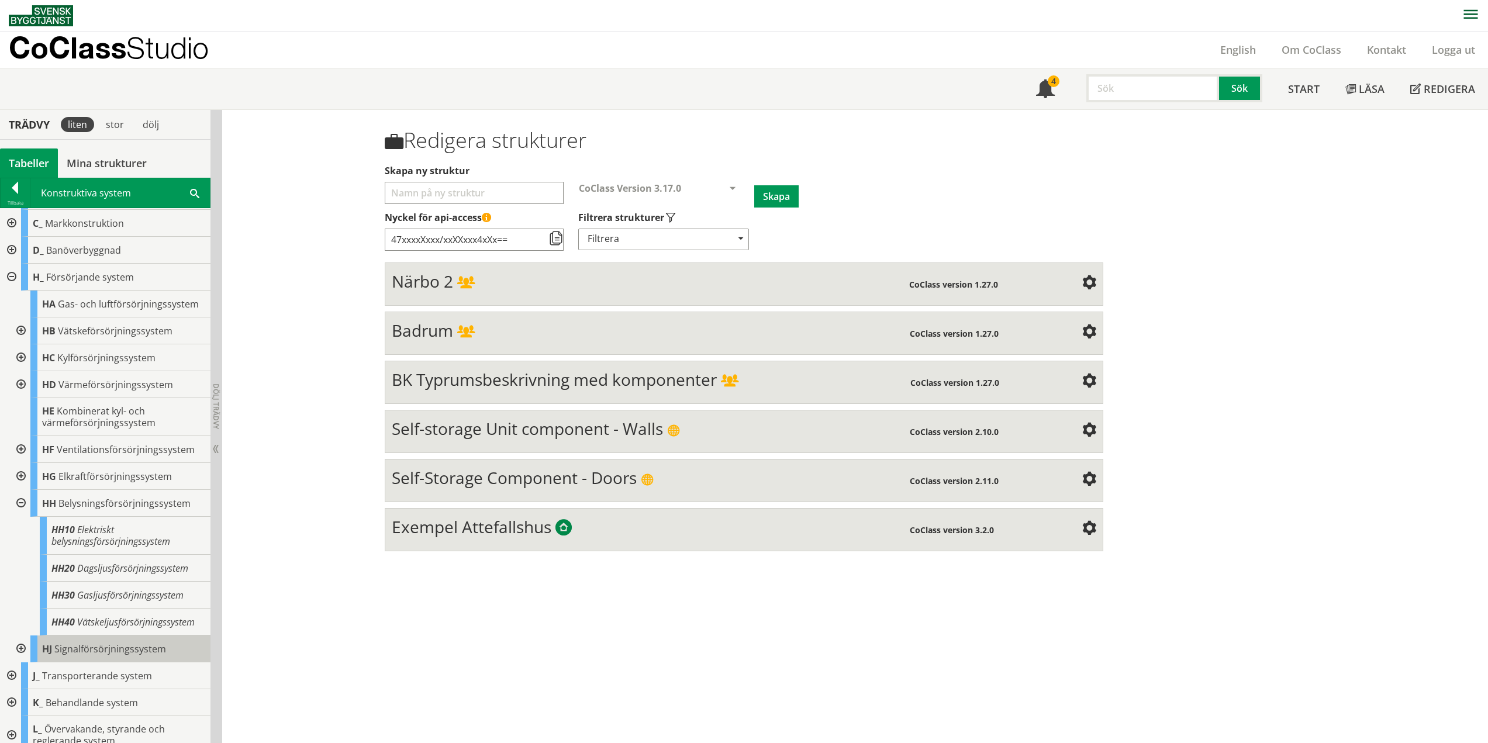
scroll to position [171, 0]
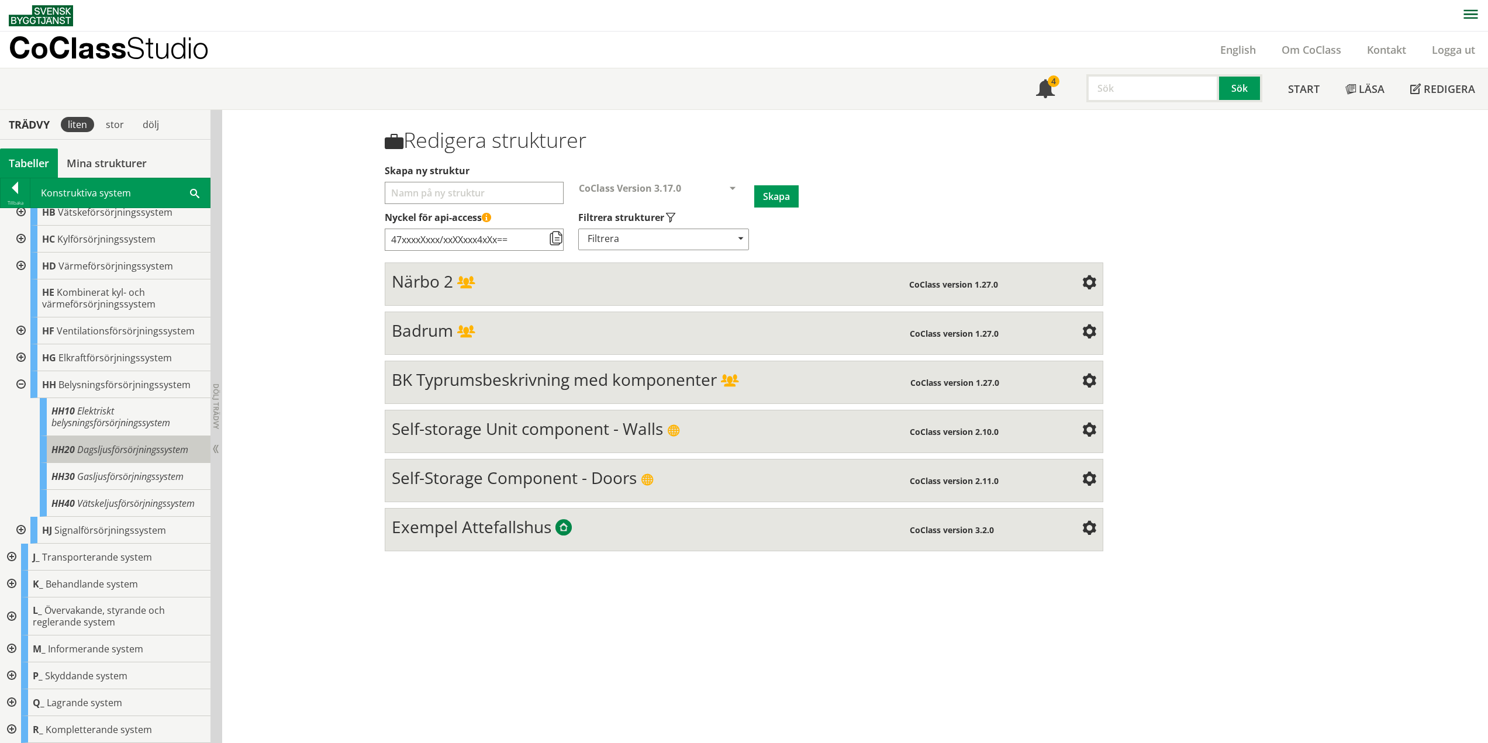
click at [178, 449] on span "Dagsljusförsörjningssystem" at bounding box center [132, 449] width 111 height 13
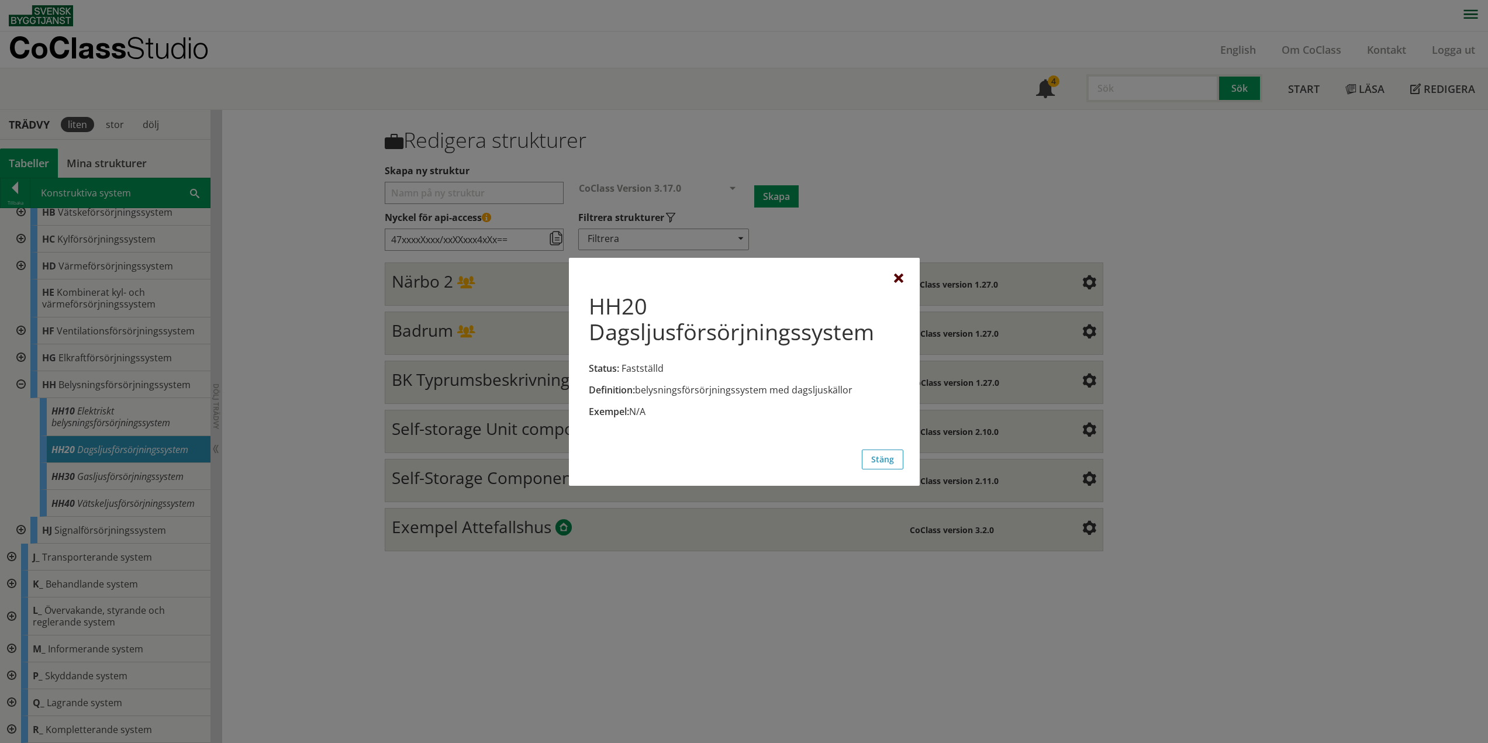
click at [899, 279] on div at bounding box center [898, 278] width 9 height 9
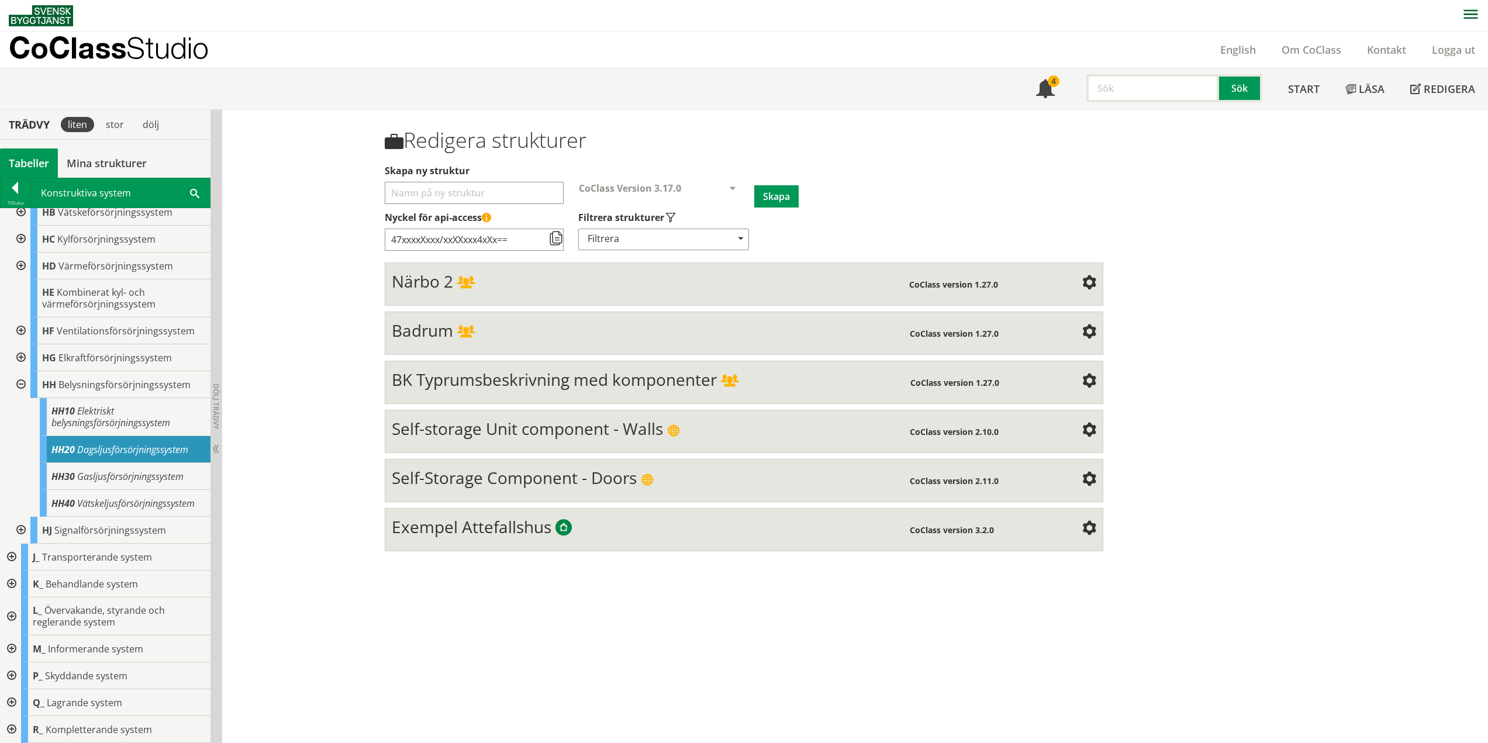
click at [18, 385] on div at bounding box center [19, 384] width 21 height 27
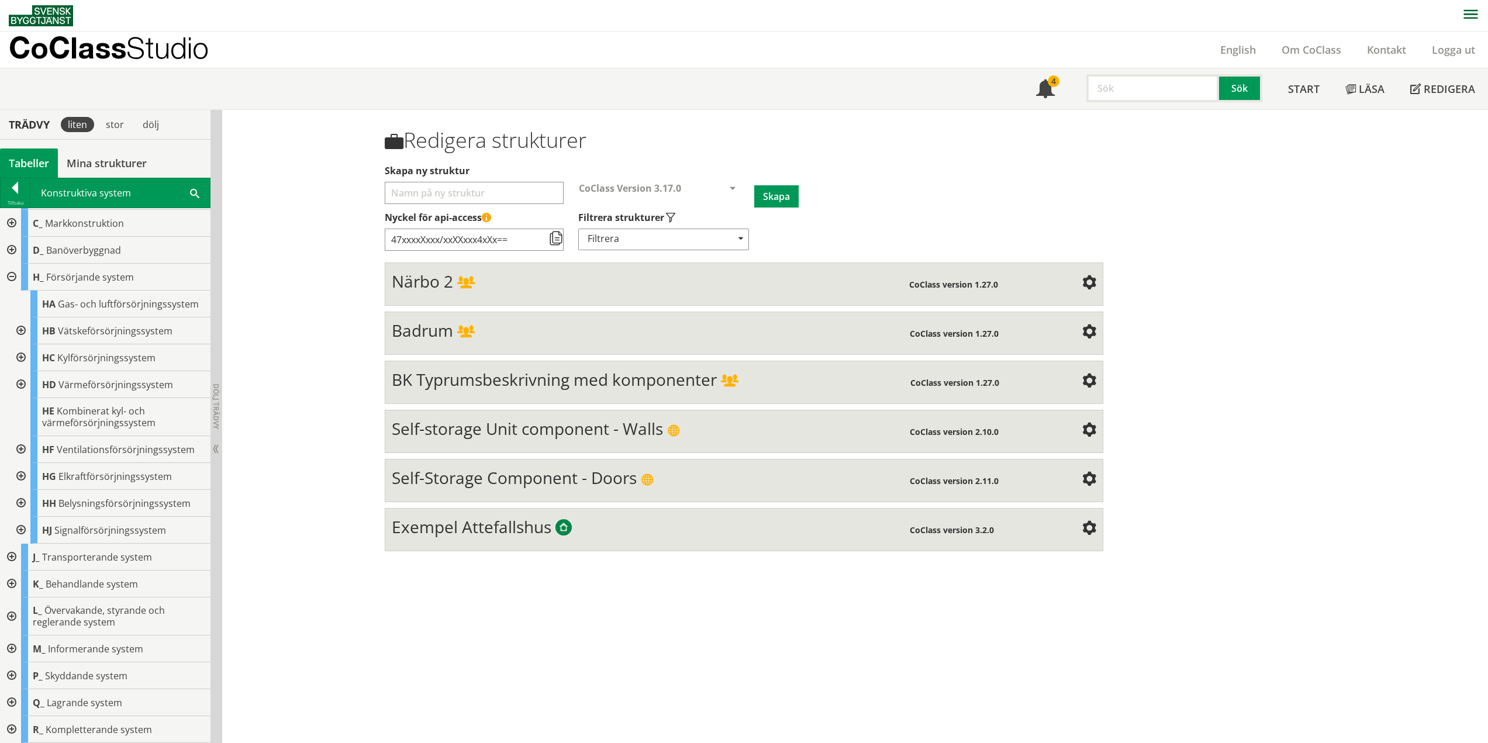
click at [23, 531] on div at bounding box center [19, 530] width 21 height 27
click at [20, 501] on div at bounding box center [19, 503] width 21 height 27
click at [12, 276] on div at bounding box center [10, 277] width 21 height 27
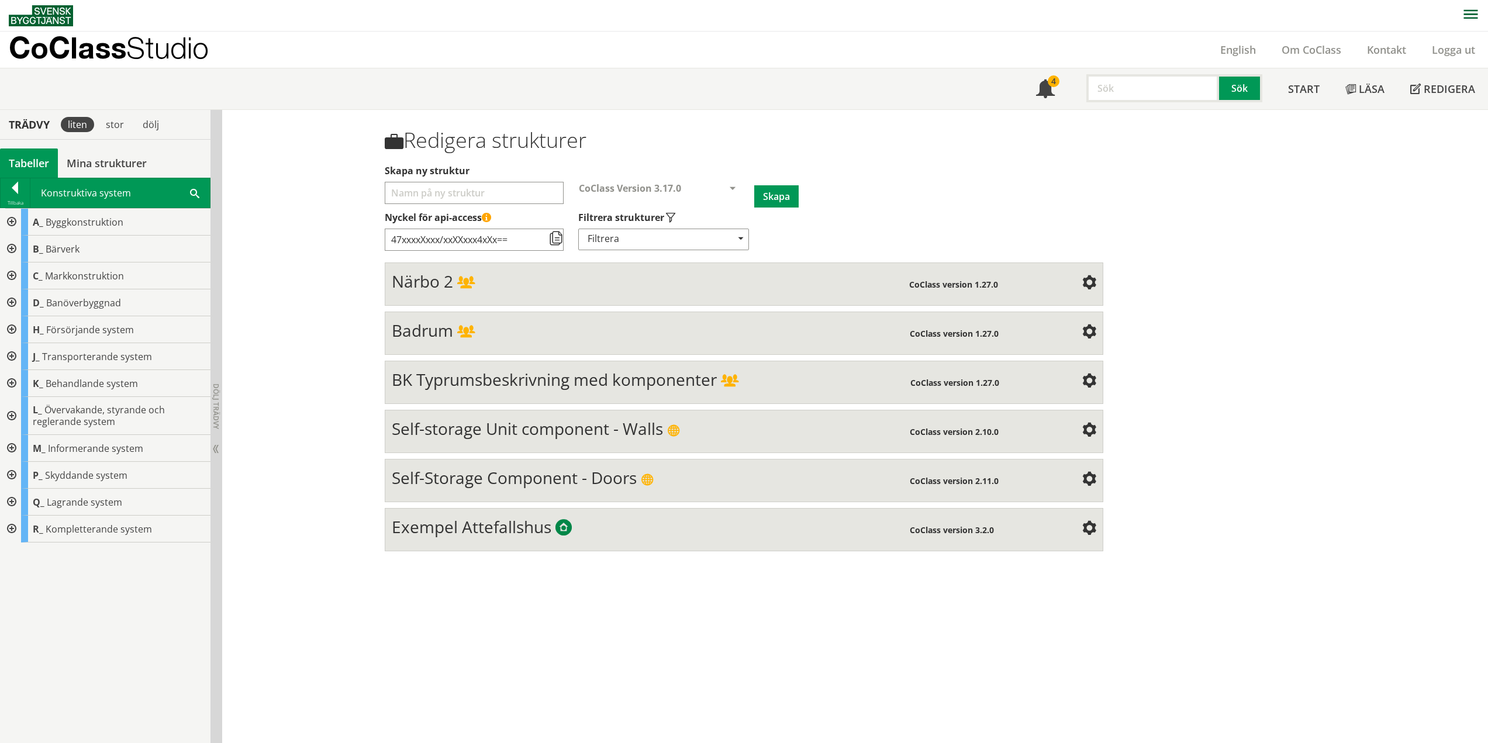
scroll to position [0, 0]
click at [12, 354] on div at bounding box center [10, 356] width 21 height 27
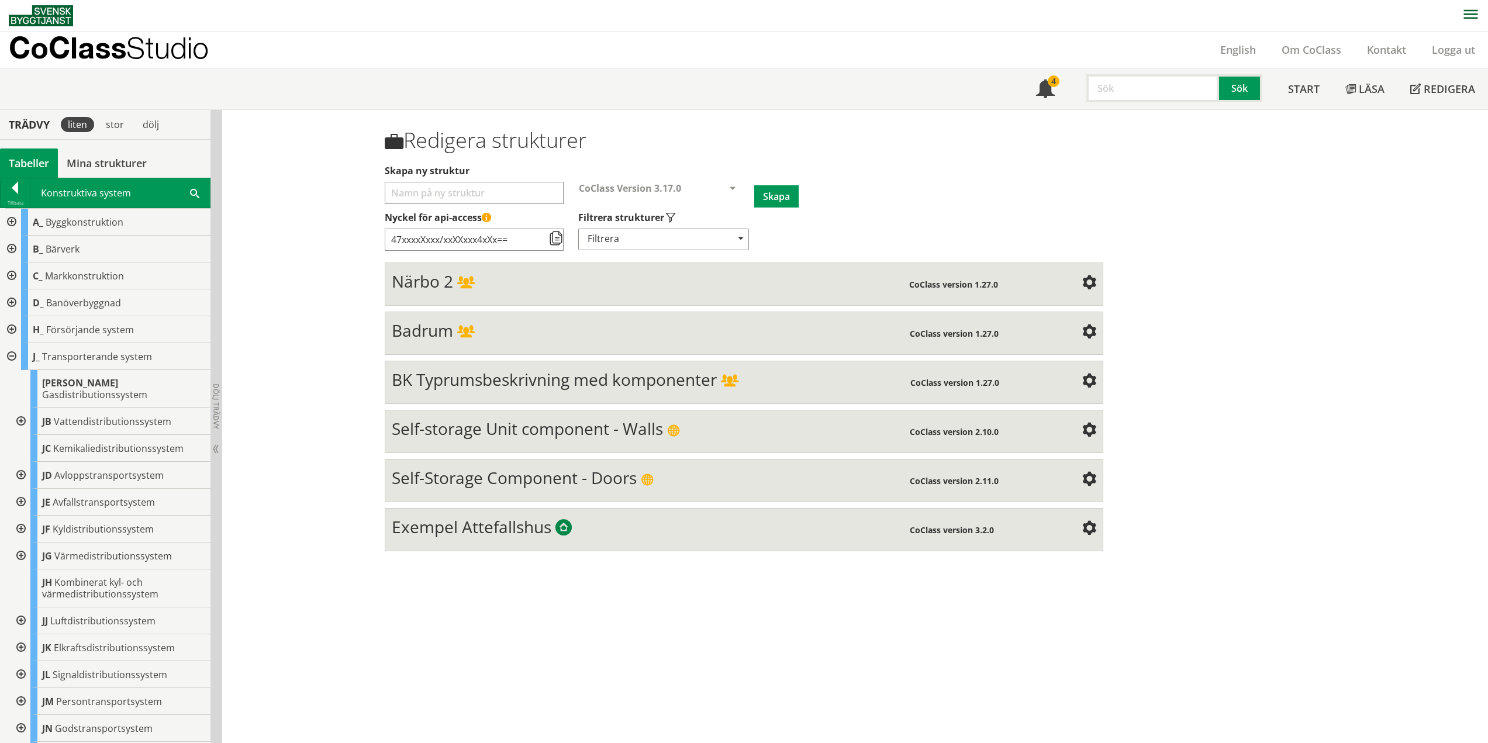
click at [22, 409] on div at bounding box center [19, 421] width 21 height 27
click at [28, 436] on div at bounding box center [29, 448] width 21 height 27
click at [25, 582] on div at bounding box center [19, 594] width 21 height 27
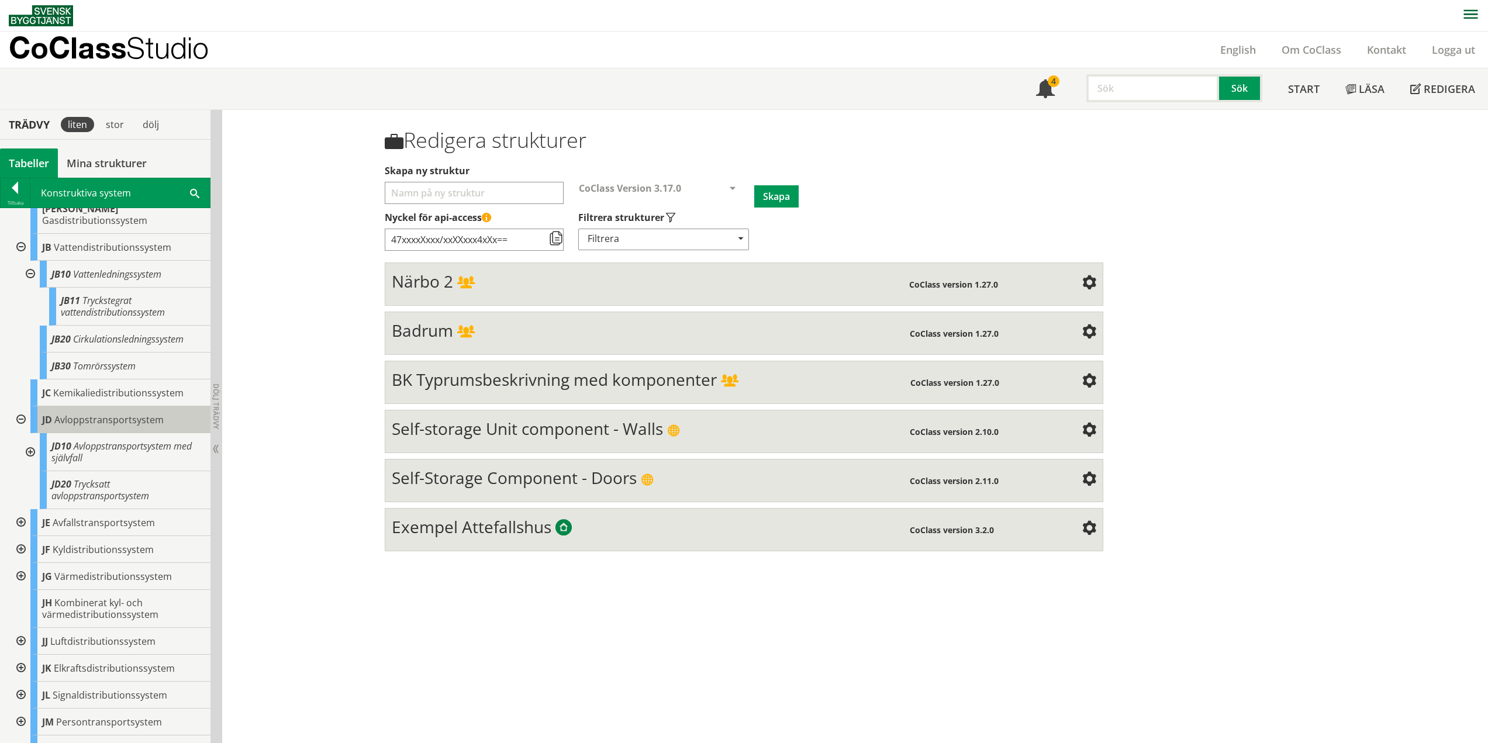
scroll to position [175, 0]
click at [29, 439] on div at bounding box center [29, 451] width 21 height 38
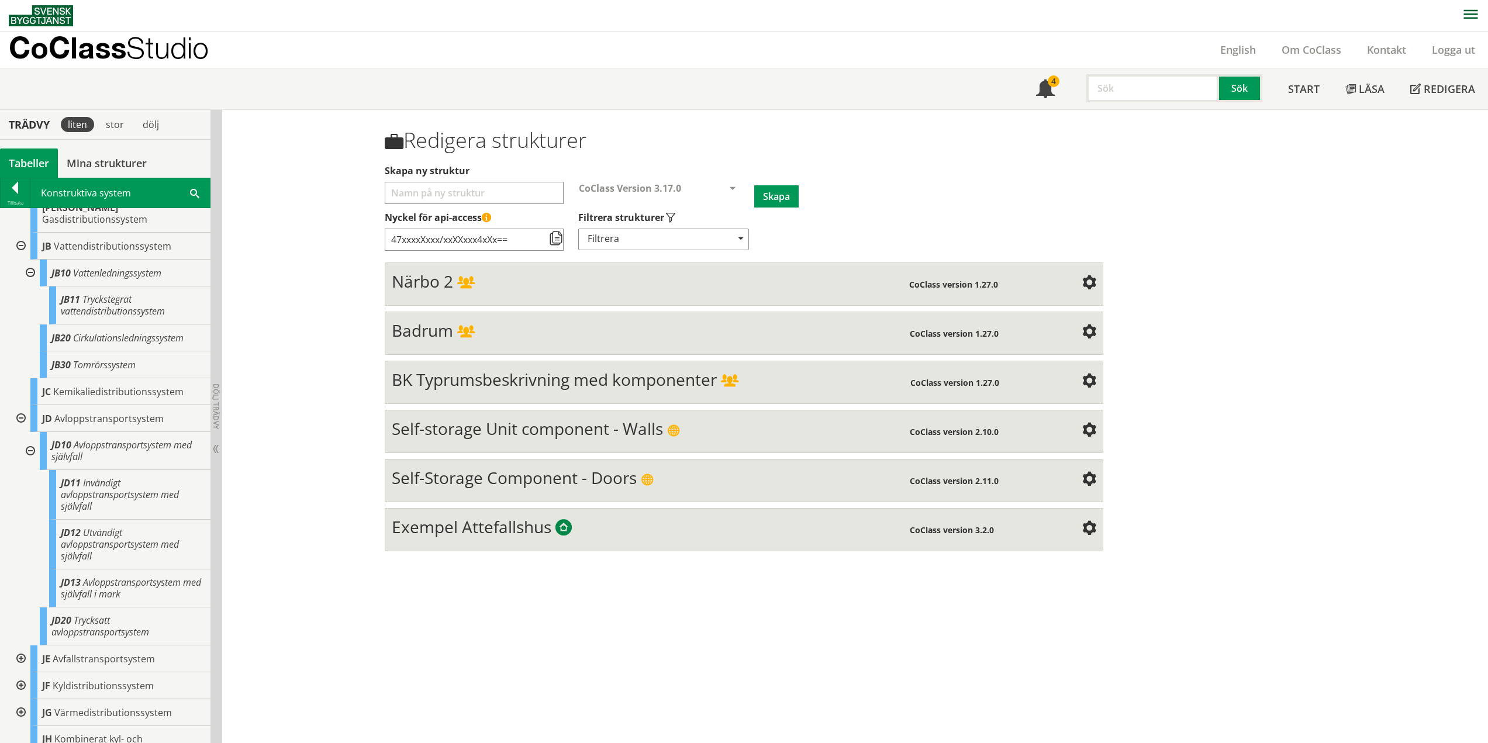
click at [19, 408] on div at bounding box center [19, 418] width 21 height 27
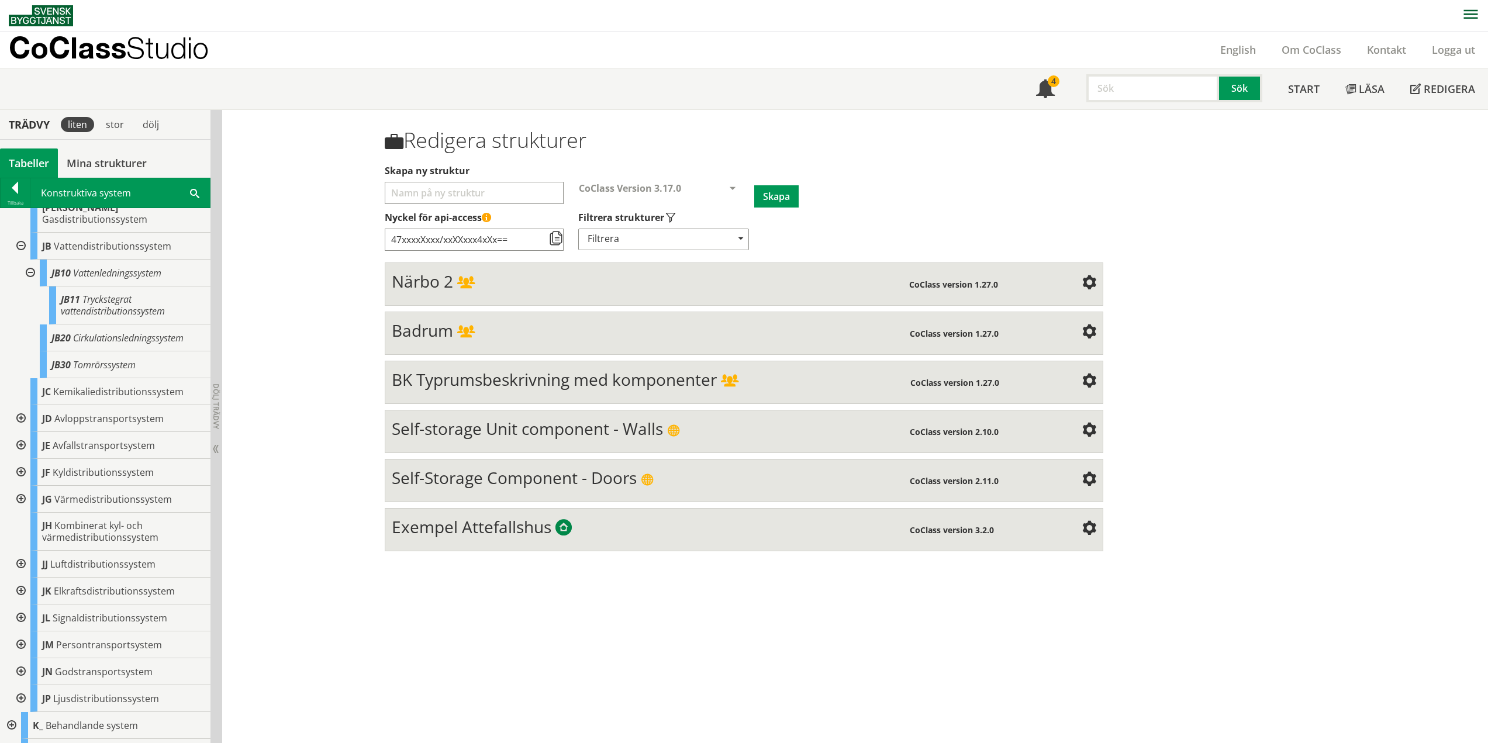
click at [23, 436] on div at bounding box center [19, 445] width 21 height 27
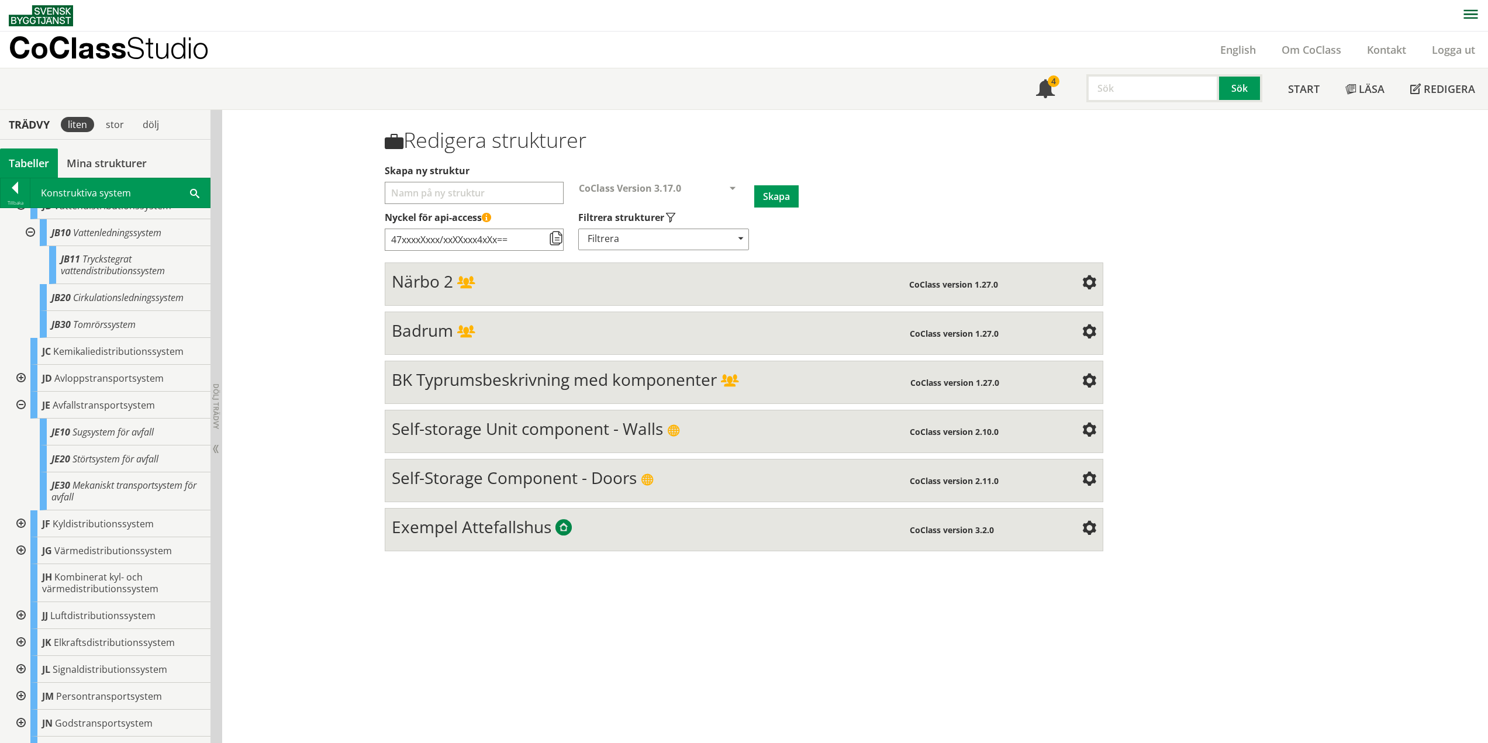
scroll to position [222, 0]
click at [26, 388] on div at bounding box center [19, 398] width 21 height 27
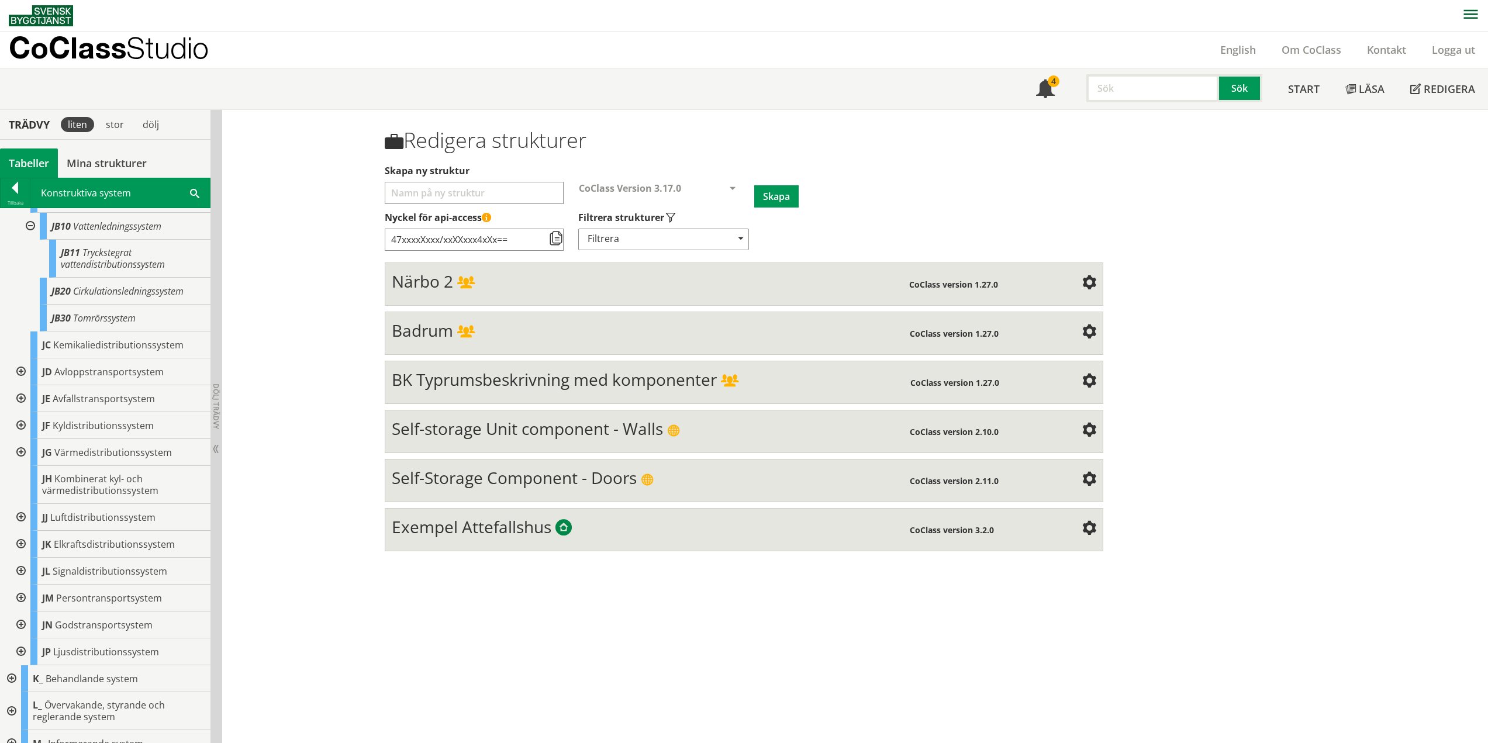
click at [22, 415] on div at bounding box center [19, 425] width 21 height 27
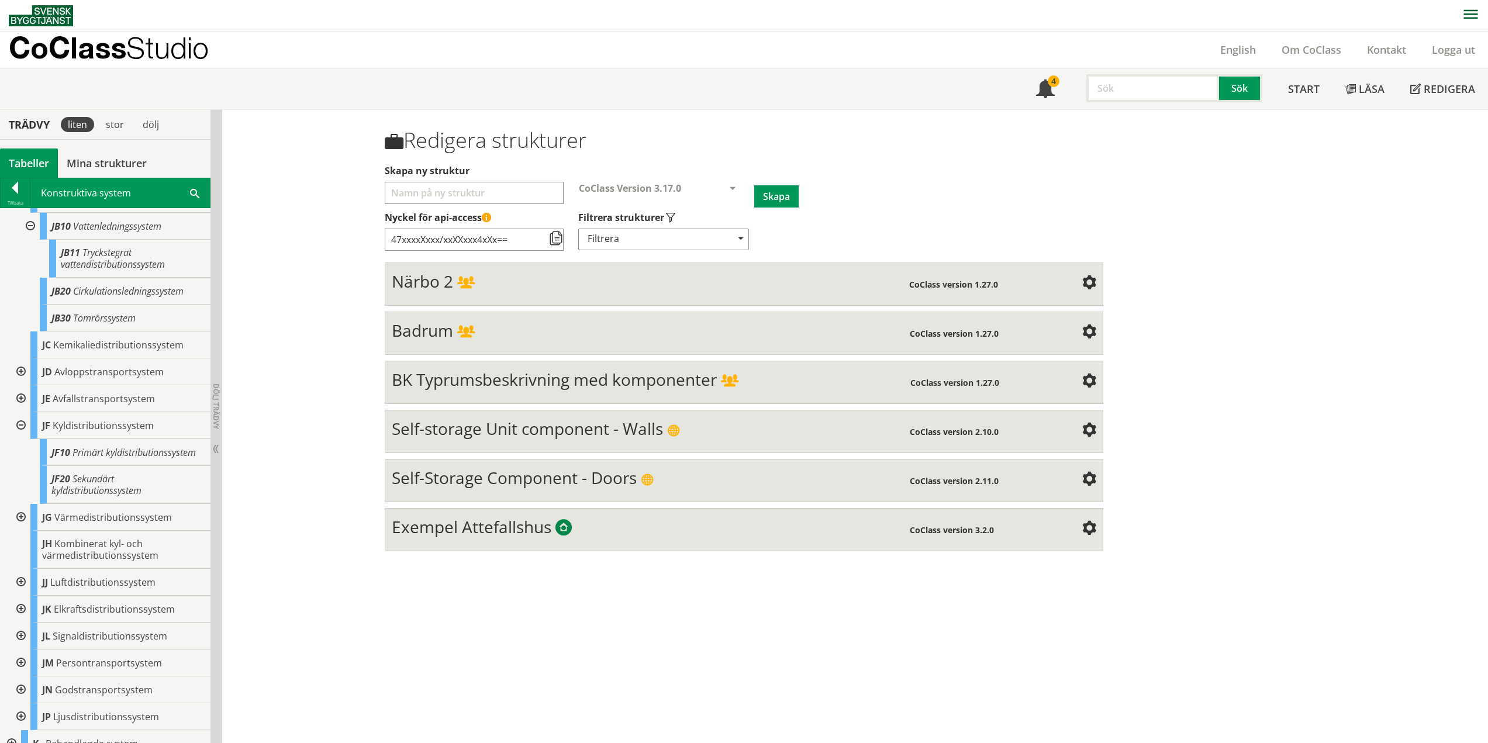
click at [16, 412] on div at bounding box center [19, 425] width 21 height 27
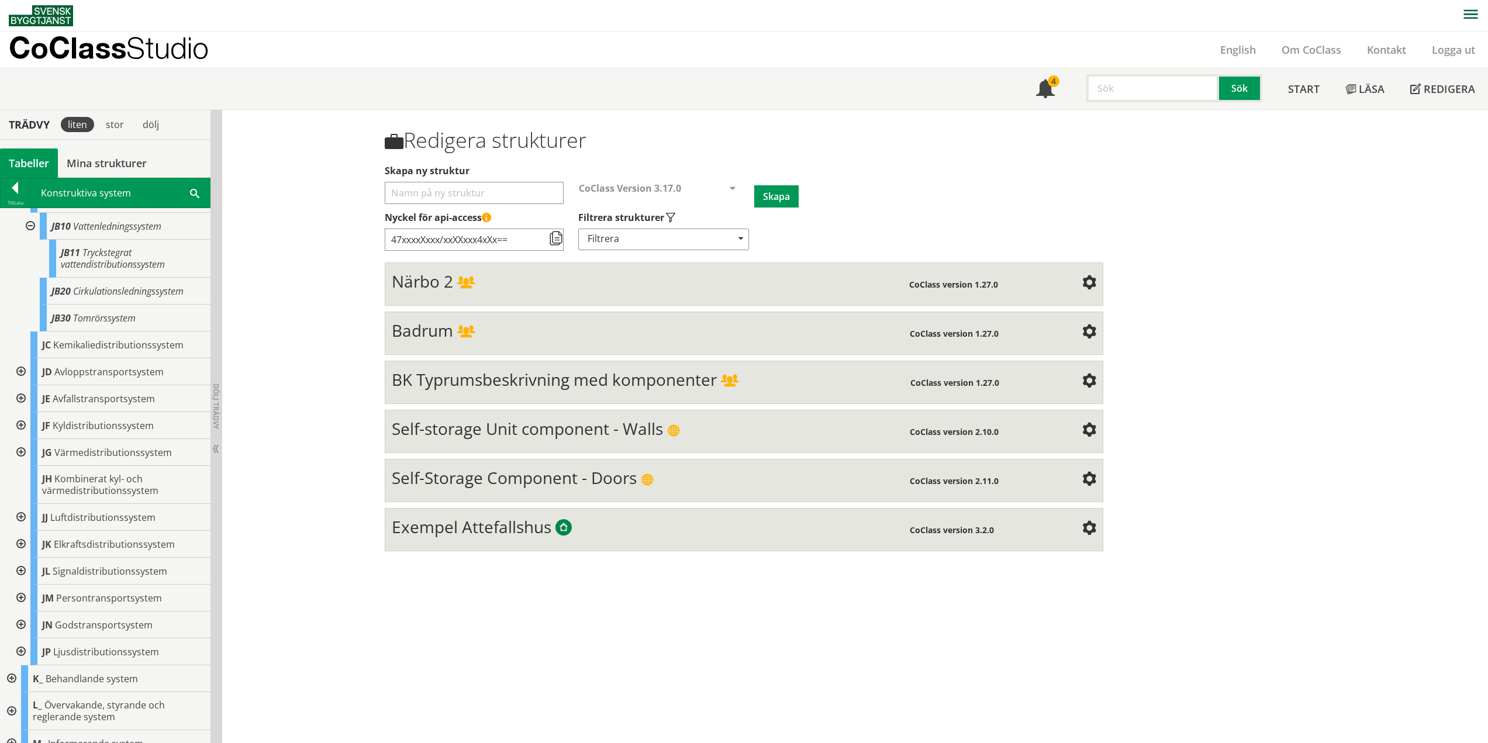
click at [23, 439] on div at bounding box center [19, 452] width 21 height 27
